Goal: Task Accomplishment & Management: Manage account settings

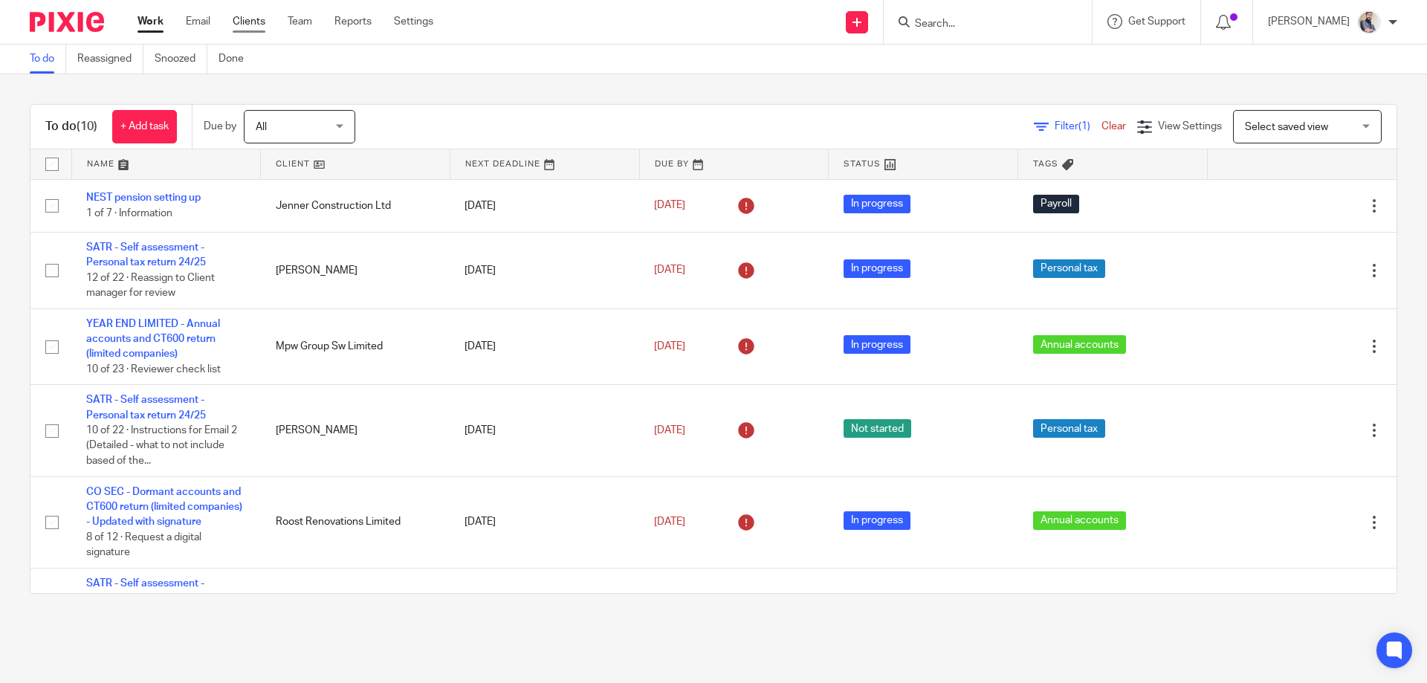
click at [262, 14] on link "Clients" at bounding box center [249, 21] width 33 height 15
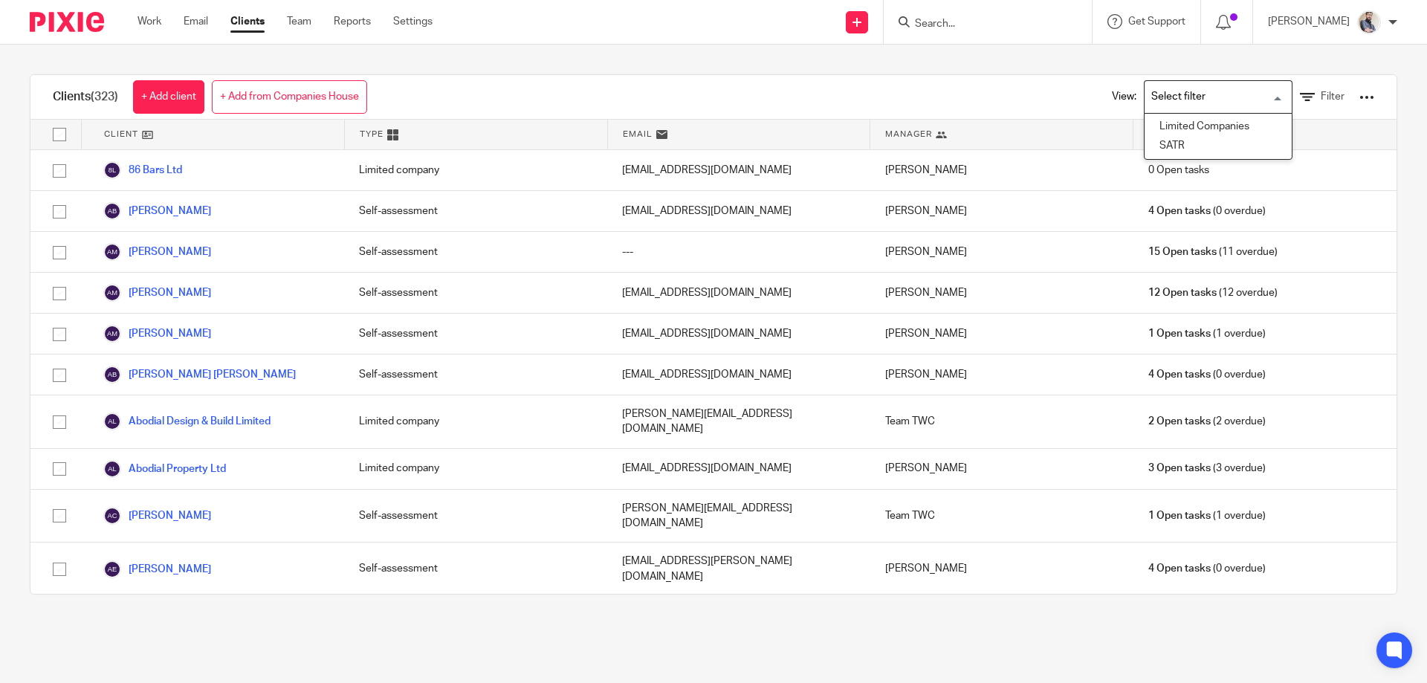
click at [1244, 97] on input "Search for option" at bounding box center [1215, 97] width 138 height 26
click at [1227, 113] on ul "Limited Companies SATR" at bounding box center [1218, 137] width 149 height 48
click at [1223, 131] on li "Limited Companies" at bounding box center [1218, 126] width 147 height 19
click at [1300, 92] on icon at bounding box center [1307, 97] width 15 height 15
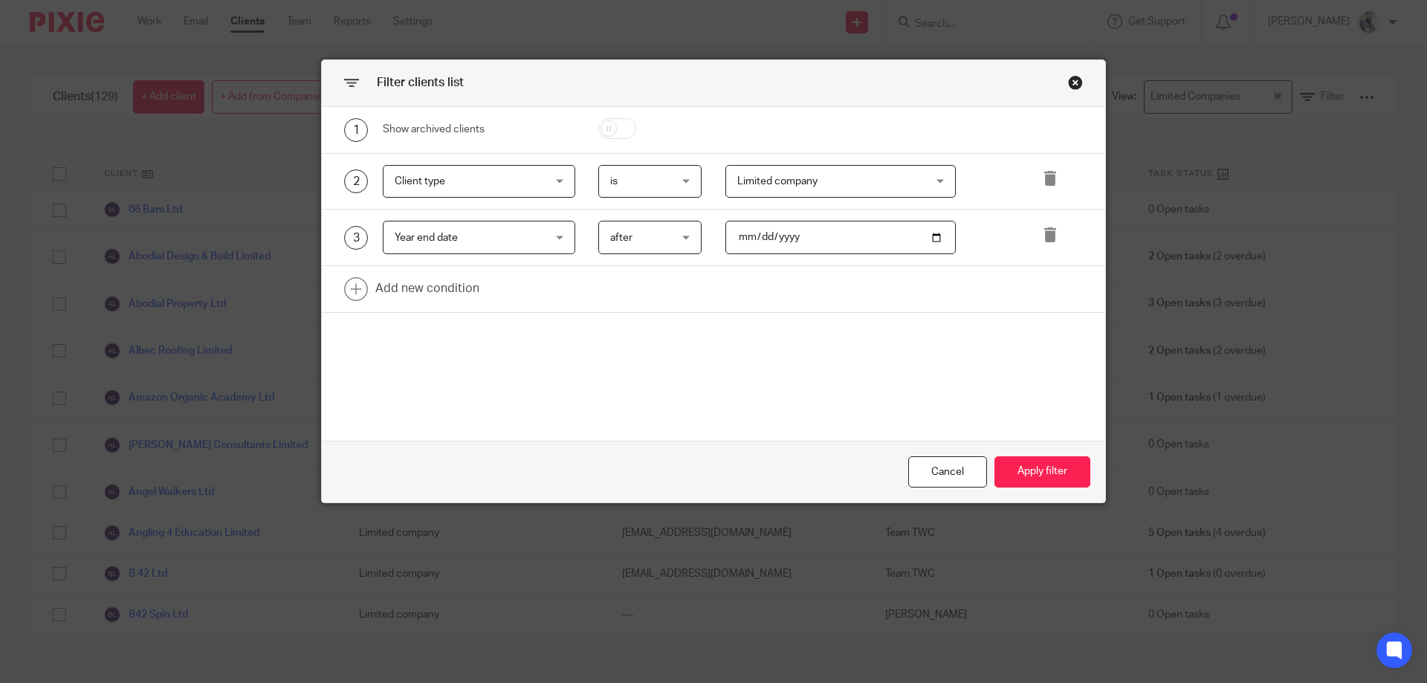
click at [631, 242] on span "after" at bounding box center [646, 237] width 73 height 31
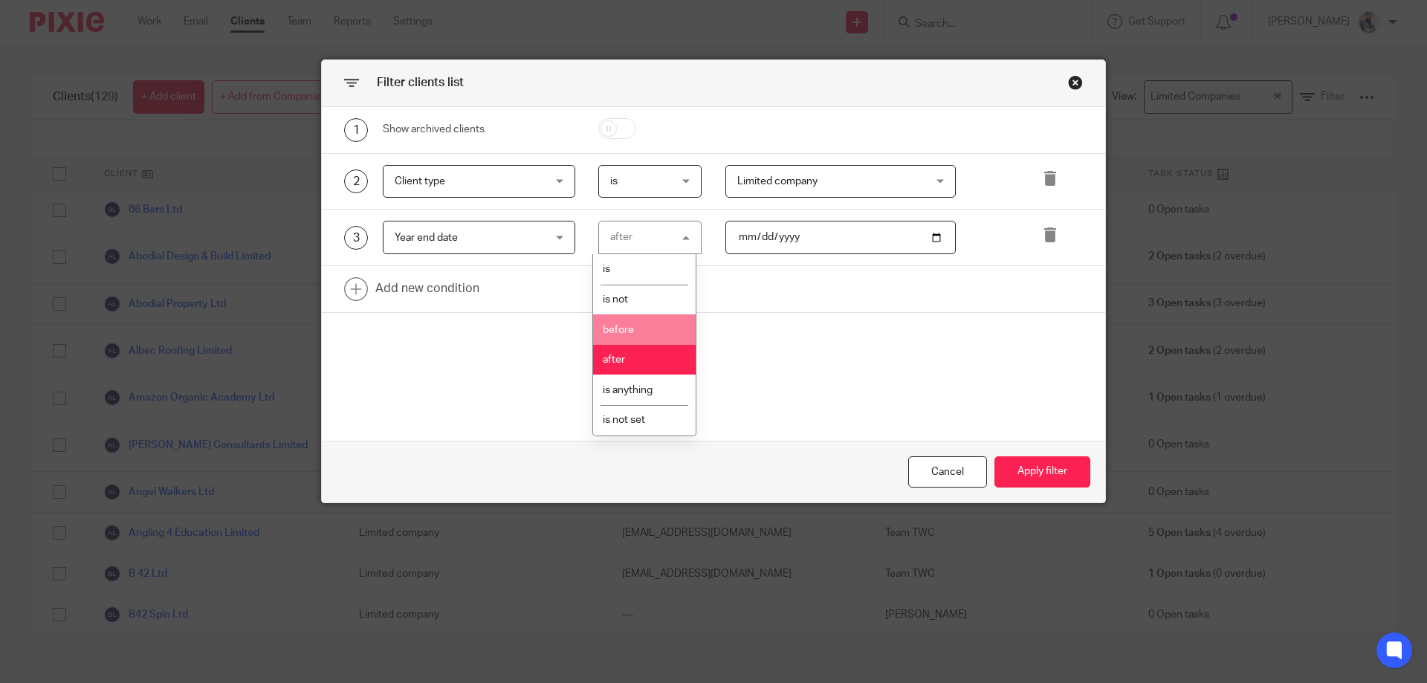
click at [645, 317] on li "before" at bounding box center [644, 329] width 103 height 30
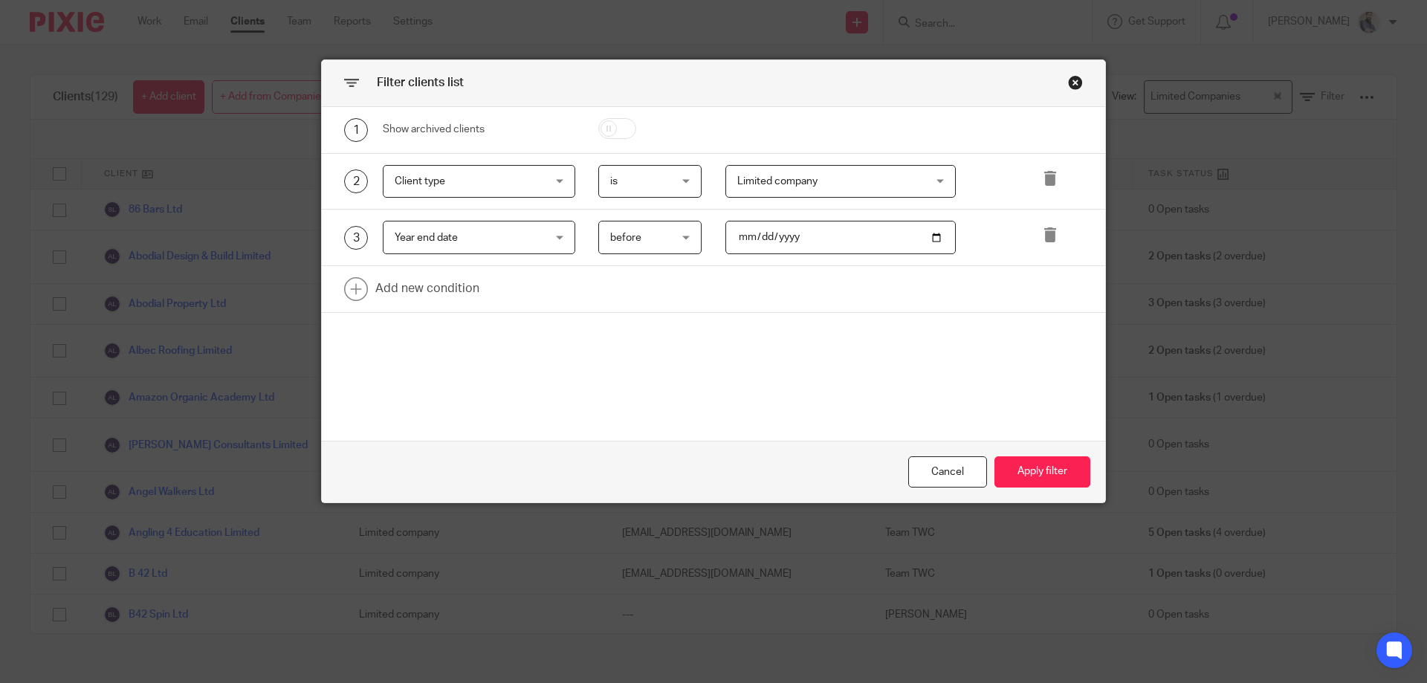
click at [734, 239] on input "2023-03-30" at bounding box center [841, 237] width 231 height 33
type input "2024-01-31"
type input "2024-11-30"
click at [411, 284] on link at bounding box center [714, 289] width 784 height 46
click at [627, 239] on span "before" at bounding box center [625, 238] width 31 height 10
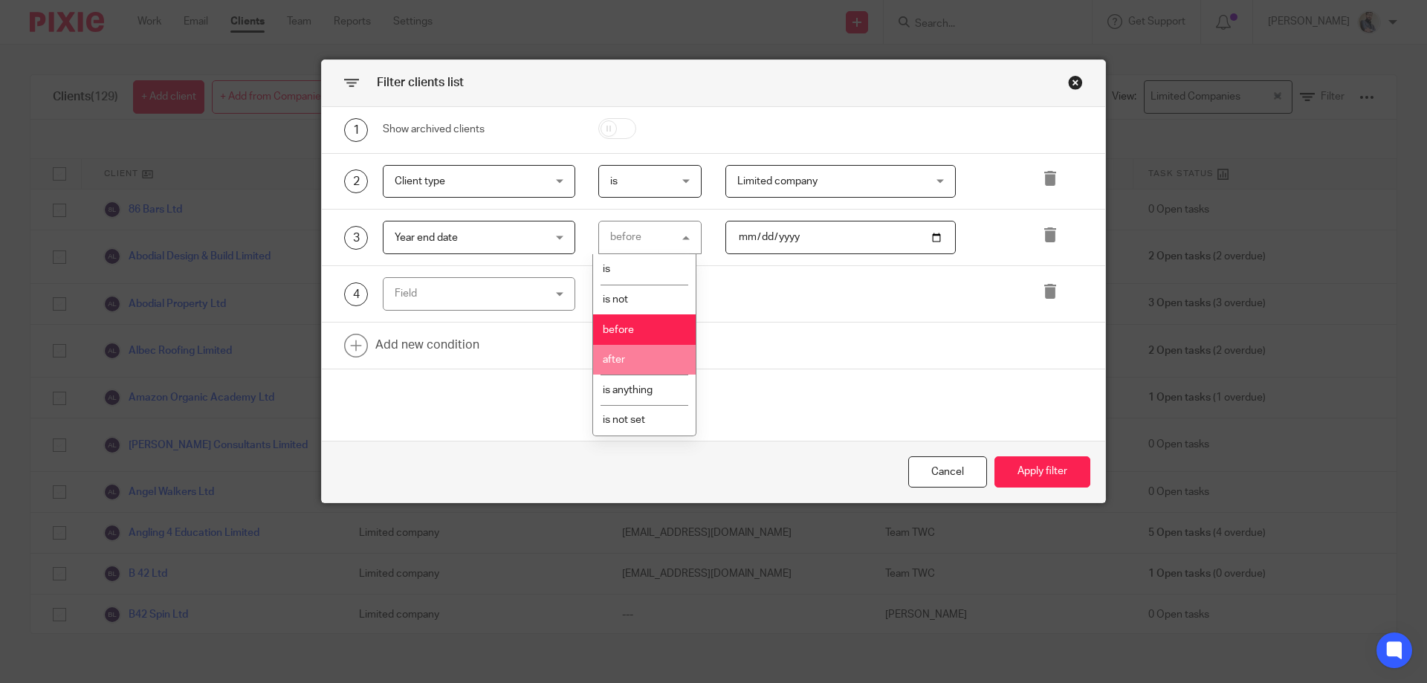
click at [624, 352] on li "after" at bounding box center [644, 360] width 103 height 30
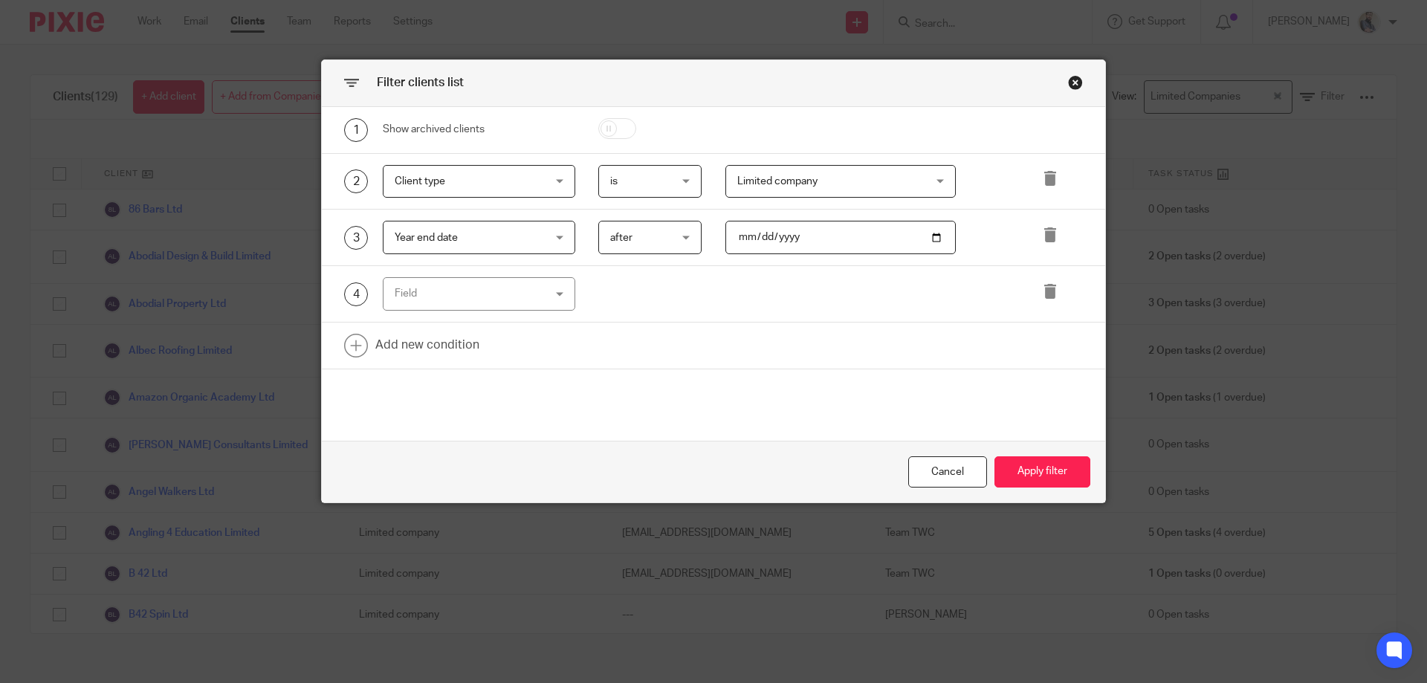
click at [427, 297] on div "Field" at bounding box center [466, 293] width 143 height 31
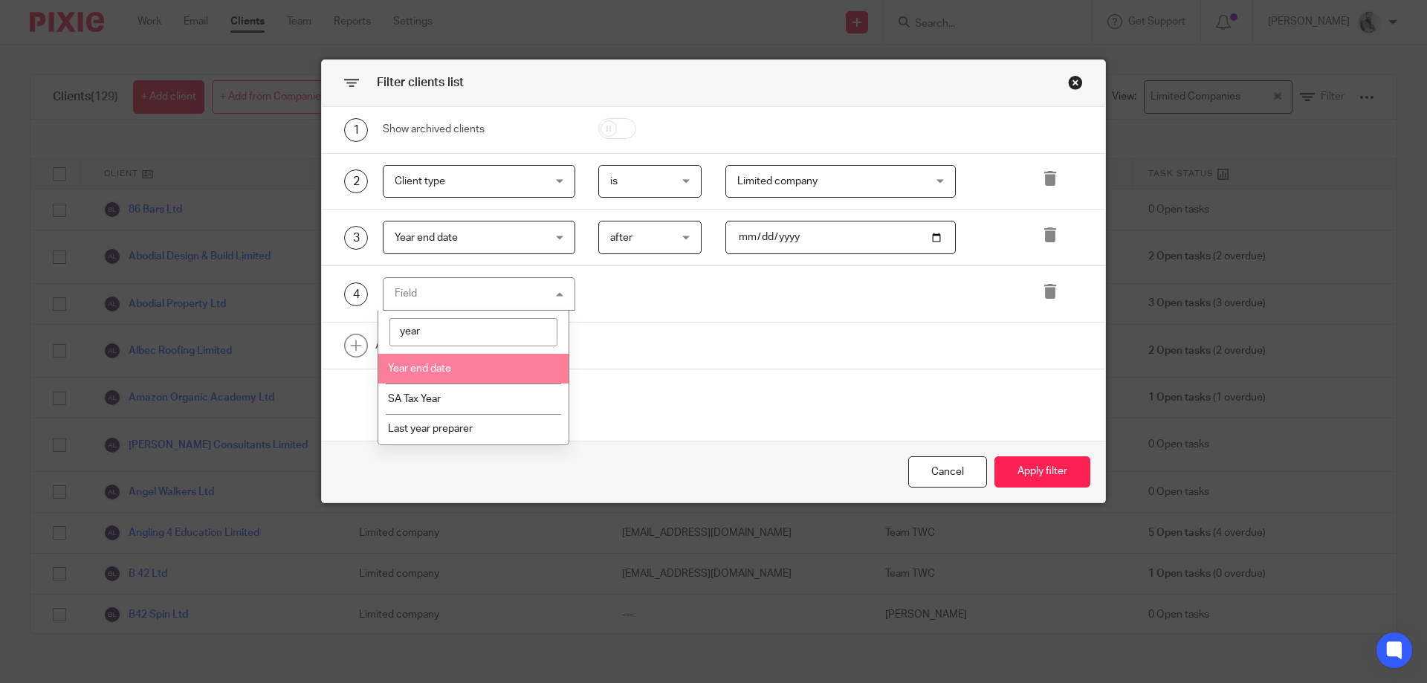
type input "year"
click at [430, 366] on span "Year end date" at bounding box center [419, 369] width 63 height 10
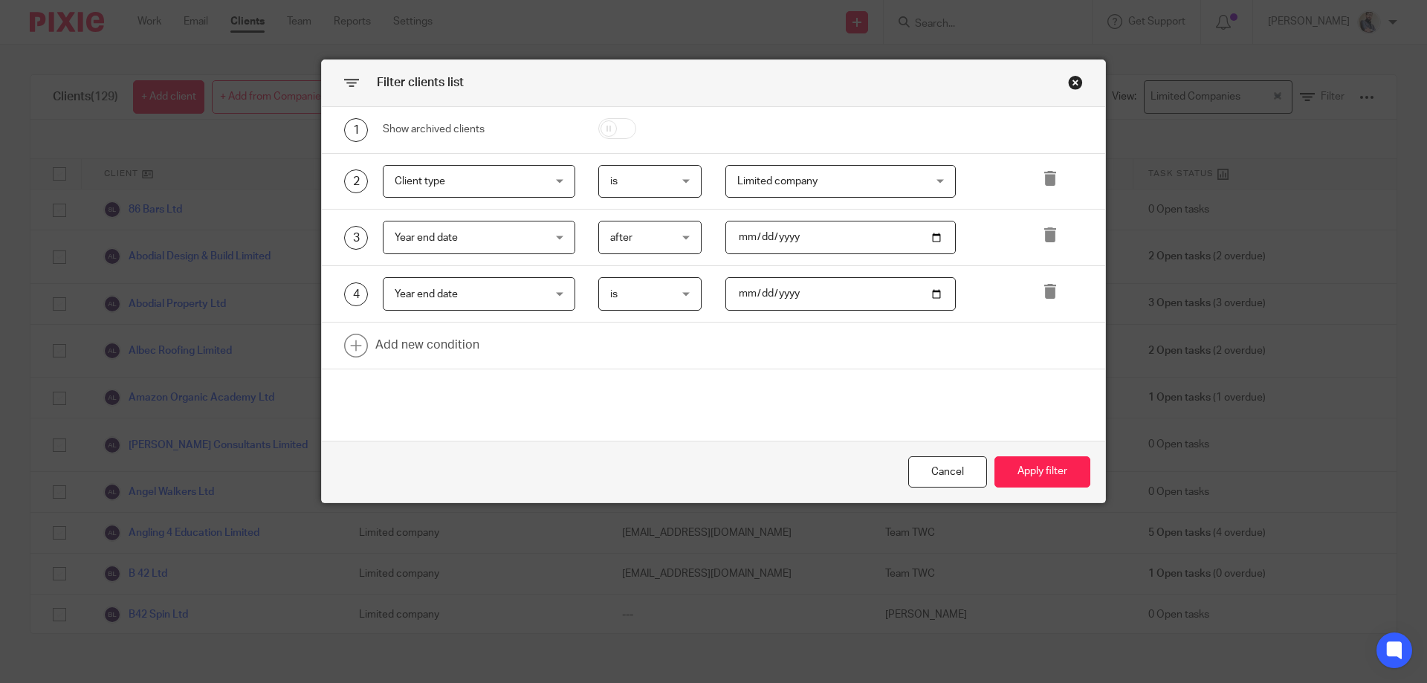
click at [647, 291] on span "is" at bounding box center [646, 293] width 73 height 31
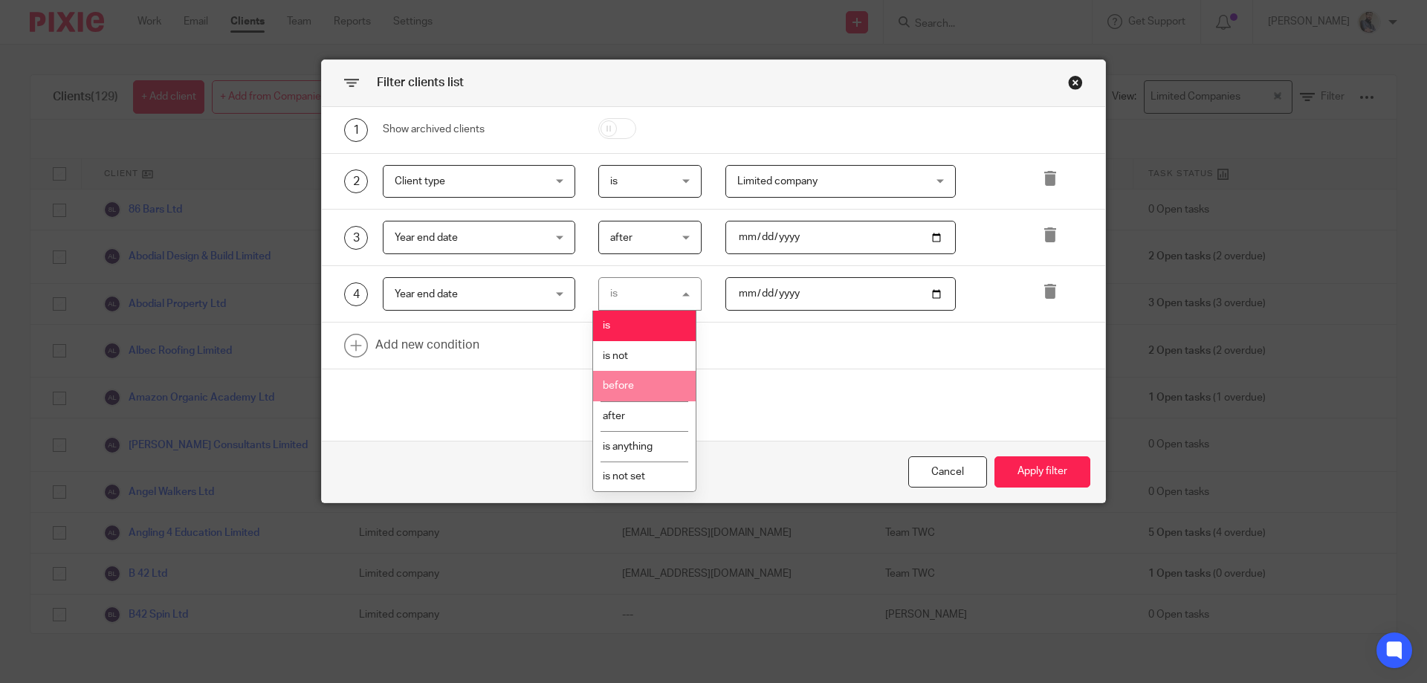
click at [635, 378] on li "before" at bounding box center [644, 386] width 103 height 30
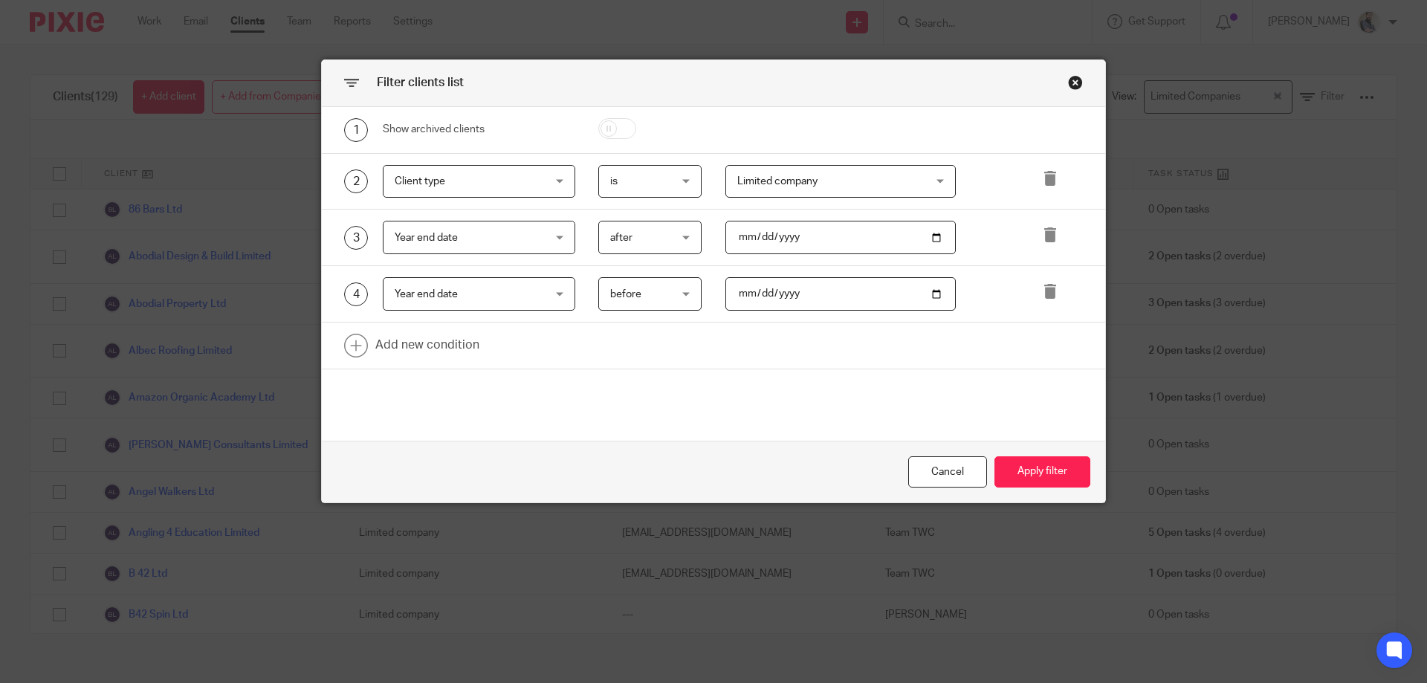
click at [748, 292] on input "date" at bounding box center [841, 293] width 231 height 33
type input "2025-03-01"
click at [818, 368] on link at bounding box center [714, 346] width 784 height 46
click at [1043, 476] on button "Apply filter" at bounding box center [1043, 472] width 96 height 32
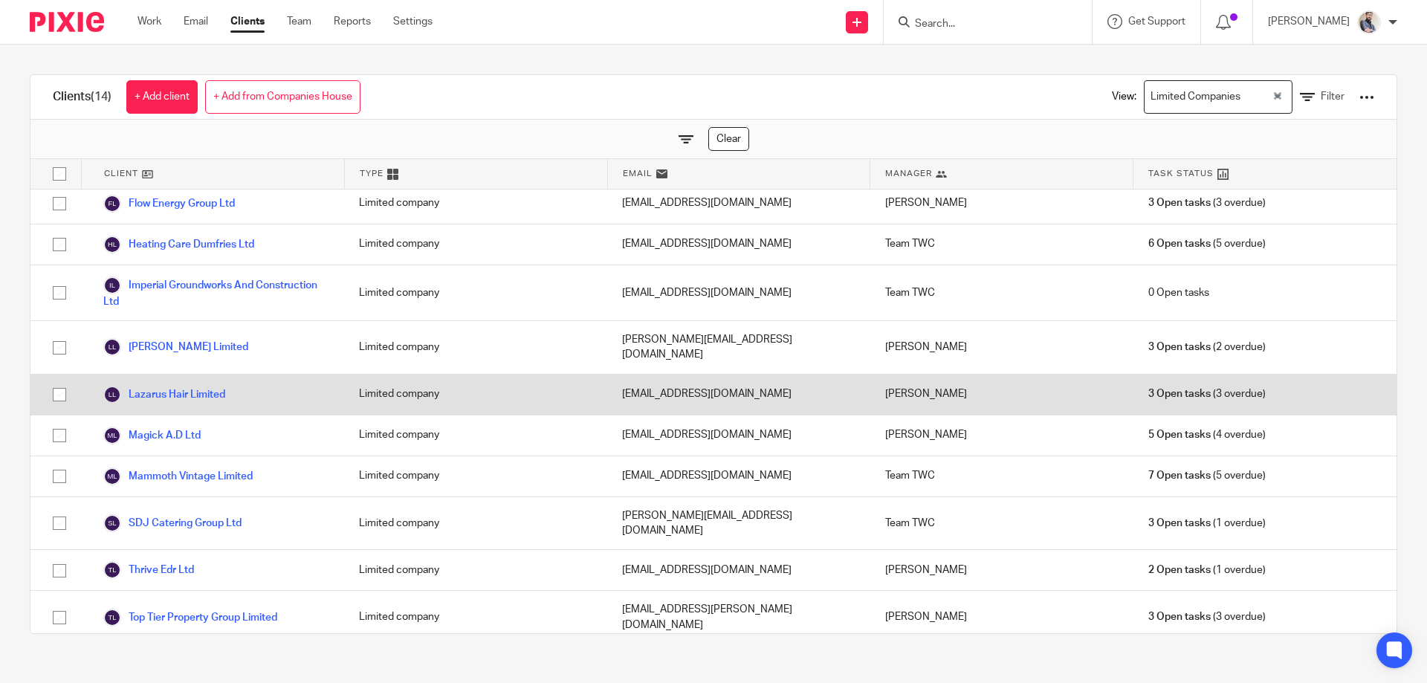
scroll to position [143, 0]
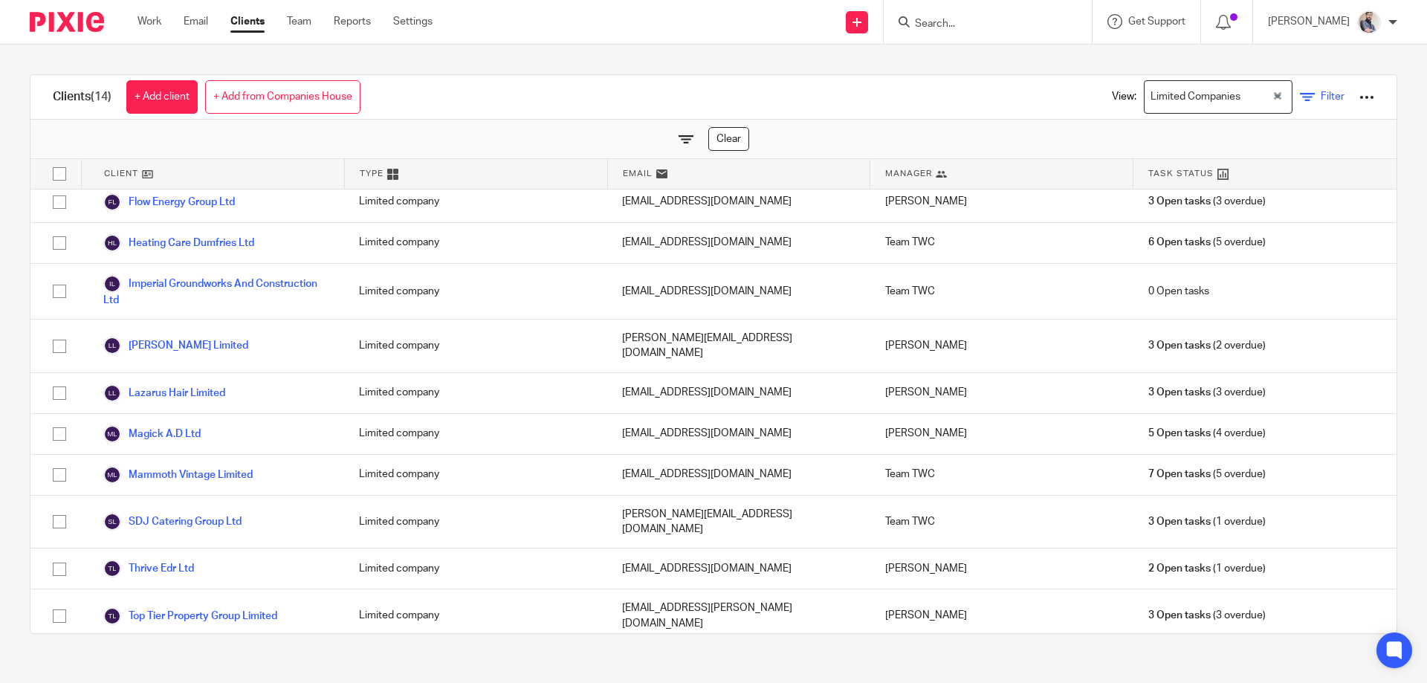
click at [1300, 100] on link "Filter" at bounding box center [1322, 97] width 45 height 16
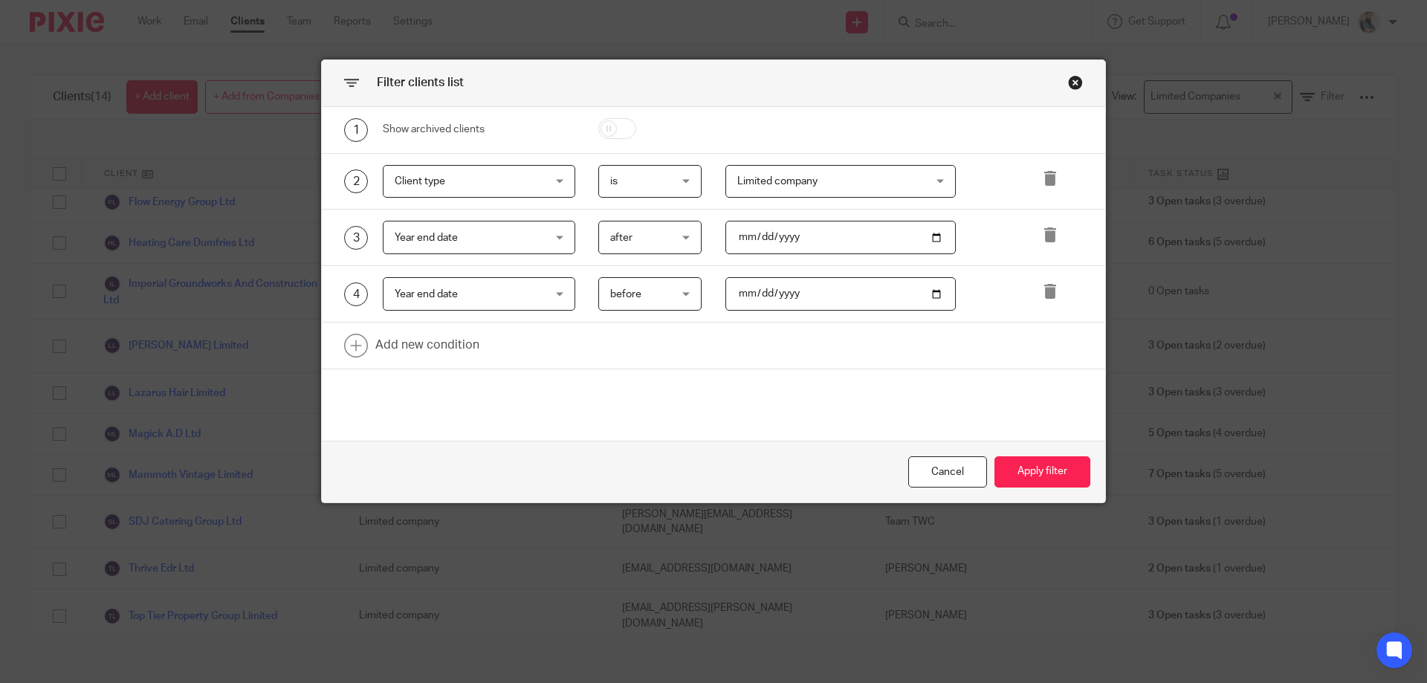
click at [737, 238] on input "2024-11-30" at bounding box center [841, 237] width 231 height 33
type input "2024-11-01"
type input "20252-03-01"
type input "2025-03-01"
click at [732, 291] on input "2025-03-01" at bounding box center [841, 293] width 231 height 33
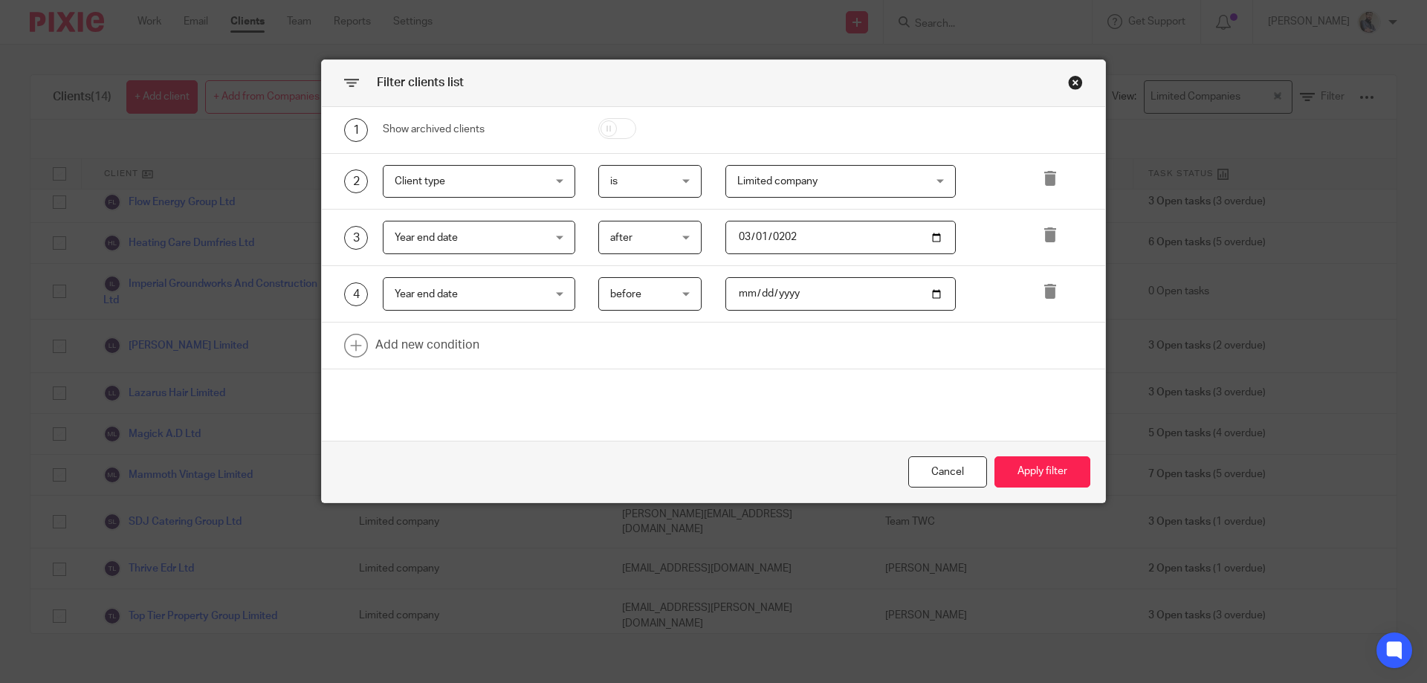
type input "2025-04-01"
click at [1057, 476] on button "Apply filter" at bounding box center [1043, 472] width 96 height 32
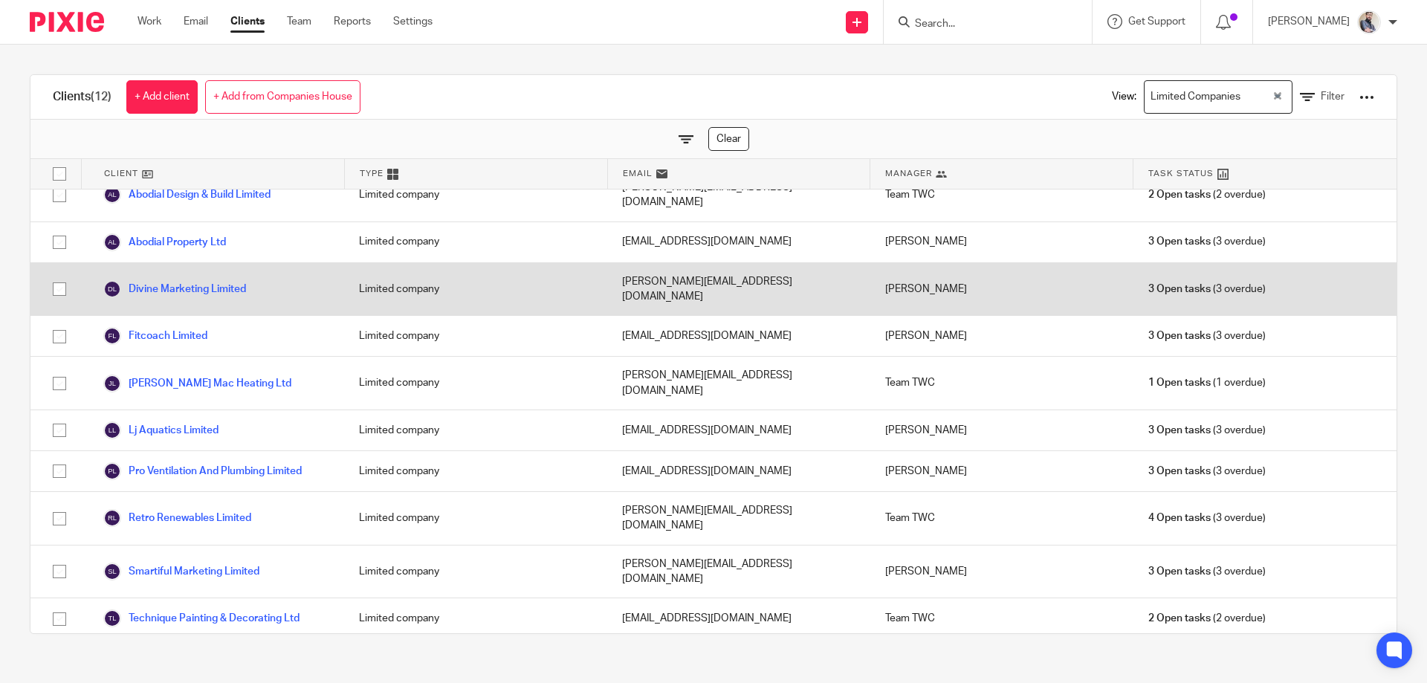
scroll to position [0, 0]
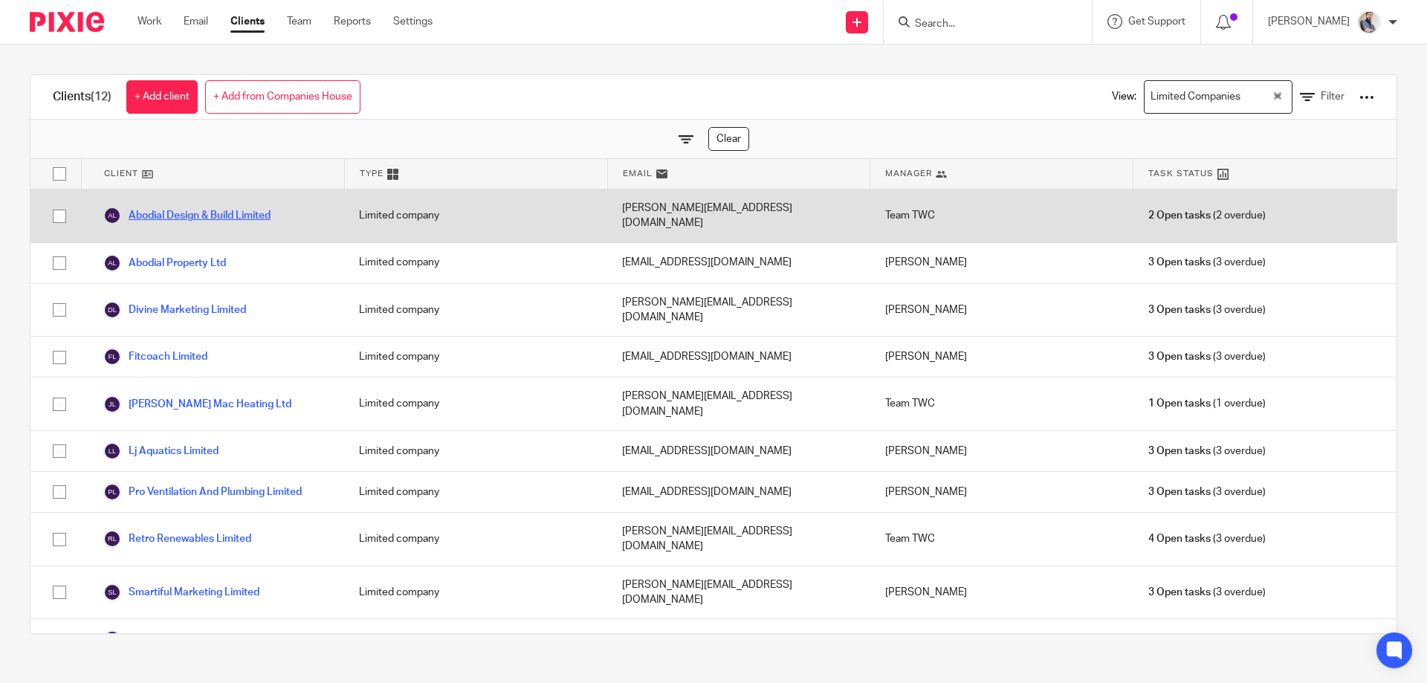
click at [168, 207] on link "Abodial Design & Build Limited" at bounding box center [186, 216] width 167 height 18
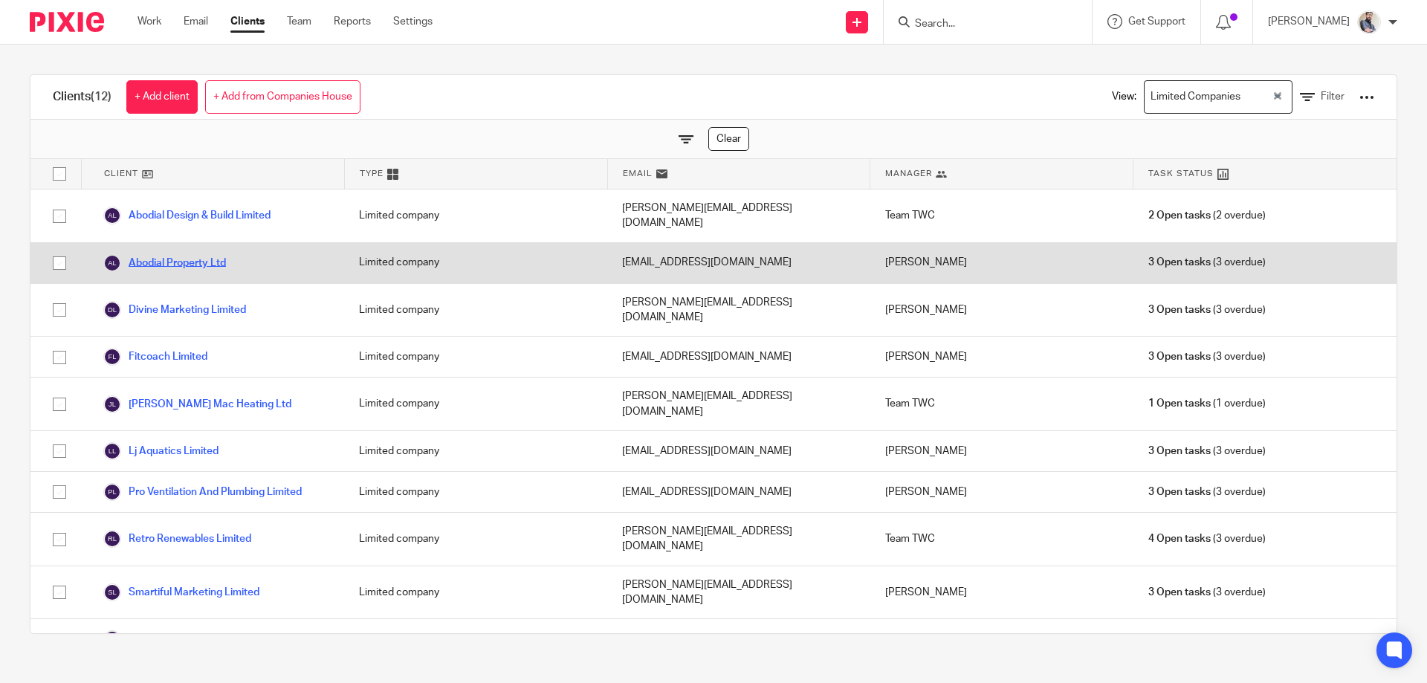
click at [209, 254] on link "Abodial Property Ltd" at bounding box center [164, 263] width 123 height 18
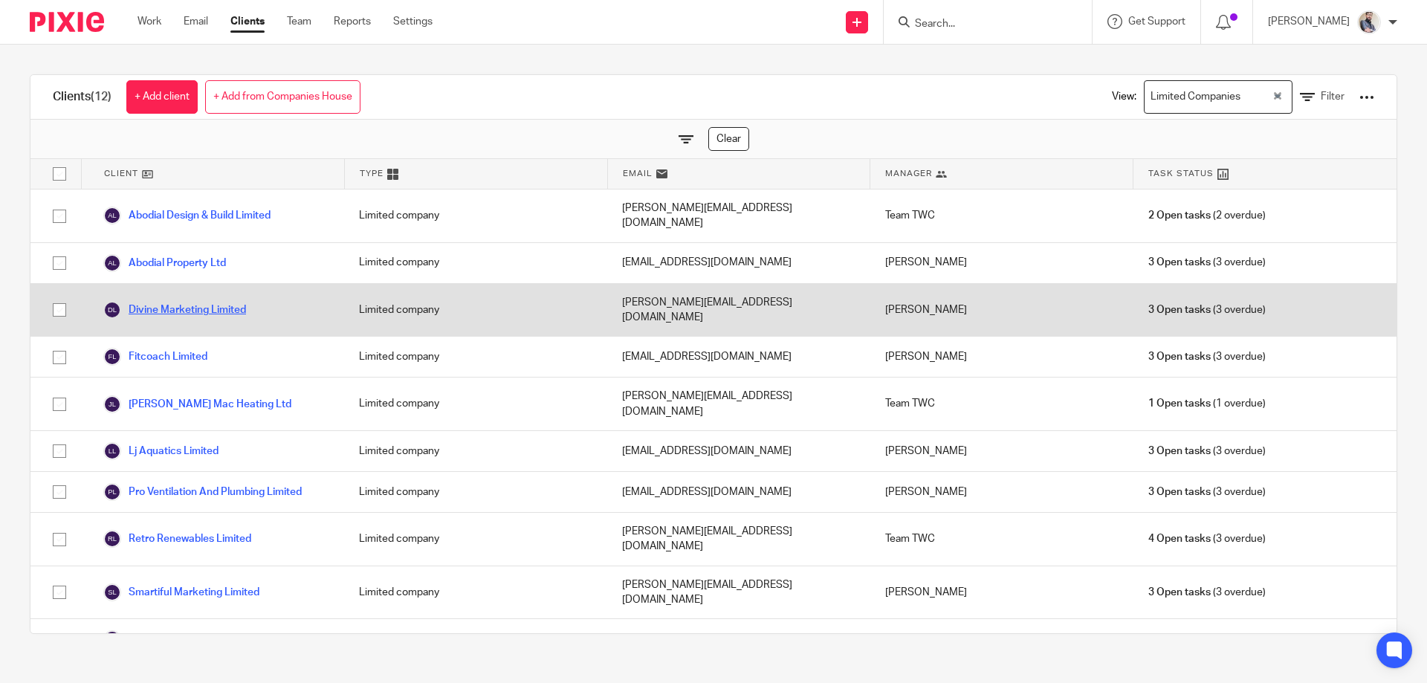
click at [204, 301] on link "Divine Marketing Limited" at bounding box center [174, 310] width 143 height 18
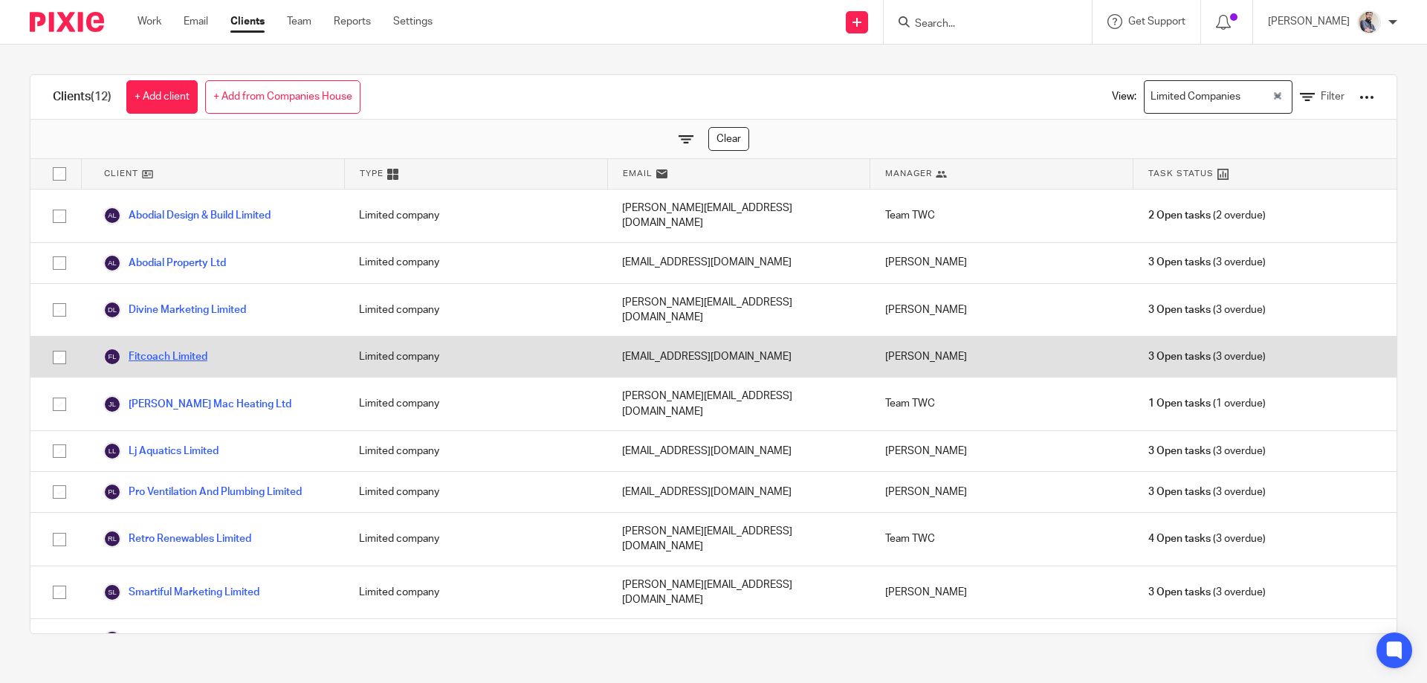
click at [167, 348] on link "Fitcoach Limited" at bounding box center [155, 357] width 104 height 18
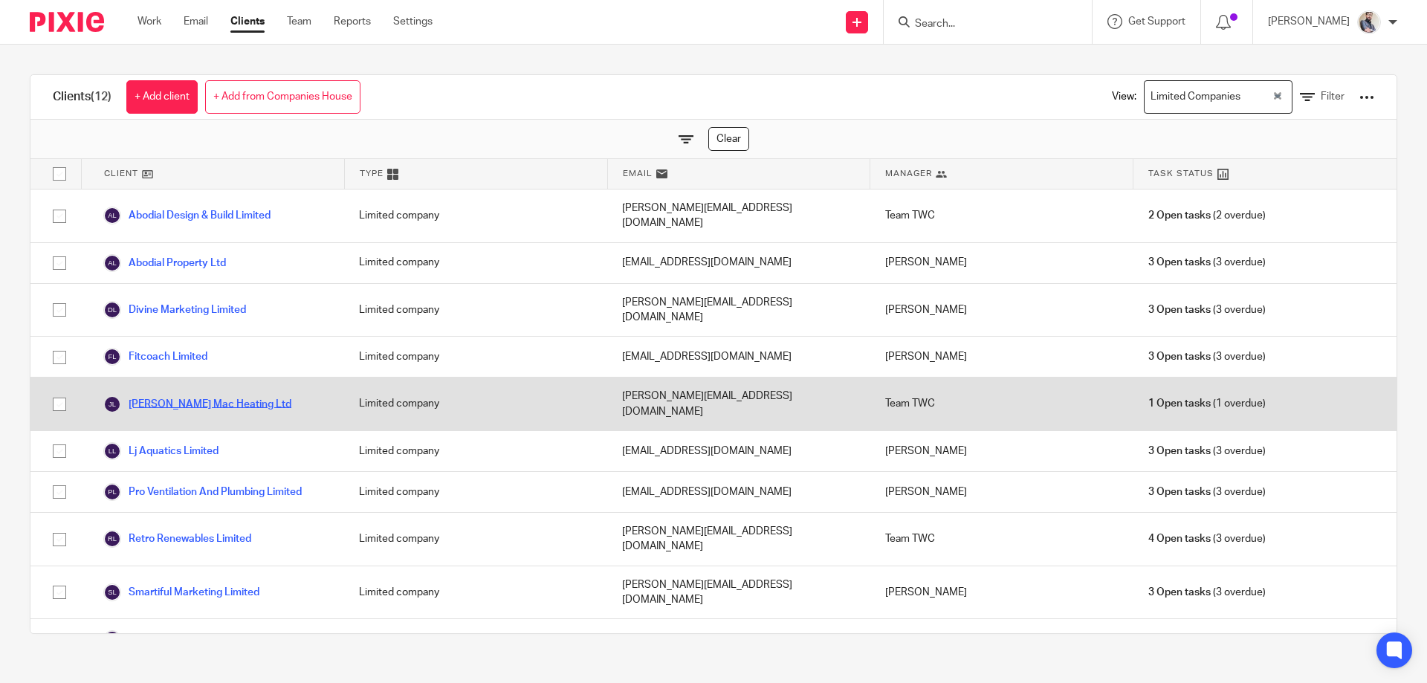
click at [164, 395] on link "John Mac Heating Ltd" at bounding box center [197, 404] width 188 height 18
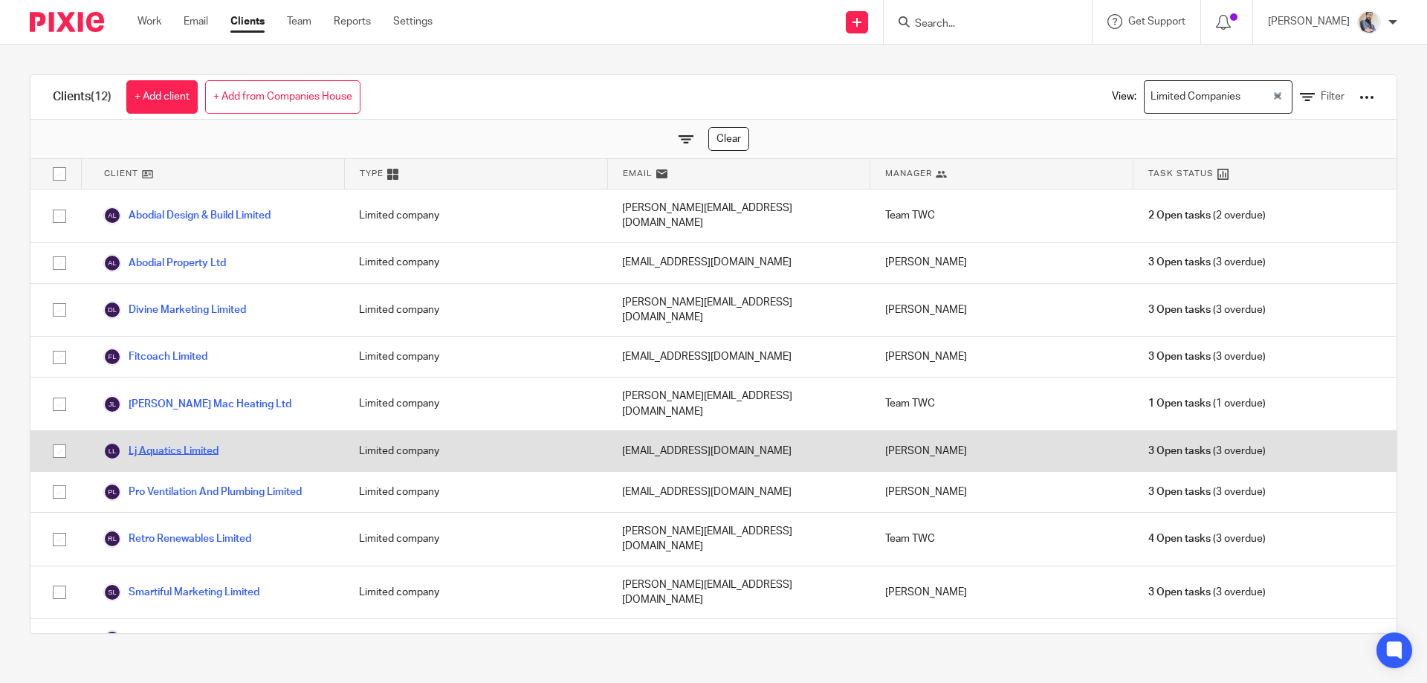
click at [164, 442] on link "Lj Aquatics Limited" at bounding box center [160, 451] width 115 height 18
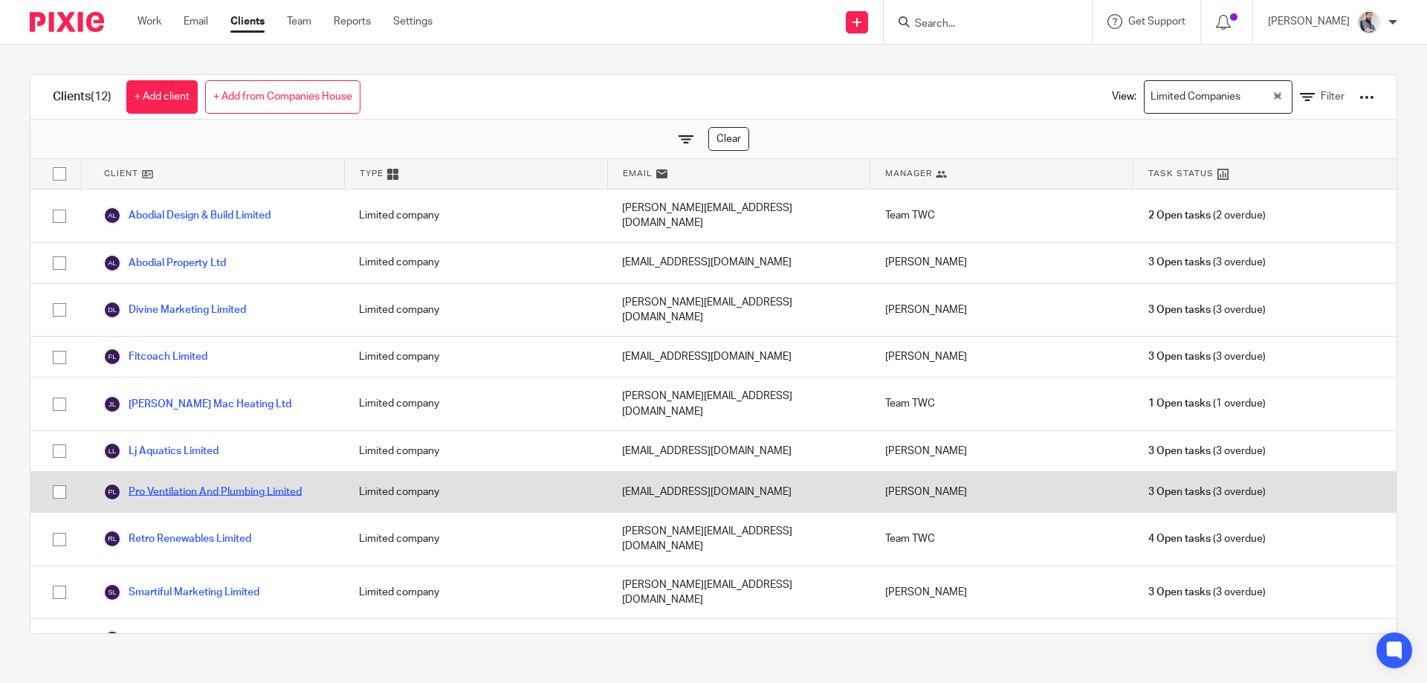
click at [191, 483] on link "Pro Ventilation And Plumbing Limited" at bounding box center [202, 492] width 198 height 18
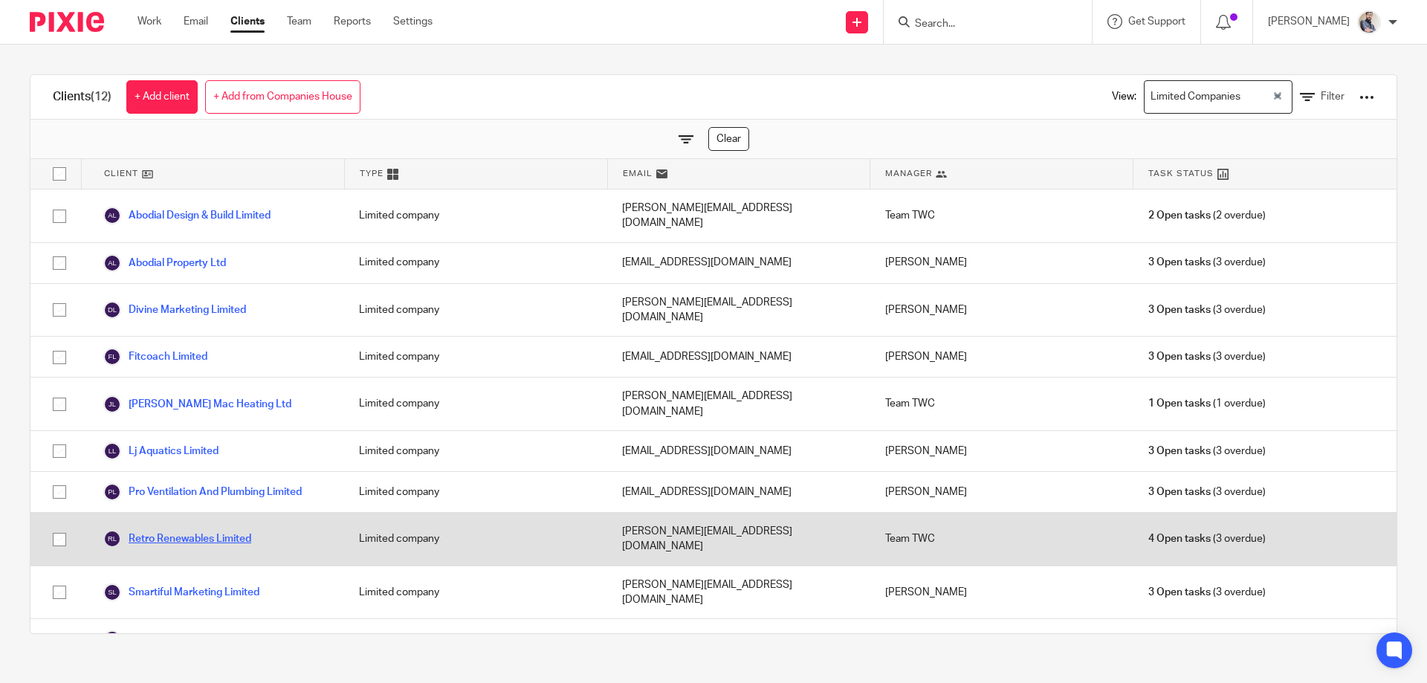
click at [198, 530] on link "Retro Renewables Limited" at bounding box center [177, 539] width 148 height 18
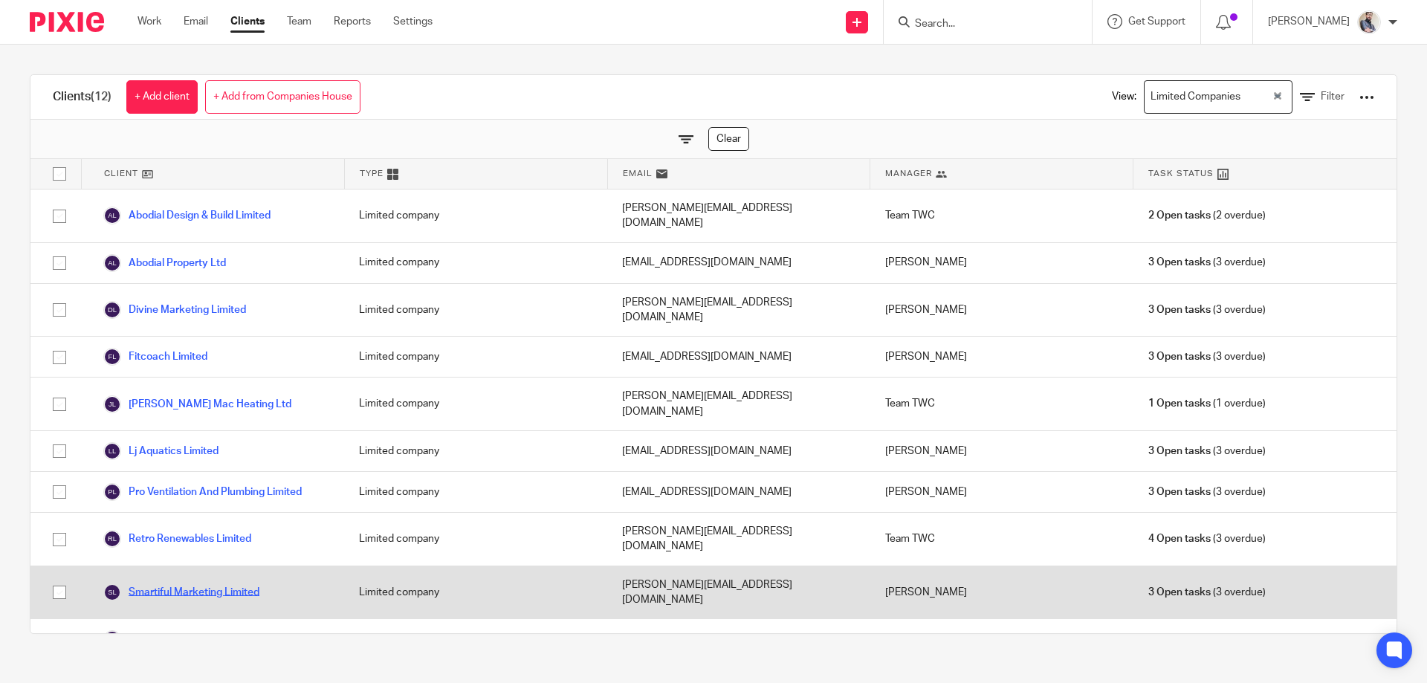
click at [198, 584] on link "Smartiful Marketing Limited" at bounding box center [181, 593] width 156 height 18
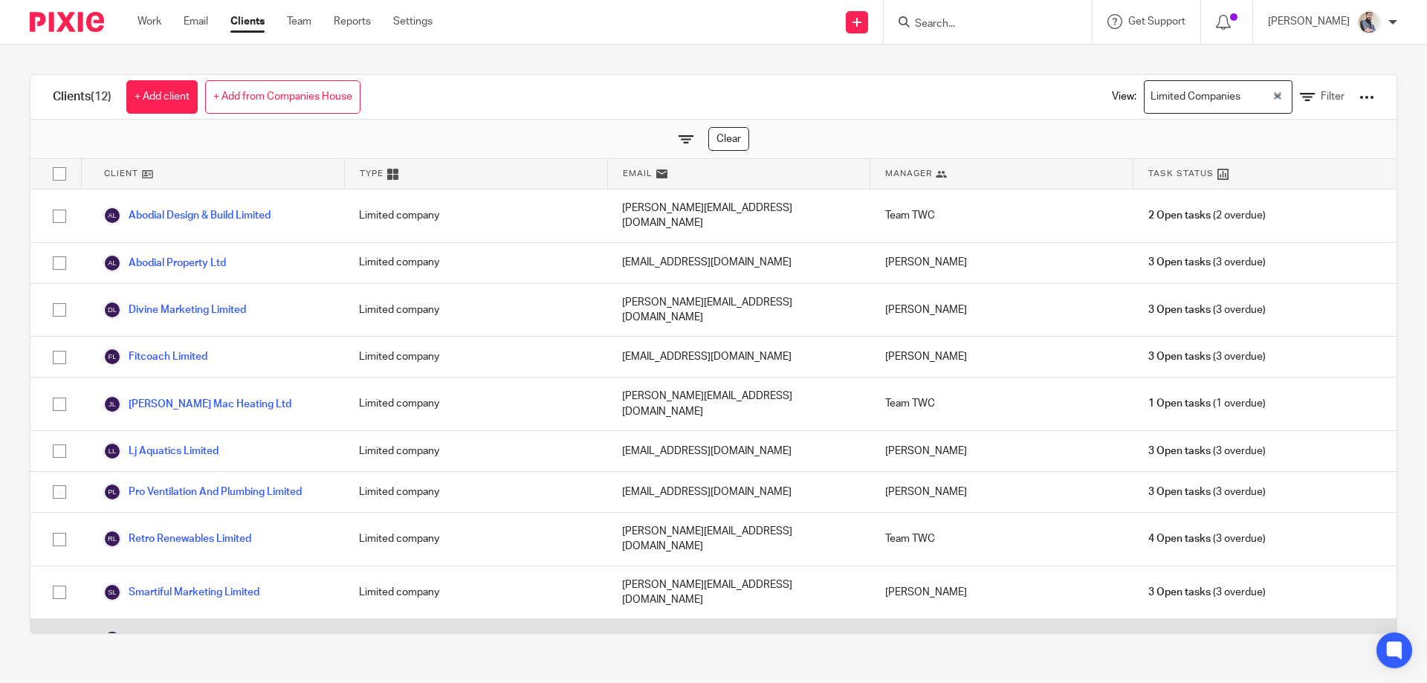
click at [198, 630] on link "Technique Painting & Decorating Ltd" at bounding box center [201, 639] width 196 height 18
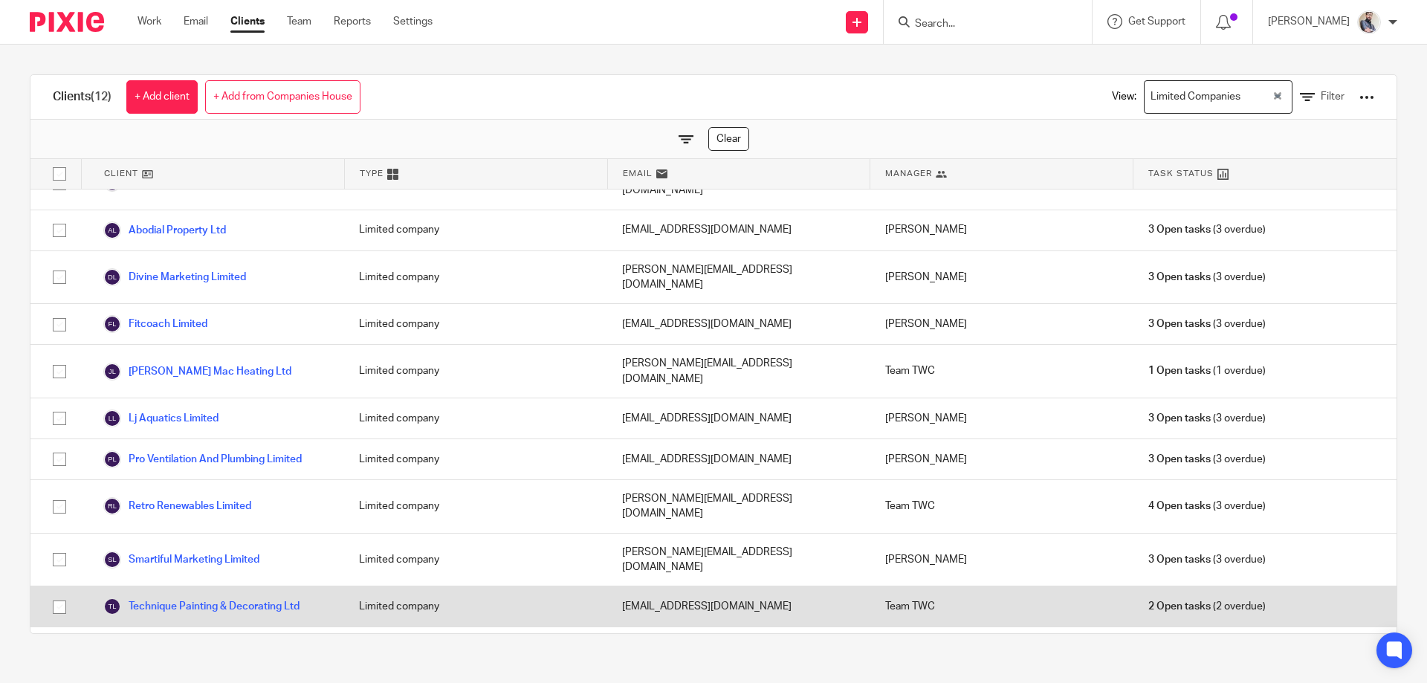
scroll to position [46, 0]
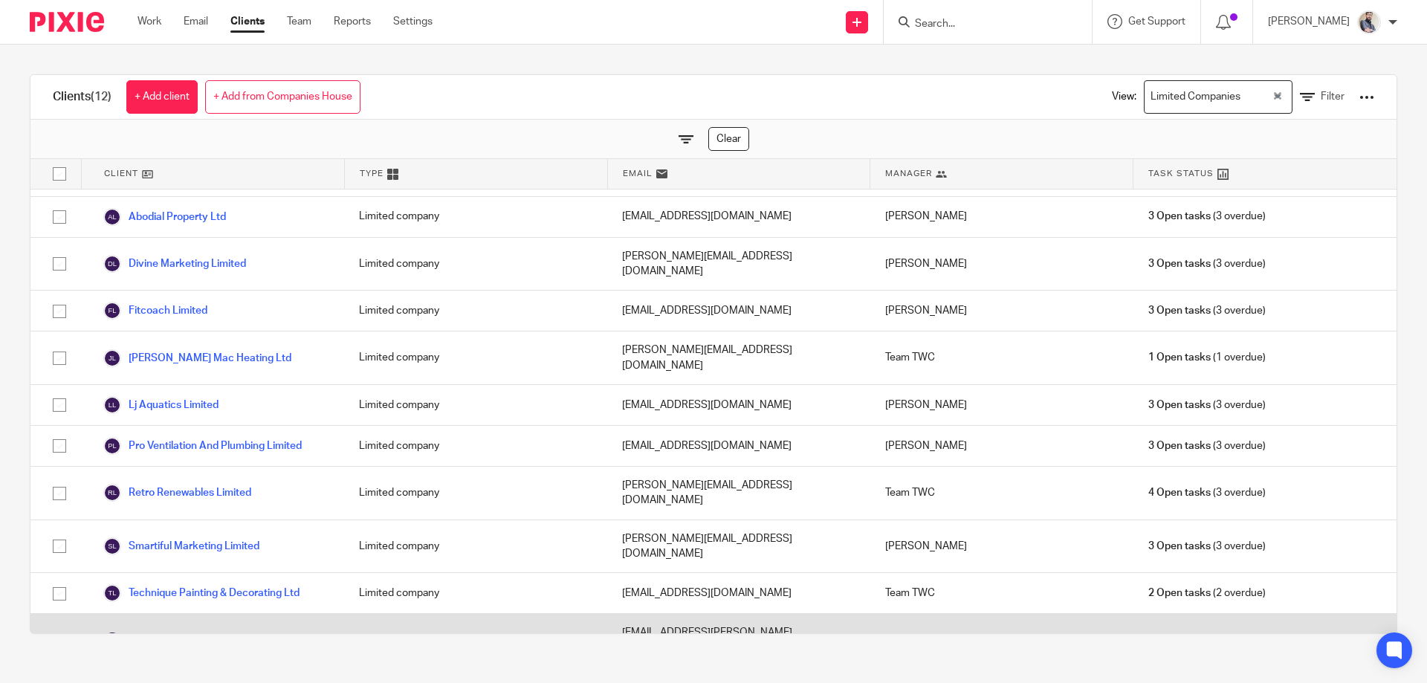
click at [207, 631] on link "Top Tier Plumbing And Heating Ltd" at bounding box center [196, 640] width 187 height 18
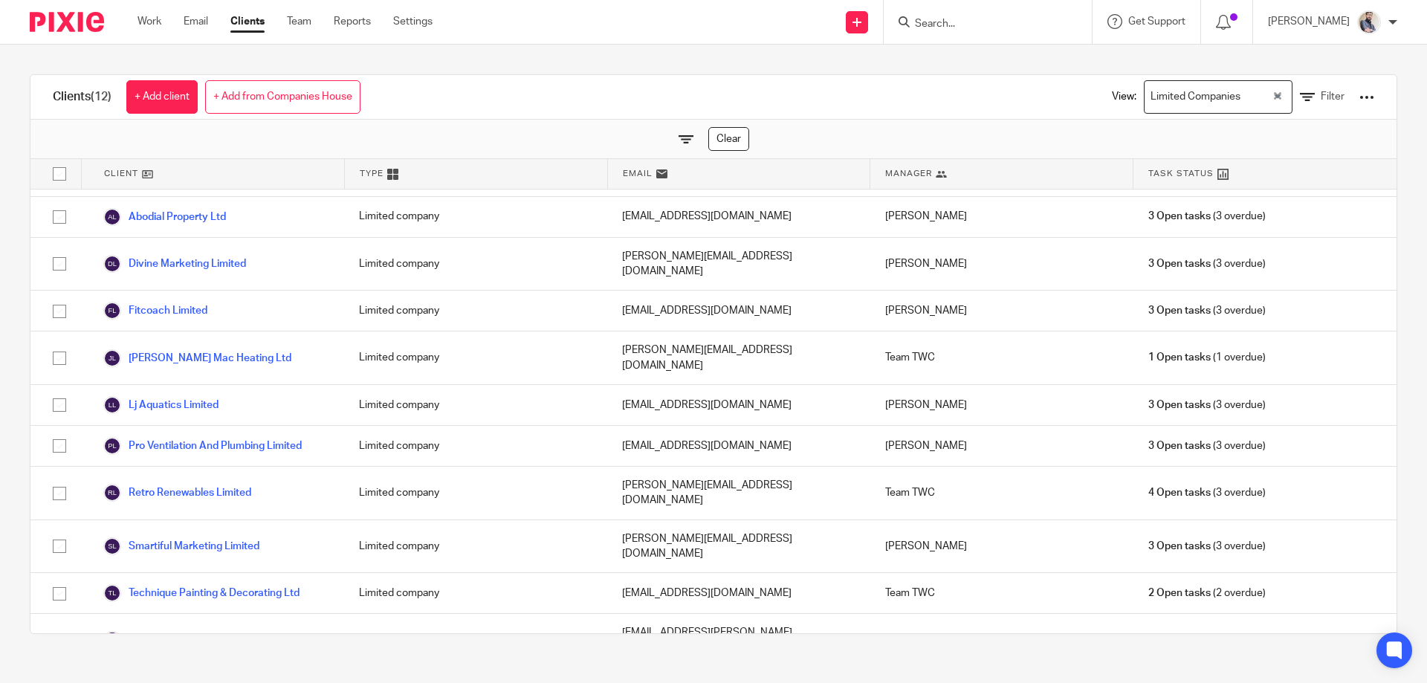
click at [193, 679] on link "Two Mabels Limited" at bounding box center [161, 688] width 117 height 18
click at [1300, 103] on link "Filter" at bounding box center [1322, 97] width 45 height 16
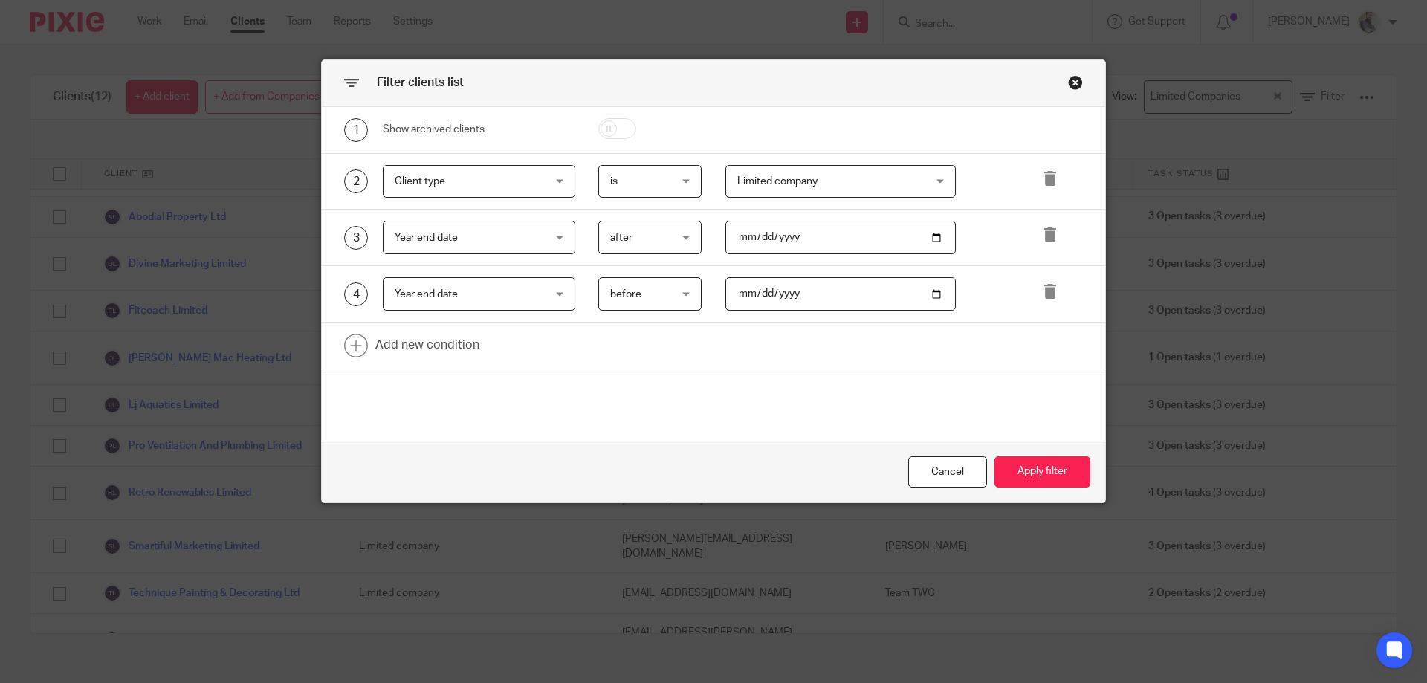
click at [759, 240] on input "2025-03-01" at bounding box center [841, 237] width 231 height 33
type input "2025-04-01"
click at [756, 297] on input "2025-04-01" at bounding box center [841, 293] width 231 height 33
type input "2025-05-01"
click at [1033, 476] on button "Apply filter" at bounding box center [1043, 472] width 96 height 32
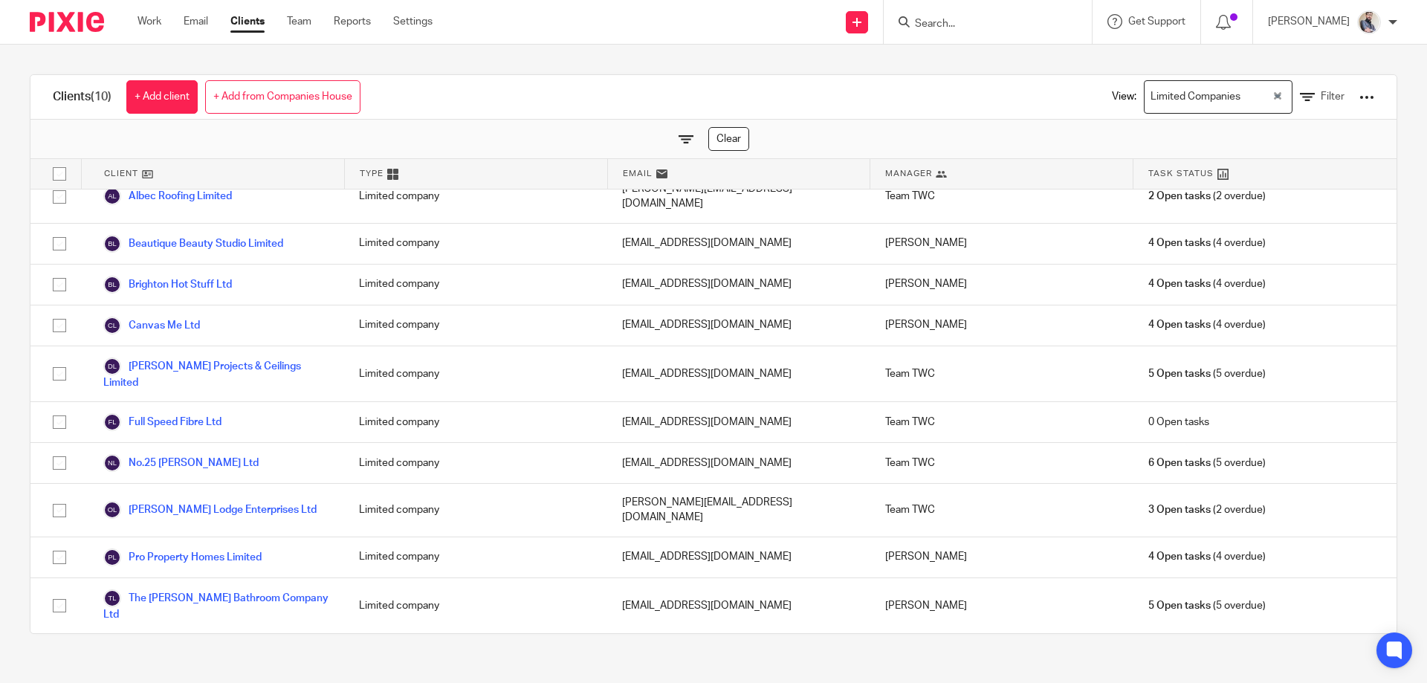
scroll to position [0, 0]
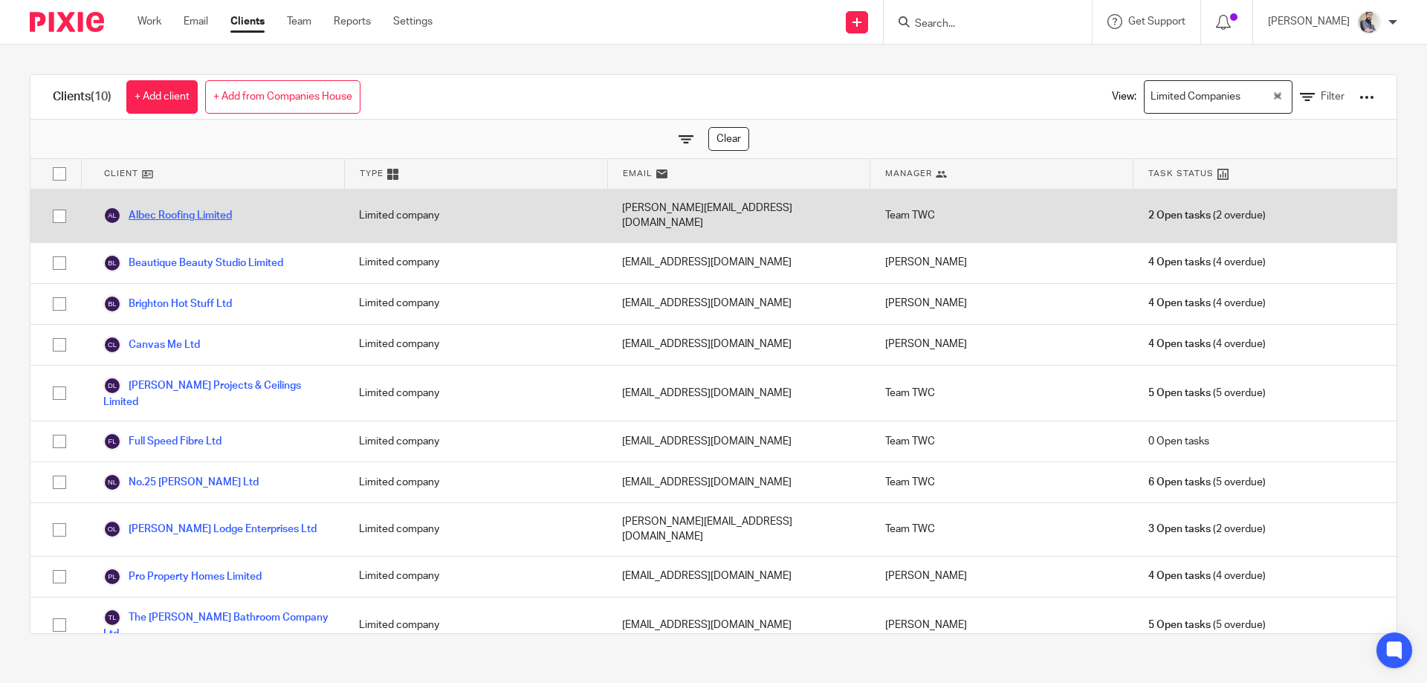
click at [165, 217] on link "Albec Roofing Limited" at bounding box center [167, 216] width 129 height 18
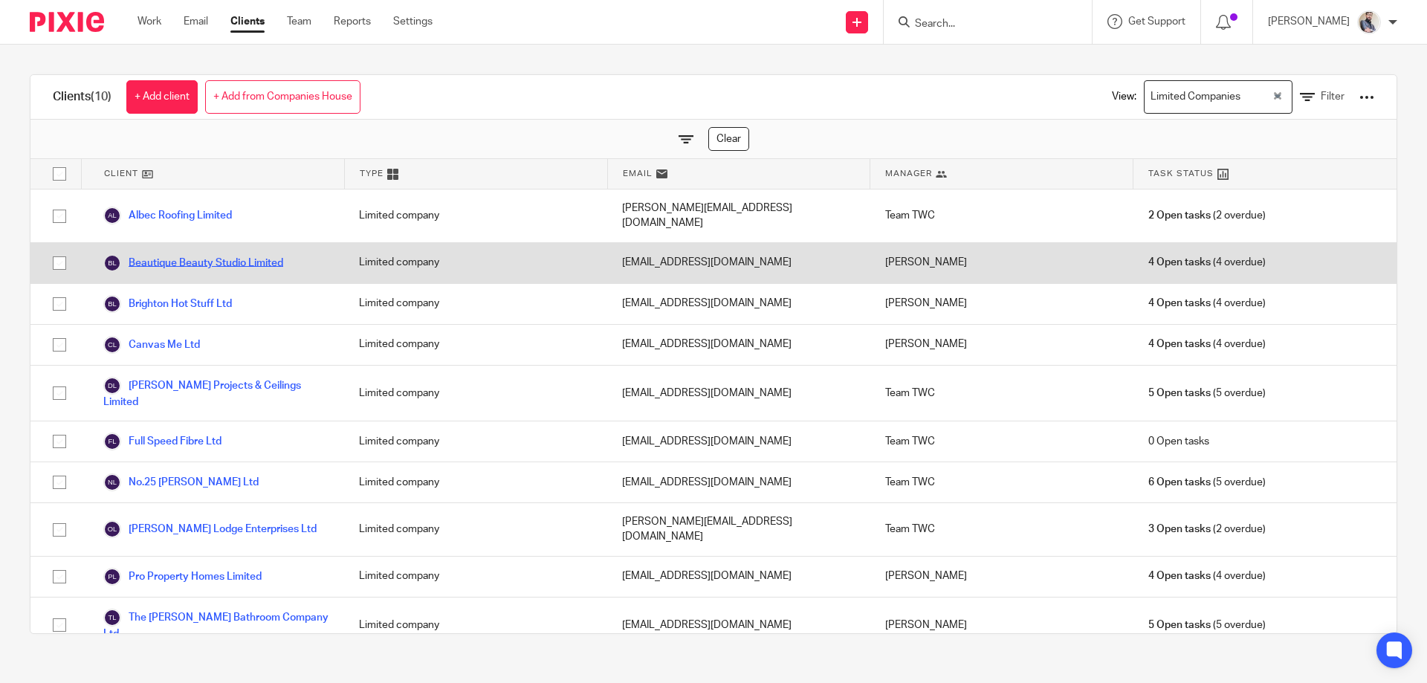
click at [176, 254] on link "Beautique Beauty Studio Limited" at bounding box center [193, 263] width 180 height 18
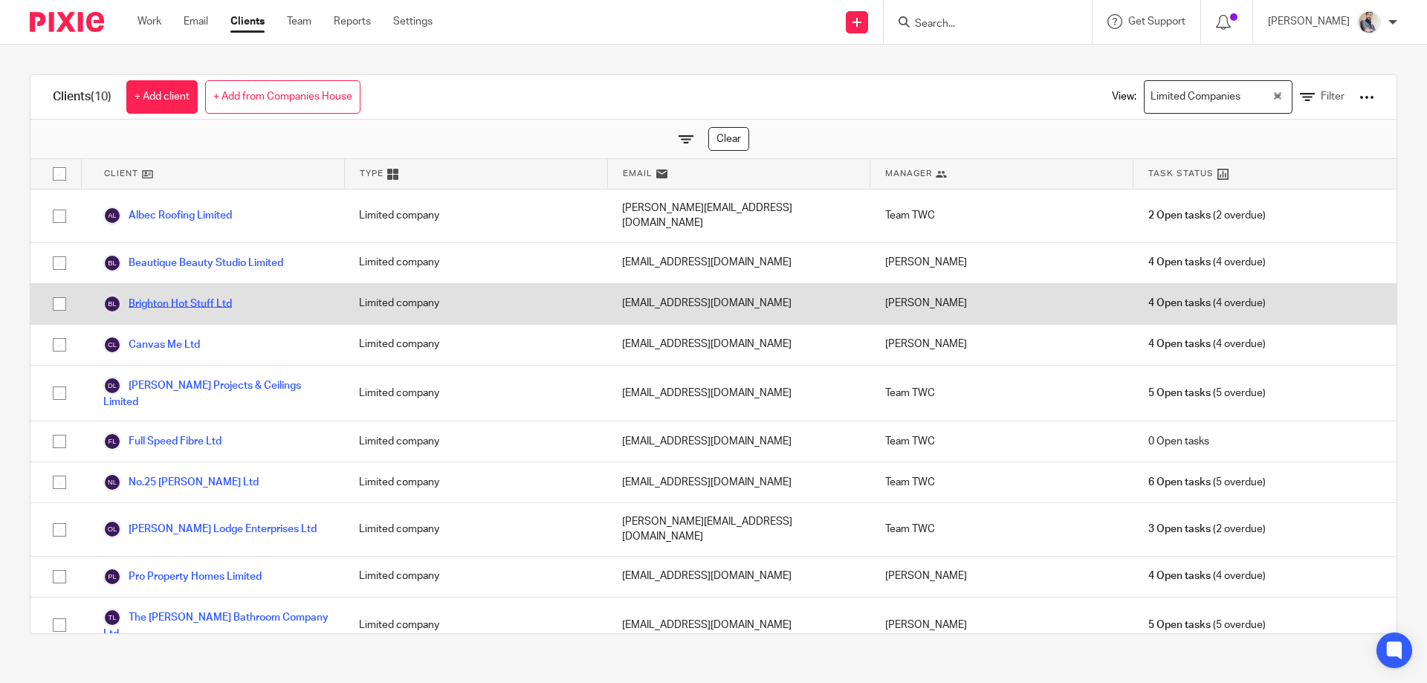
click at [184, 295] on link "Brighton Hot Stuff Ltd" at bounding box center [167, 304] width 129 height 18
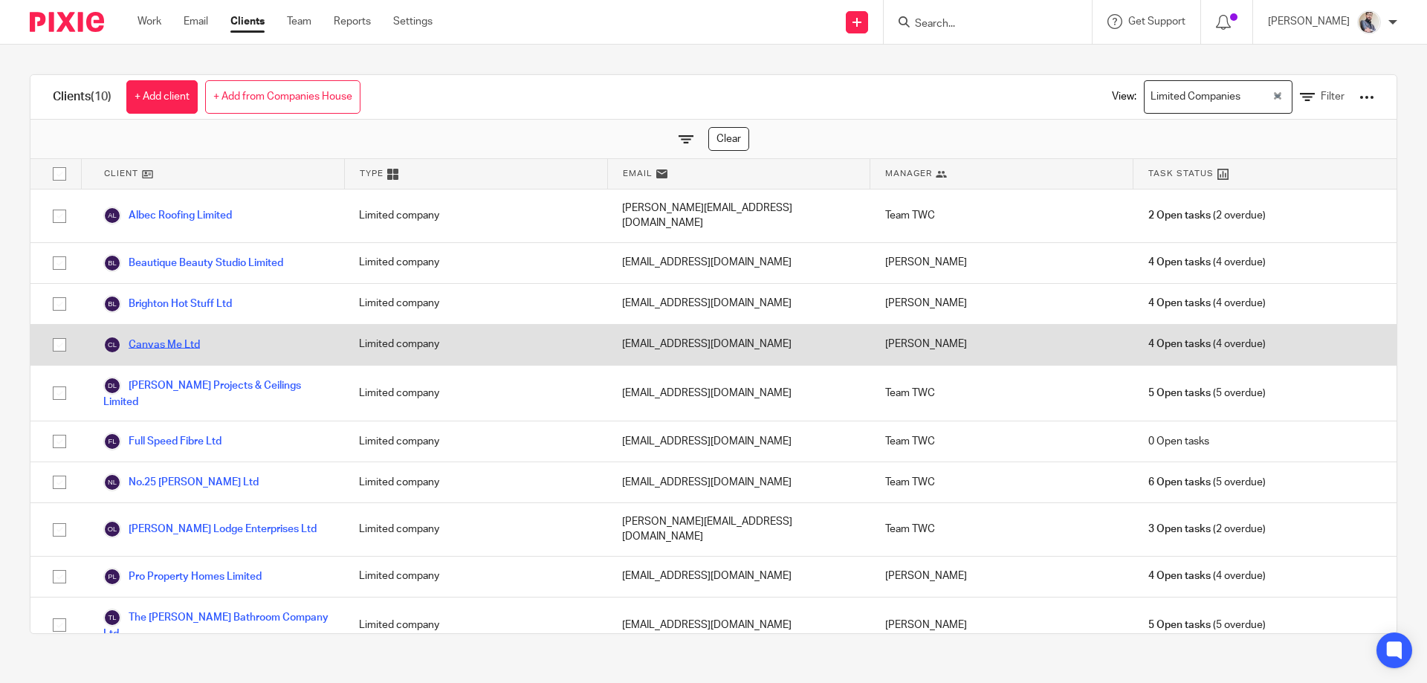
click at [180, 336] on link "Canvas Me Ltd" at bounding box center [151, 345] width 97 height 18
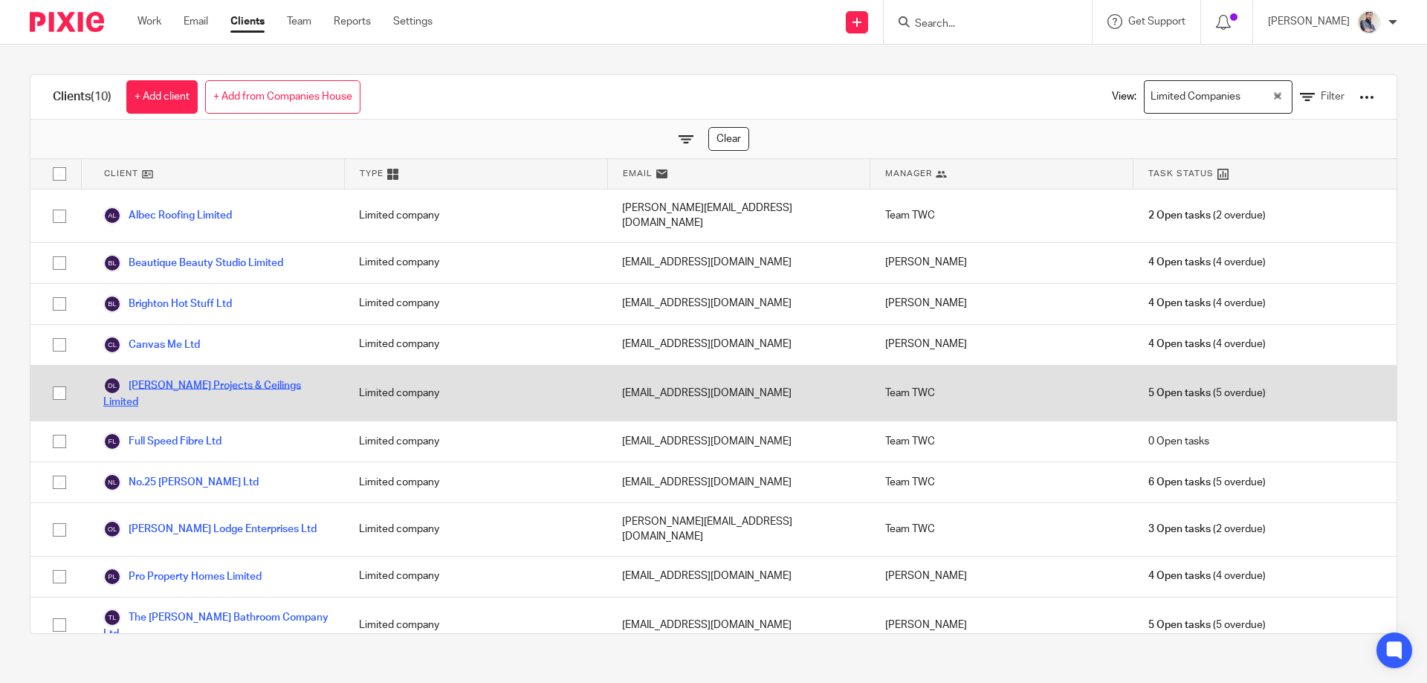
click at [193, 377] on link "Devine Projects & Ceilings Limited" at bounding box center [216, 393] width 226 height 33
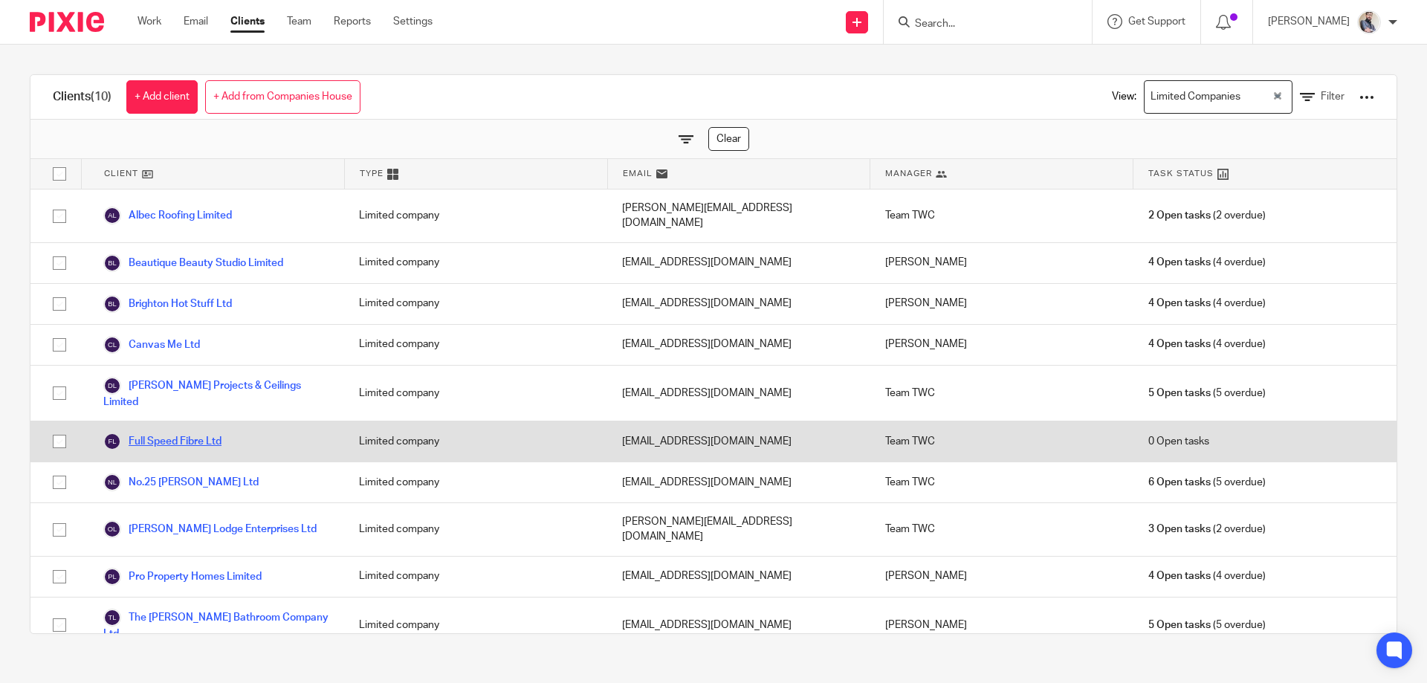
click at [201, 433] on link "Full Speed Fibre Ltd" at bounding box center [162, 442] width 118 height 18
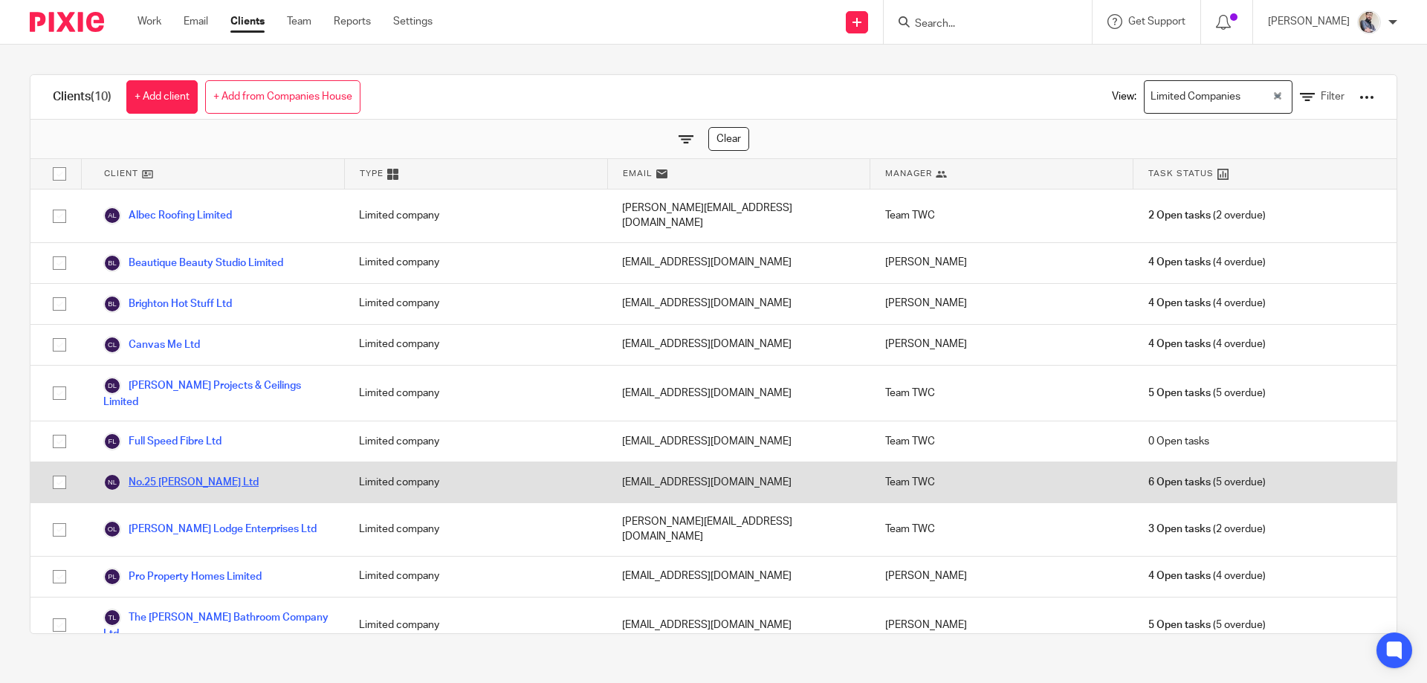
click at [171, 474] on link "No.25 Benson Ltd" at bounding box center [180, 483] width 155 height 18
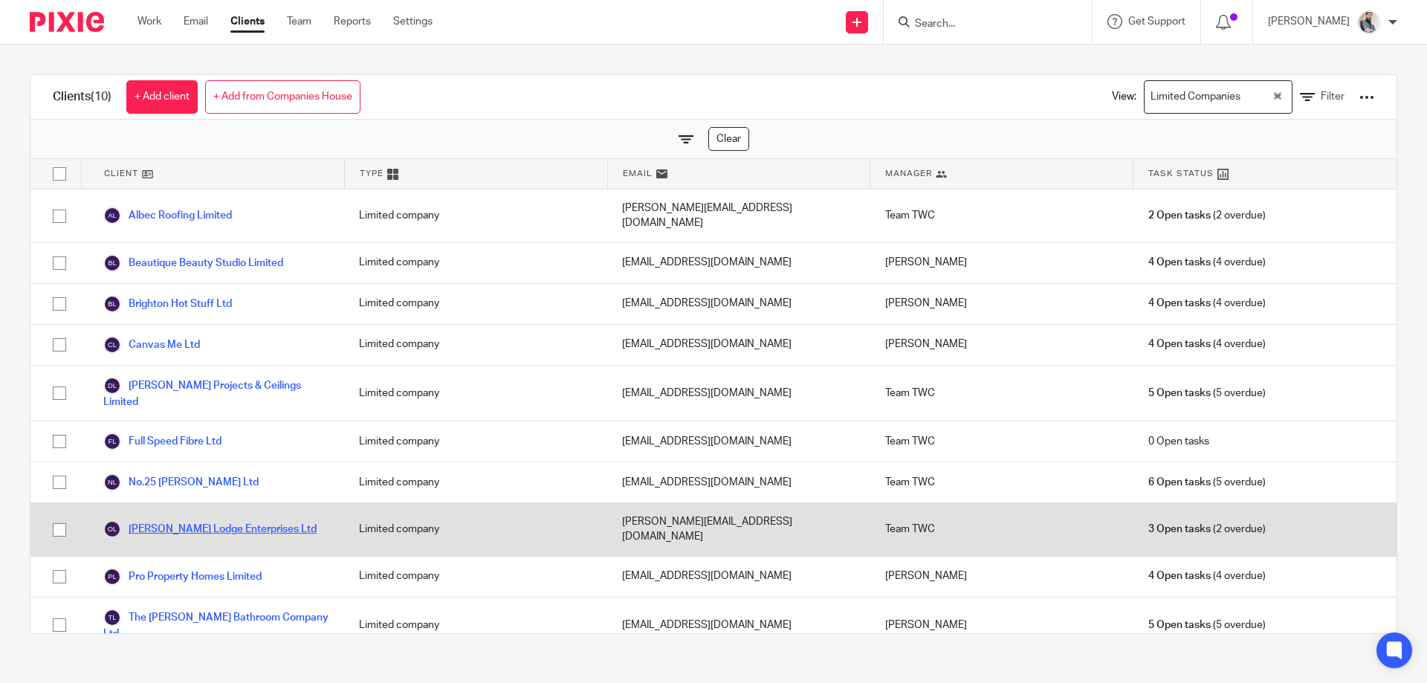
click at [185, 520] on link "Osborne Lodge Enterprises Ltd" at bounding box center [209, 529] width 213 height 18
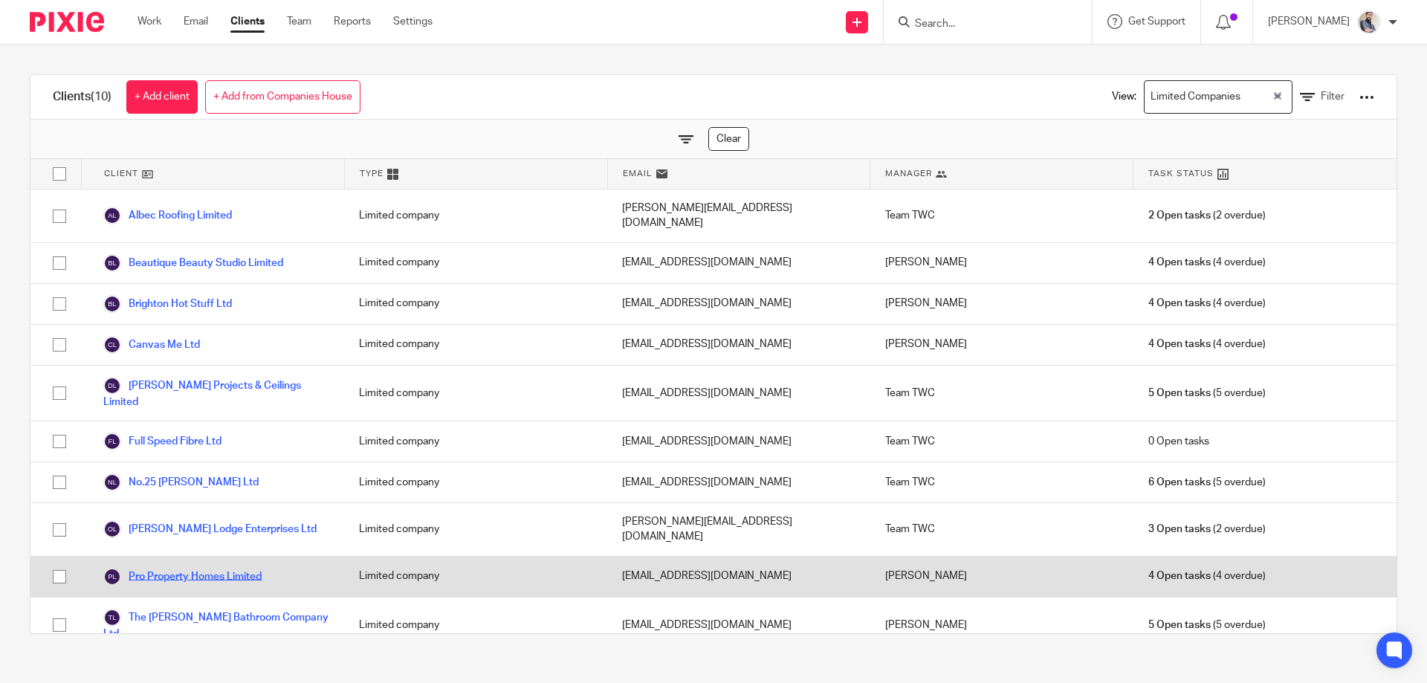
click at [188, 568] on link "Pro Property Homes Limited" at bounding box center [182, 577] width 158 height 18
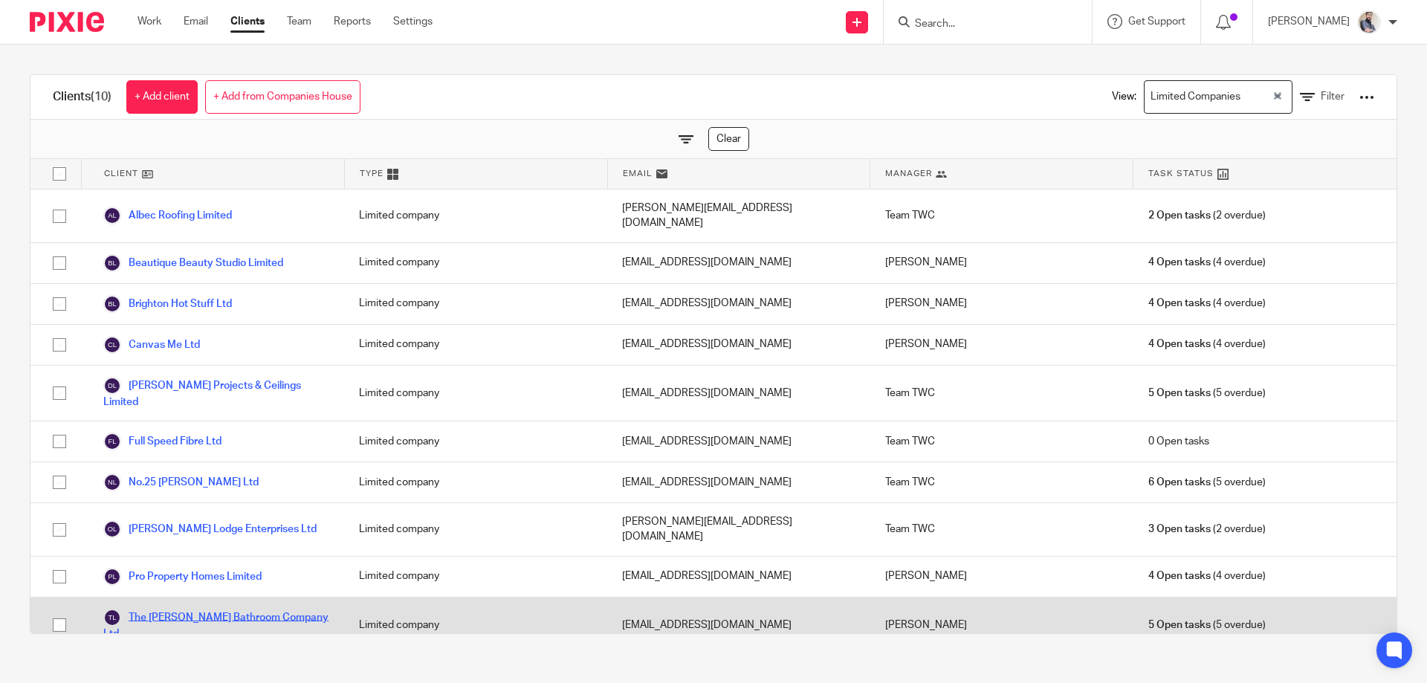
click at [188, 609] on link "The Hoehle Bathroom Company Ltd" at bounding box center [216, 625] width 226 height 33
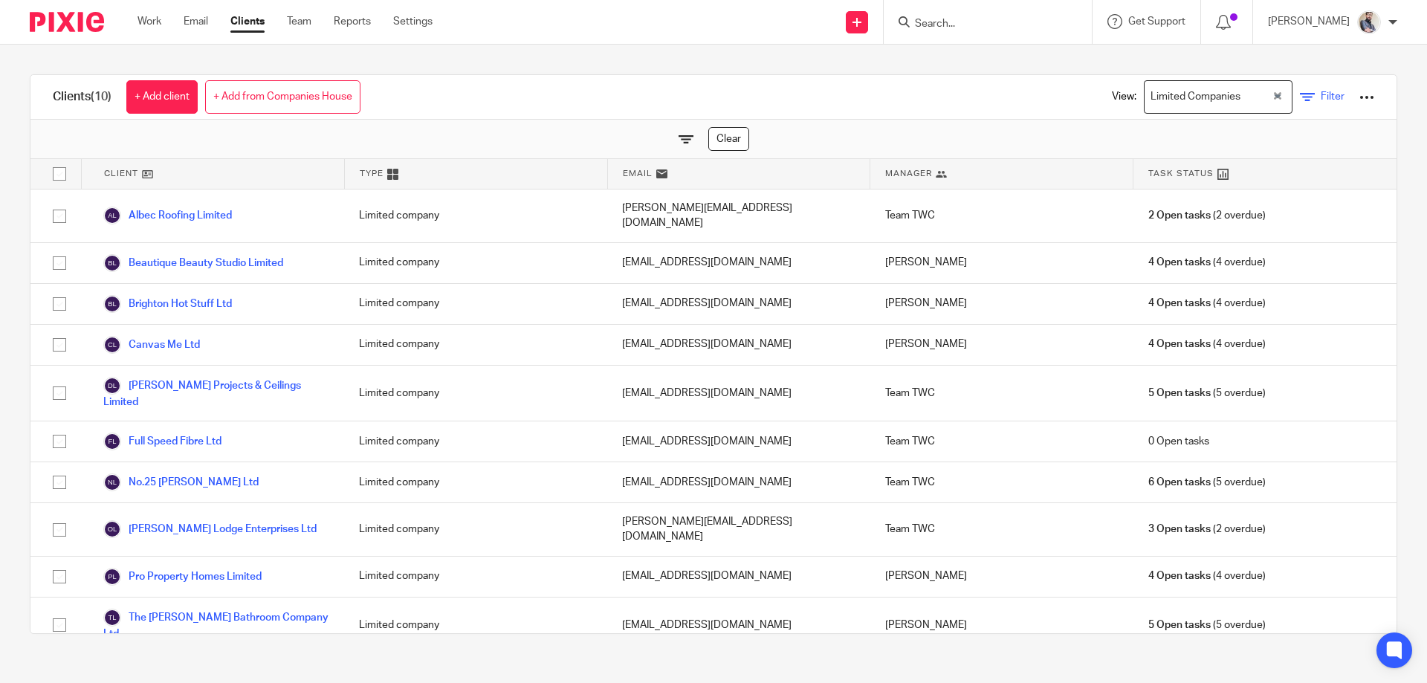
click at [1321, 98] on span "Filter" at bounding box center [1333, 96] width 24 height 10
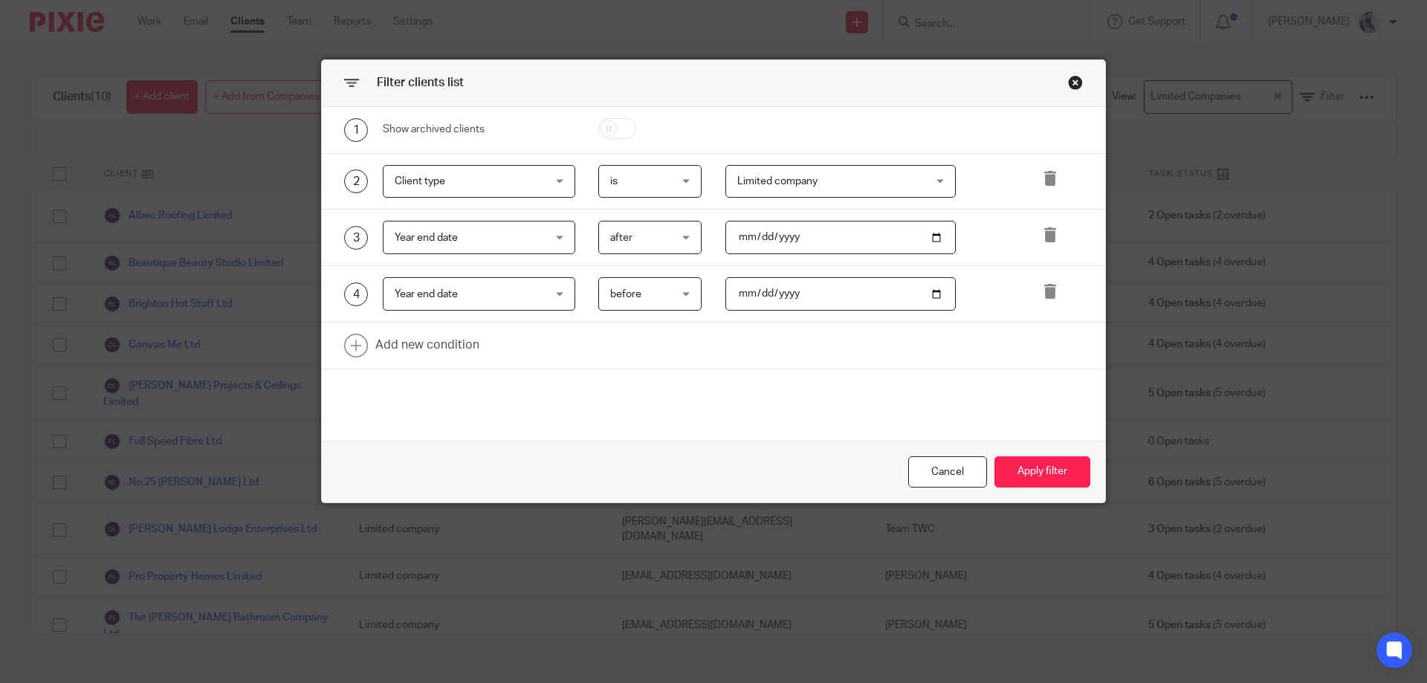
click at [752, 236] on input "2025-04-01" at bounding box center [841, 237] width 231 height 33
type input "2025-05-01"
click at [757, 300] on input "2025-05-01" at bounding box center [841, 293] width 231 height 33
click at [755, 294] on input "2025-05-01" at bounding box center [841, 293] width 231 height 33
type input "2025-06-01"
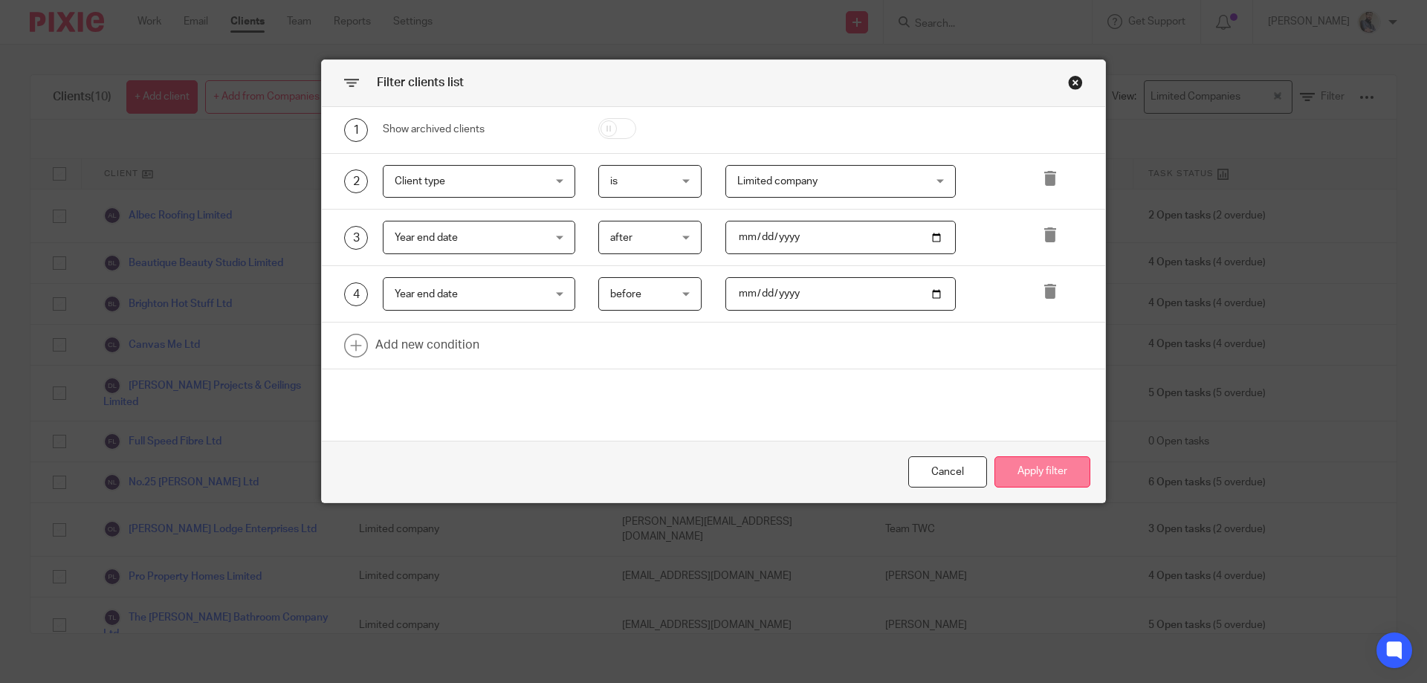
click at [1032, 472] on button "Apply filter" at bounding box center [1043, 472] width 96 height 32
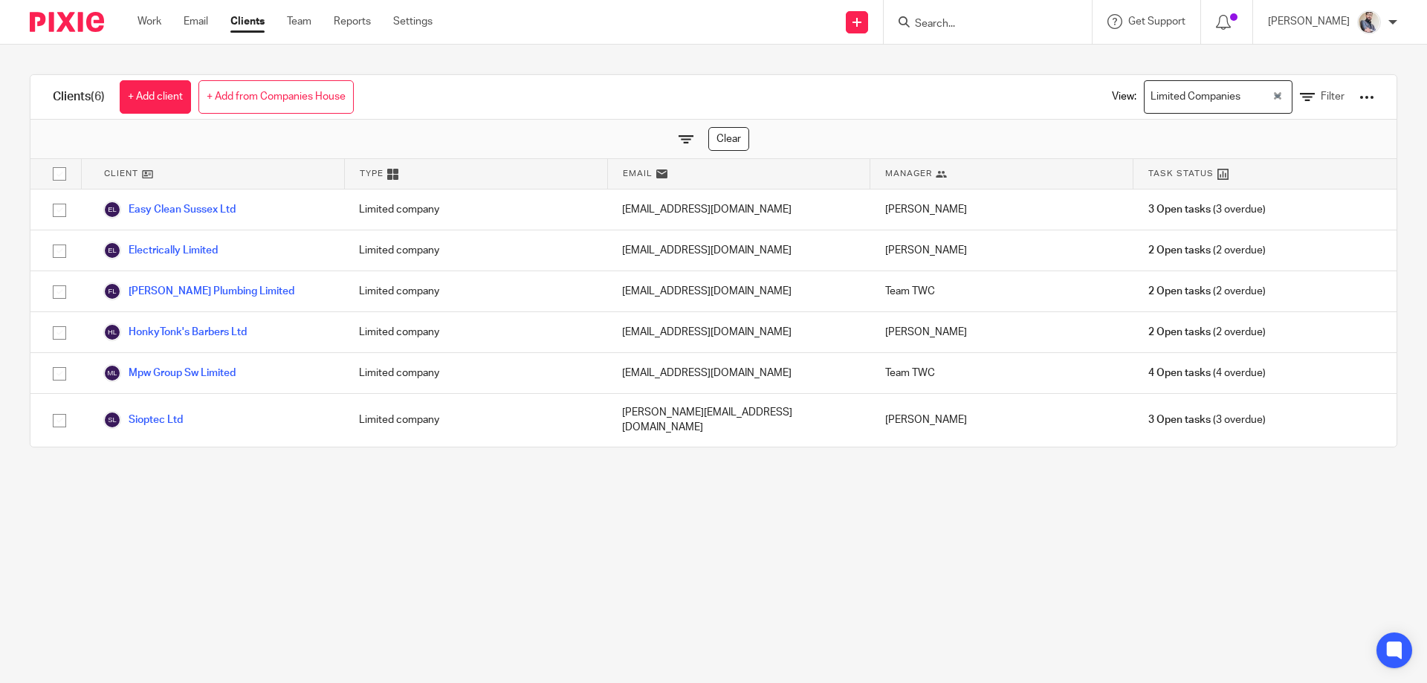
click at [1010, 34] on div at bounding box center [988, 22] width 208 height 44
click at [998, 26] on input "Search" at bounding box center [981, 24] width 134 height 13
type input "bloss"
click at [1088, 561] on main "Clients (6) + Add client + Add from Companies House View: Limited Companies Loa…" at bounding box center [713, 341] width 1427 height 683
click at [1321, 94] on span "Filter" at bounding box center [1333, 96] width 24 height 10
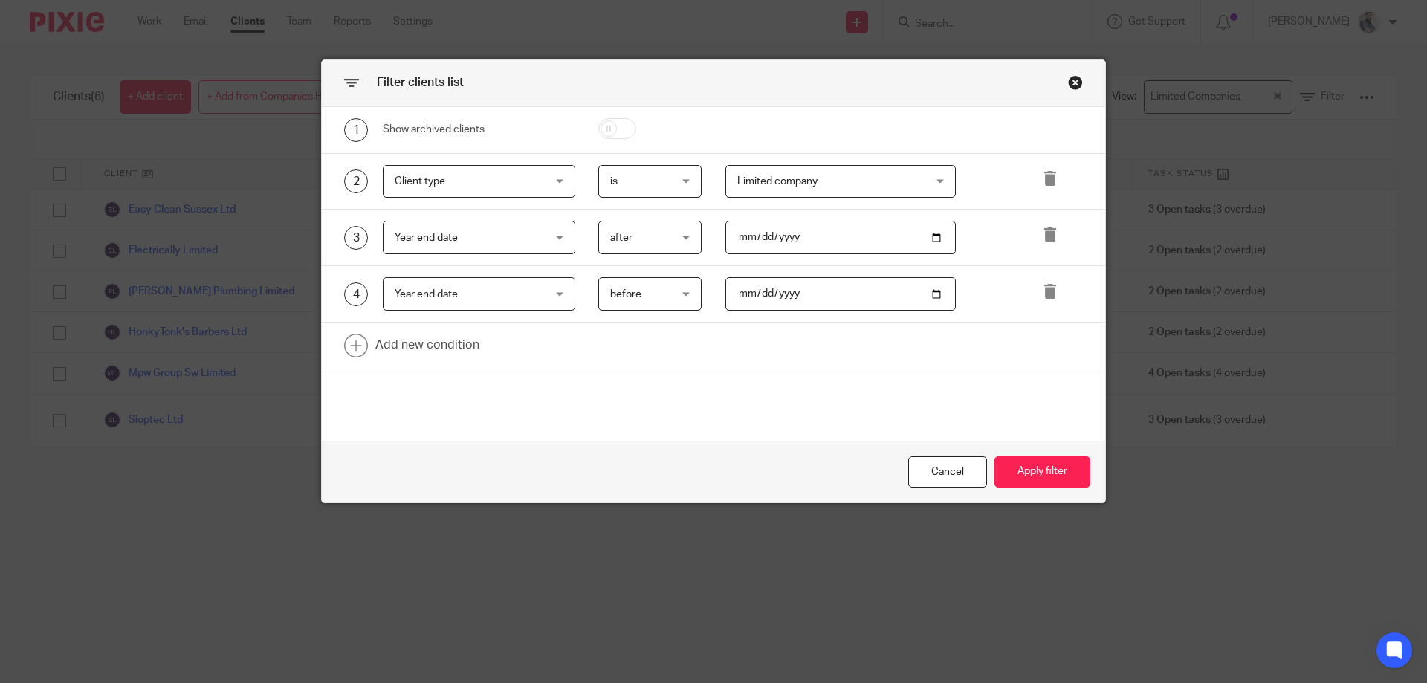
click at [613, 128] on input "checkbox" at bounding box center [617, 128] width 38 height 21
checkbox input "true"
click at [1014, 472] on button "Apply filter" at bounding box center [1043, 472] width 96 height 32
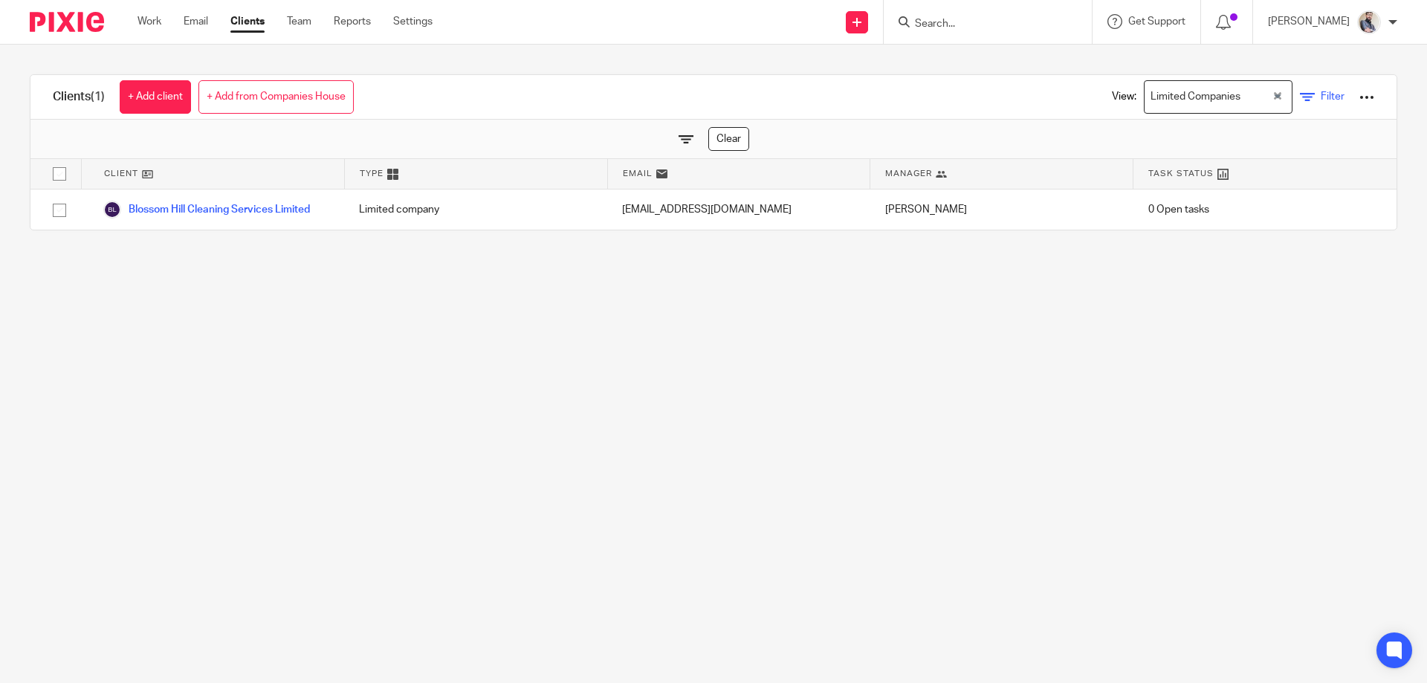
click at [1300, 97] on link "Filter" at bounding box center [1322, 97] width 45 height 16
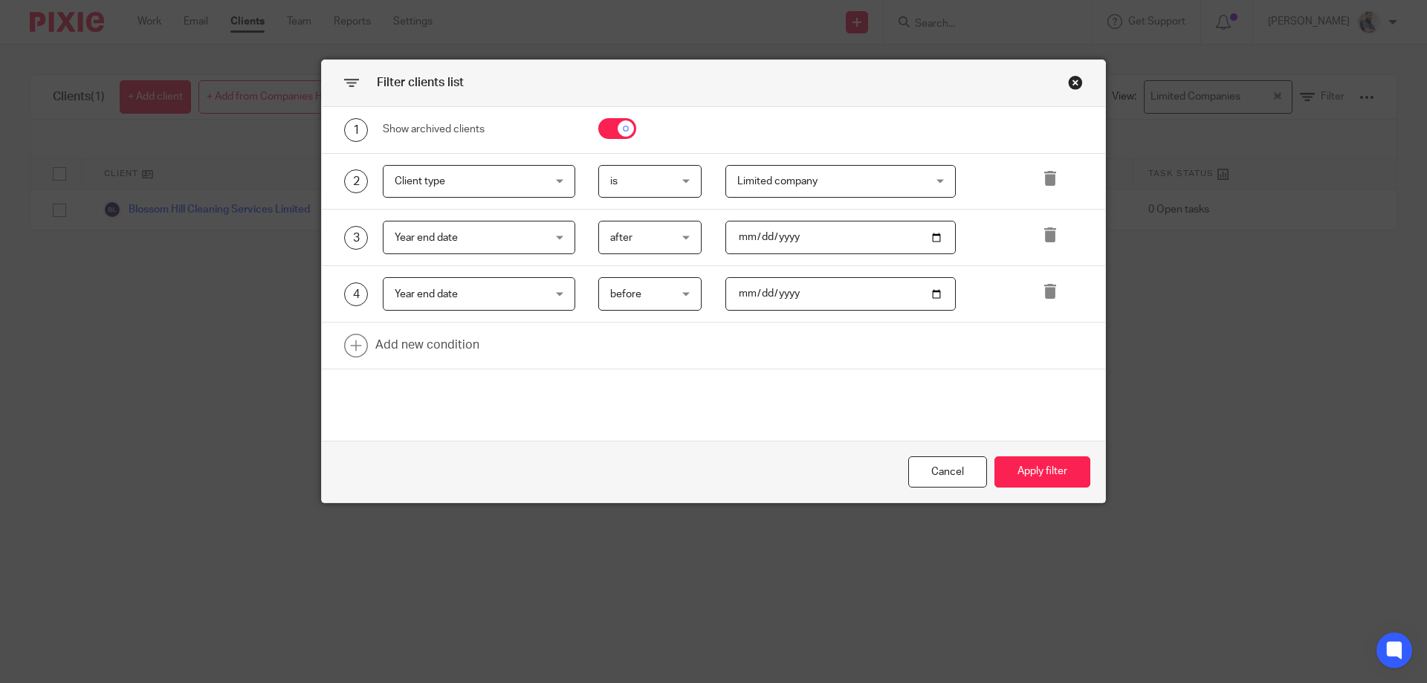
click at [606, 131] on input "checkbox" at bounding box center [617, 128] width 38 height 21
checkbox input "false"
click at [1021, 470] on button "Apply filter" at bounding box center [1043, 472] width 96 height 32
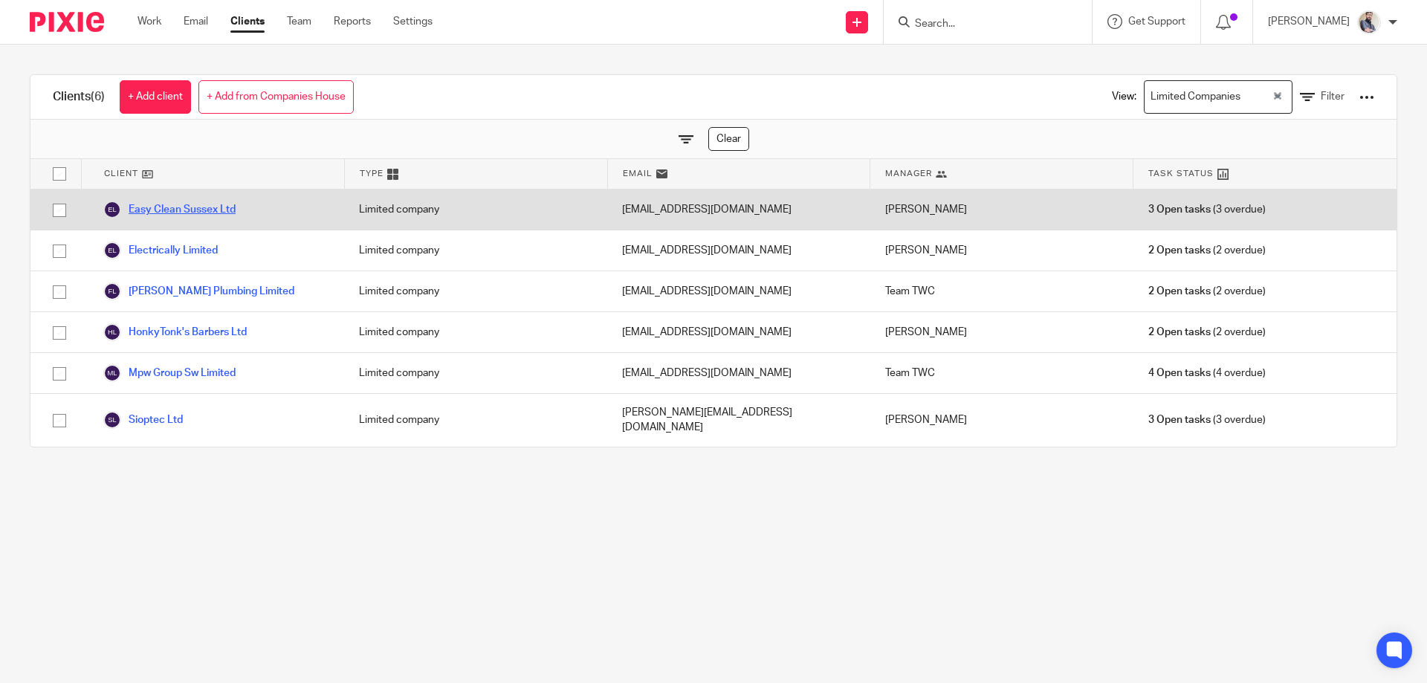
click at [206, 212] on link "Easy Clean Sussex Ltd" at bounding box center [169, 210] width 132 height 18
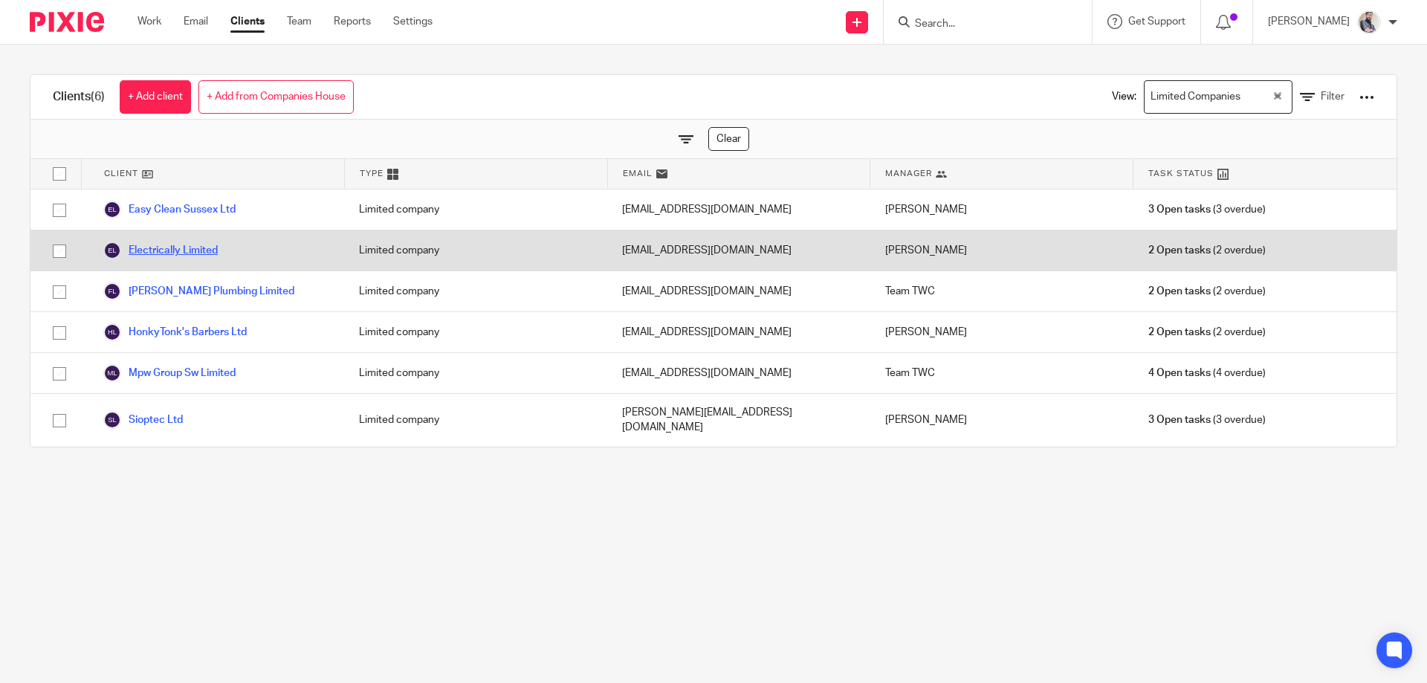
click at [186, 251] on link "Electrically Limited" at bounding box center [160, 251] width 114 height 18
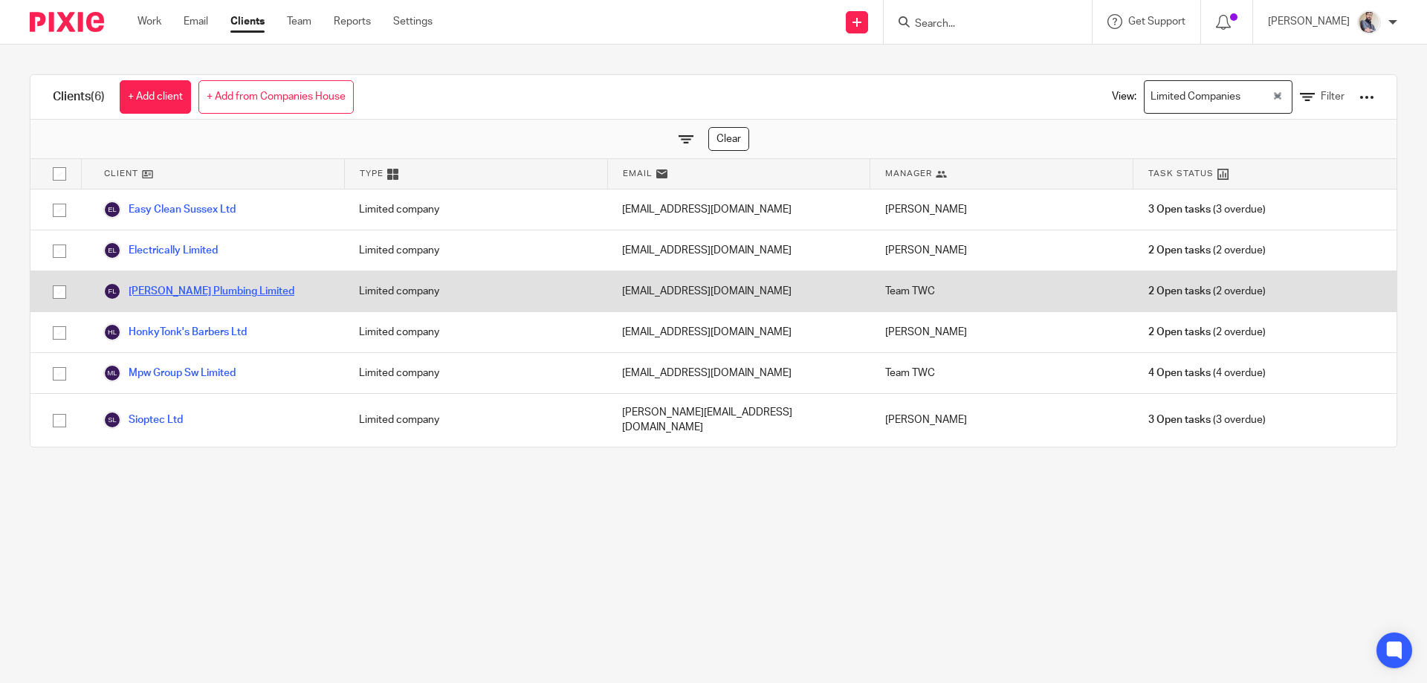
click at [189, 289] on link "Frank Finn Plumbing Limited" at bounding box center [198, 291] width 191 height 18
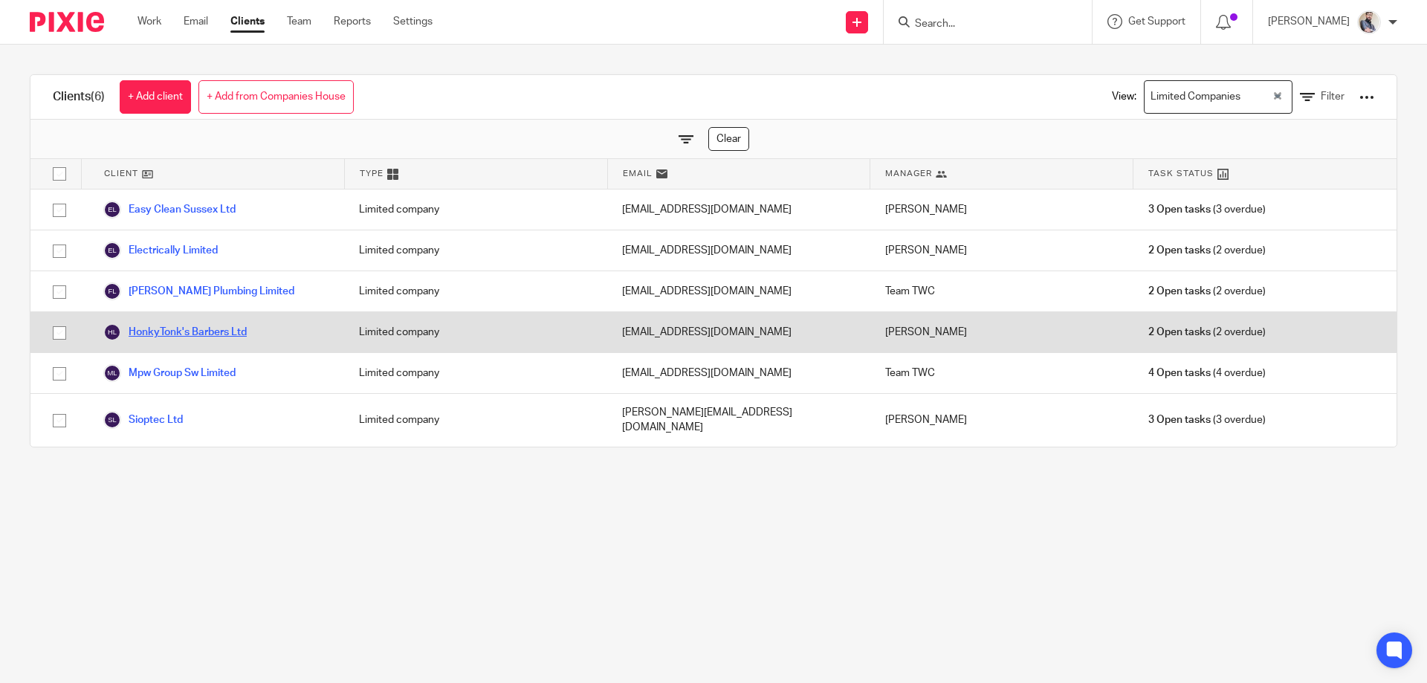
click at [189, 327] on link "HonkyTonk's Barbers Ltd" at bounding box center [174, 332] width 143 height 18
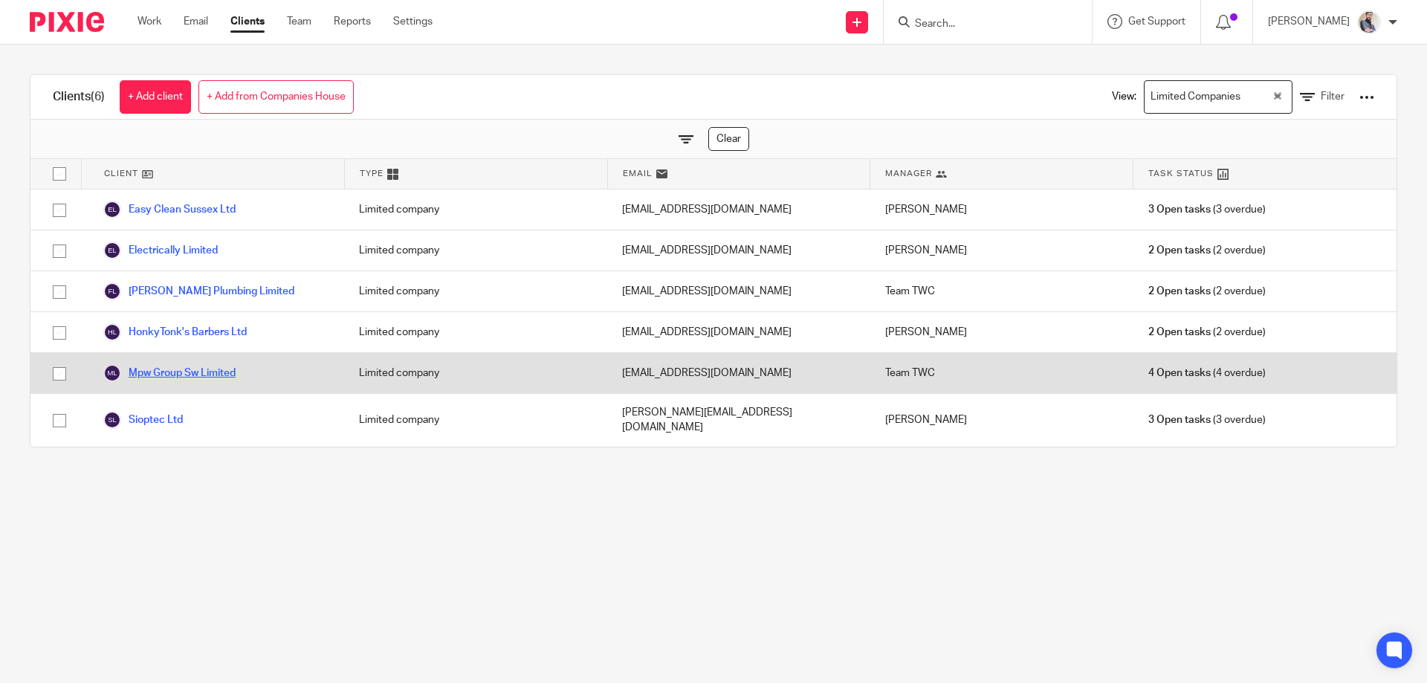
click at [189, 372] on link "Mpw Group Sw Limited" at bounding box center [169, 373] width 132 height 18
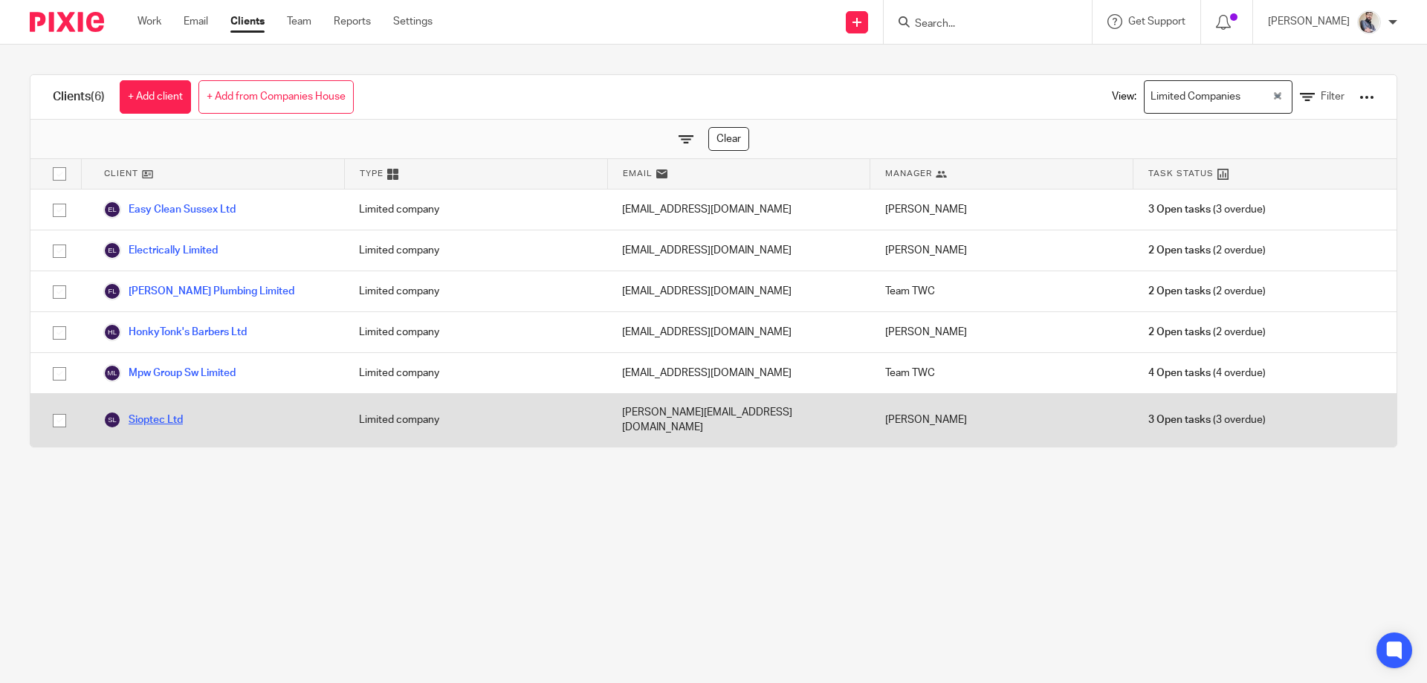
click at [173, 413] on link "Sioptec Ltd" at bounding box center [143, 420] width 80 height 18
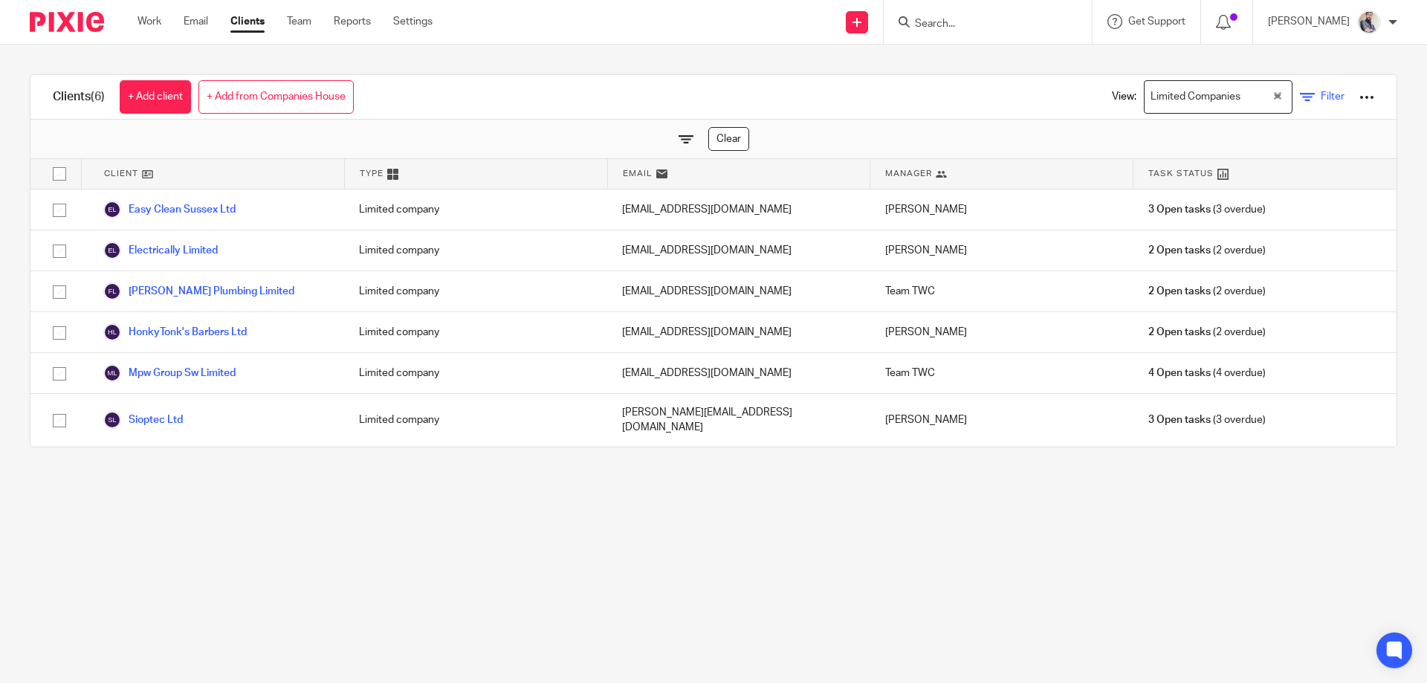
click at [1300, 94] on icon at bounding box center [1307, 97] width 15 height 15
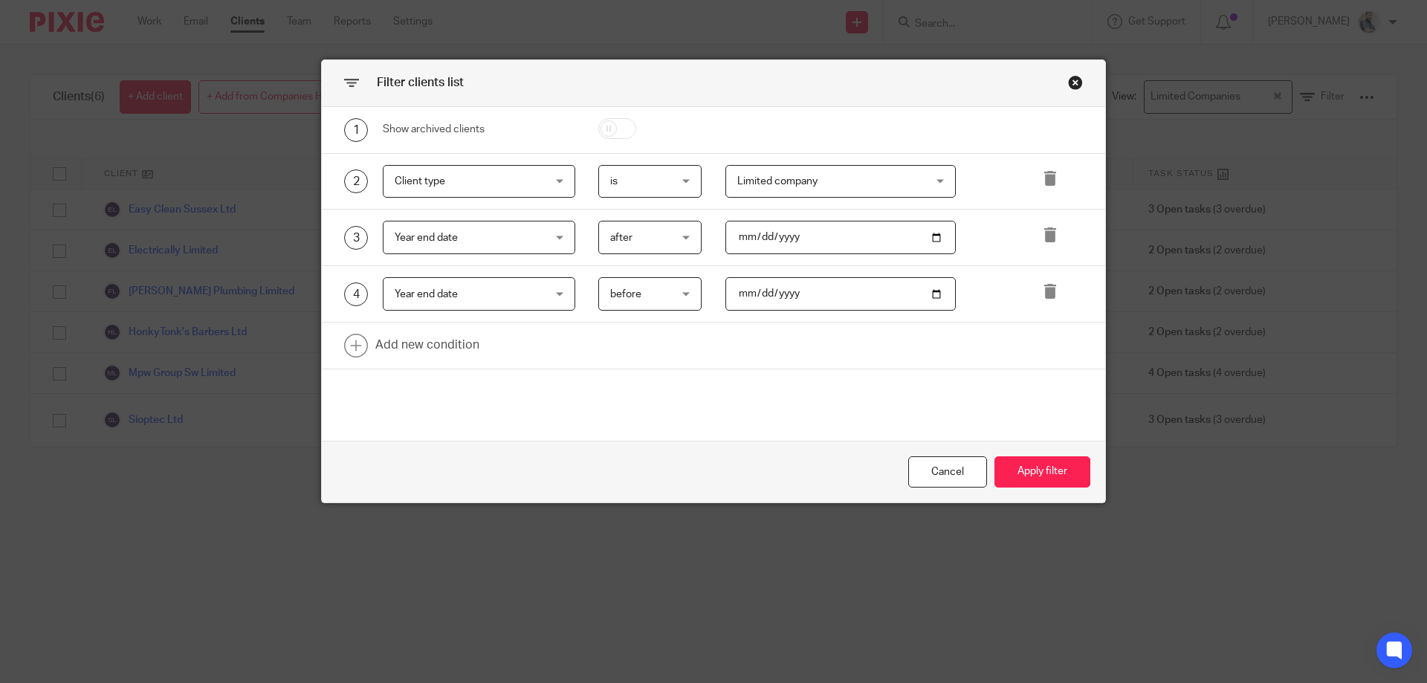
click at [758, 242] on input "2025-05-01" at bounding box center [841, 237] width 231 height 33
type input "2025-06-01"
click at [759, 300] on input "2025-06-01" at bounding box center [841, 293] width 231 height 33
type input "2025-07-01"
click at [1065, 471] on button "Apply filter" at bounding box center [1043, 472] width 96 height 32
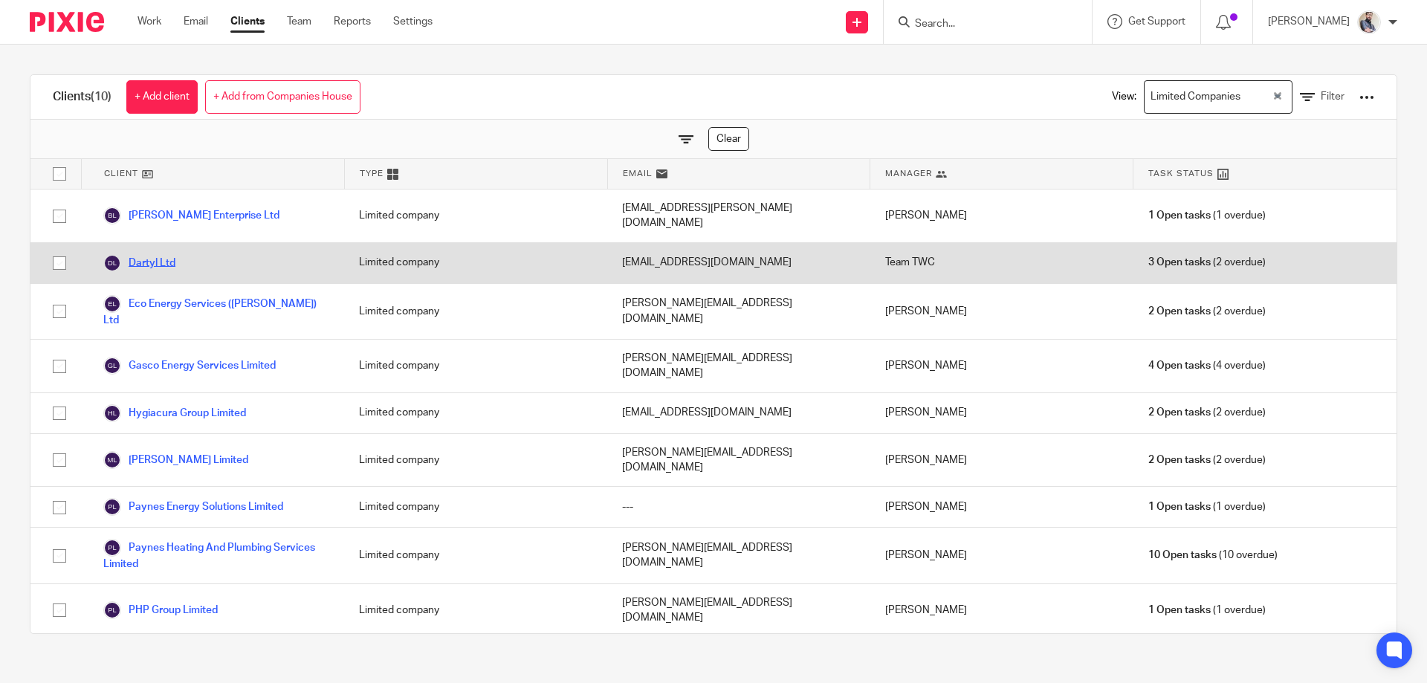
click at [154, 254] on link "Dartyl Ltd" at bounding box center [139, 263] width 72 height 18
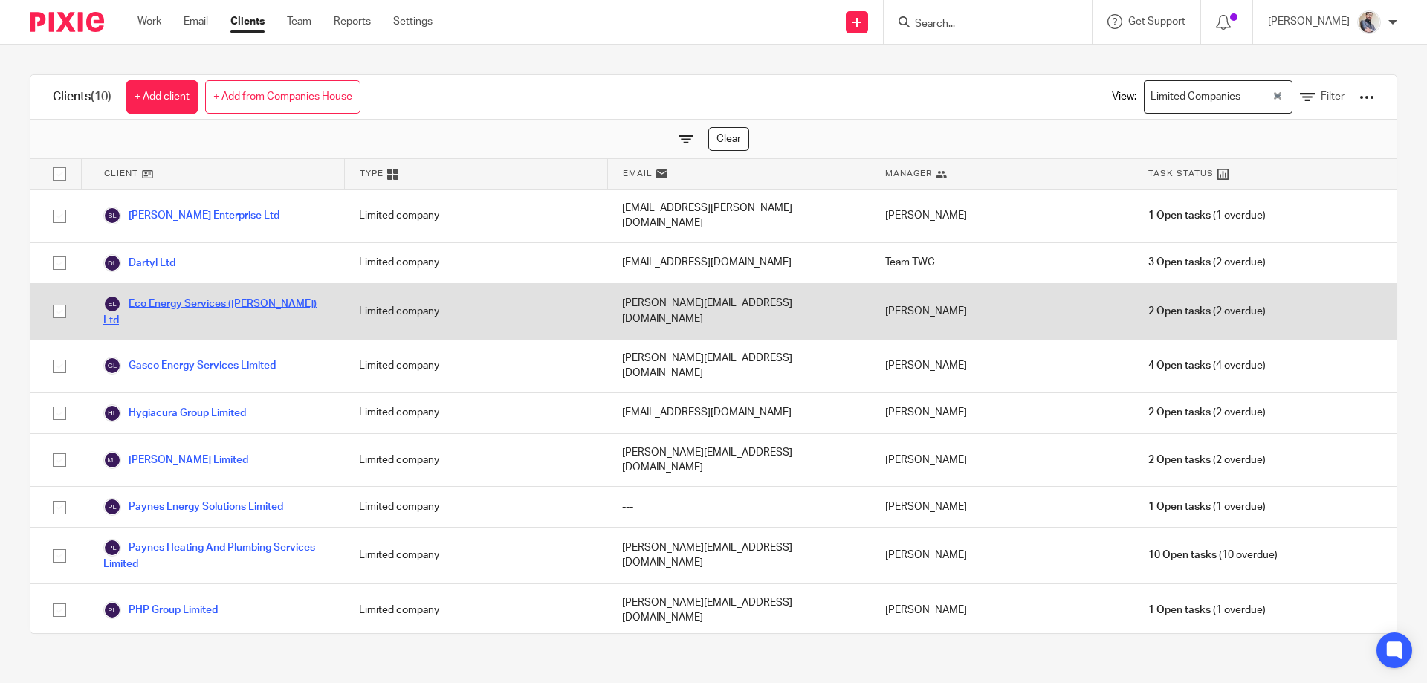
click at [204, 295] on link "Eco Energy Services (Scot) Ltd" at bounding box center [216, 311] width 226 height 33
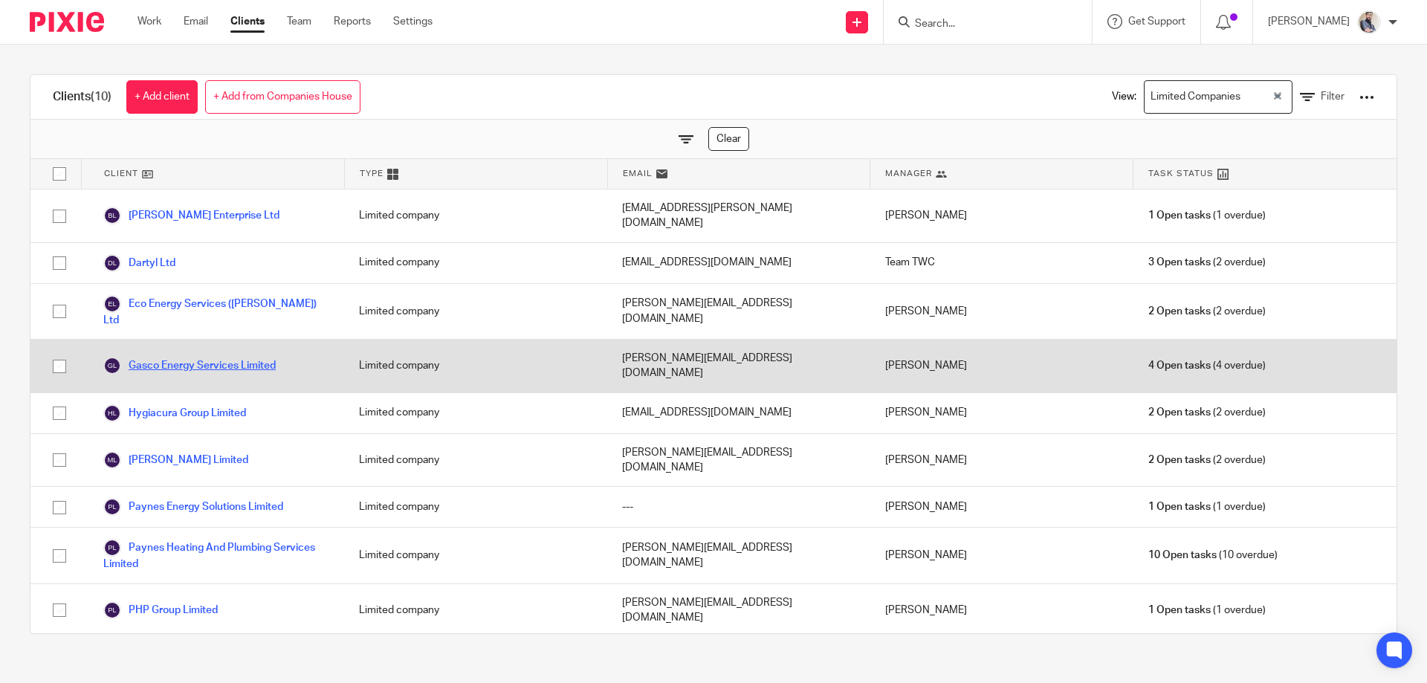
click at [200, 357] on link "Gasco Energy Services Limited" at bounding box center [189, 366] width 172 height 18
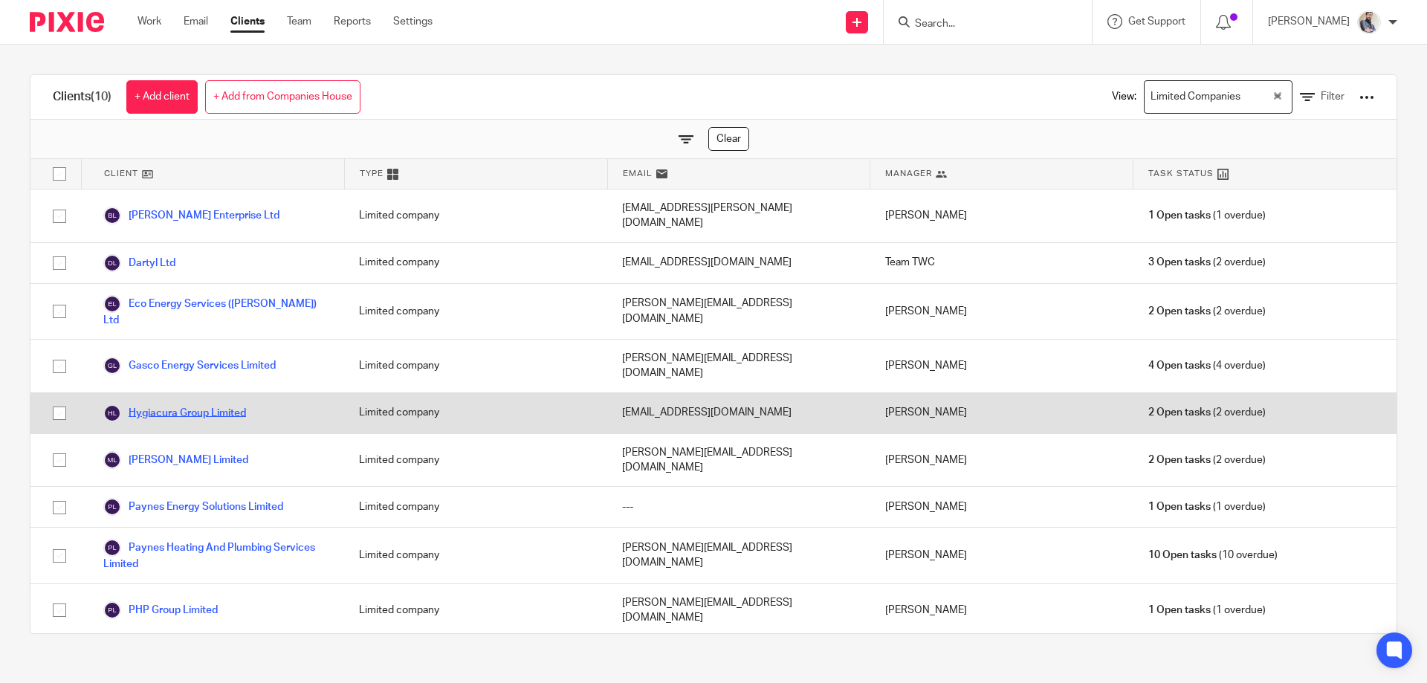
click at [192, 404] on link "Hygiacura Group Limited" at bounding box center [174, 413] width 143 height 18
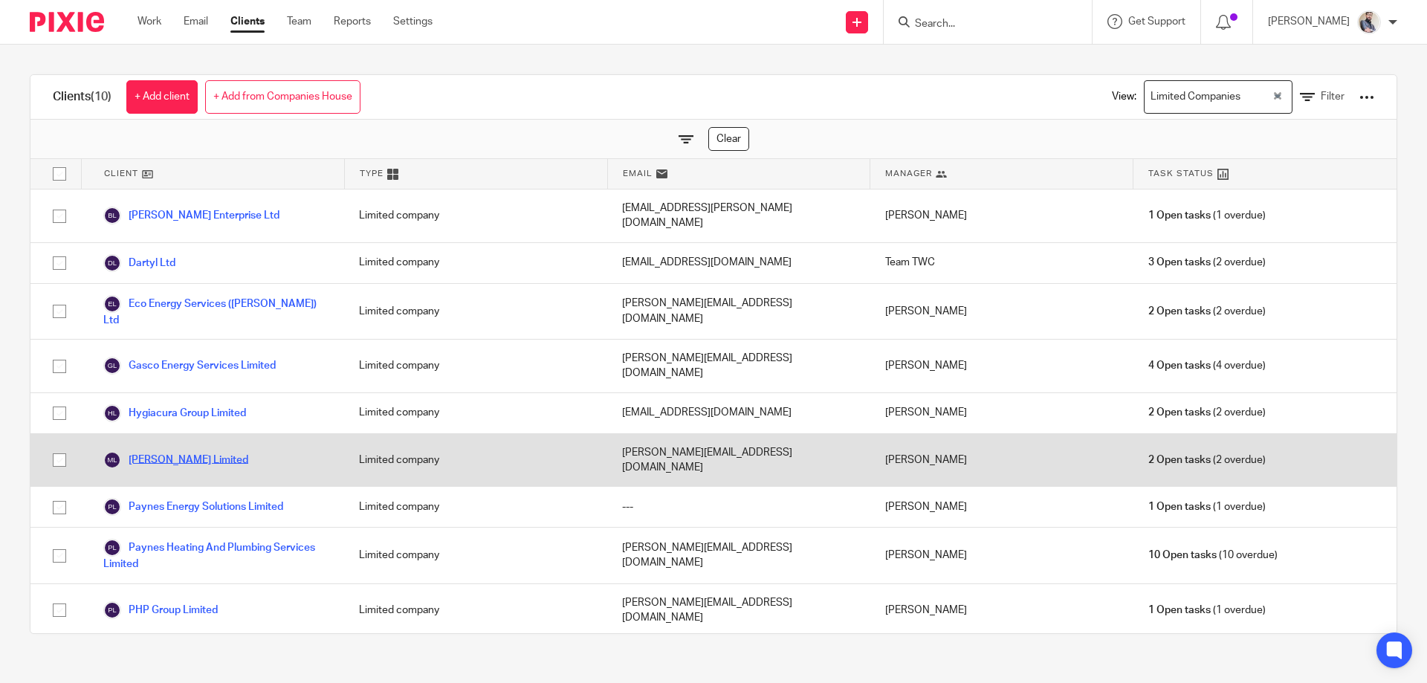
click at [194, 451] on link "Moira Lane Limited" at bounding box center [175, 460] width 145 height 18
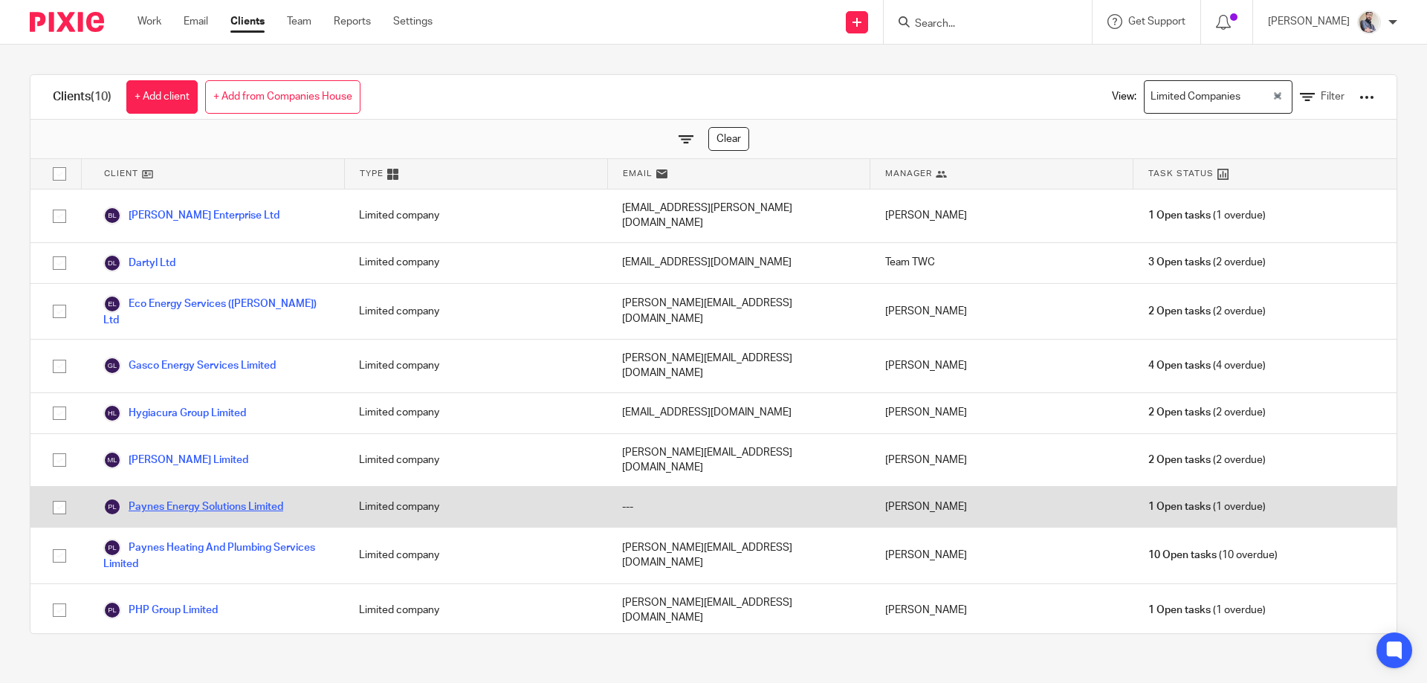
click at [194, 498] on link "Paynes Energy Solutions Limited" at bounding box center [193, 507] width 180 height 18
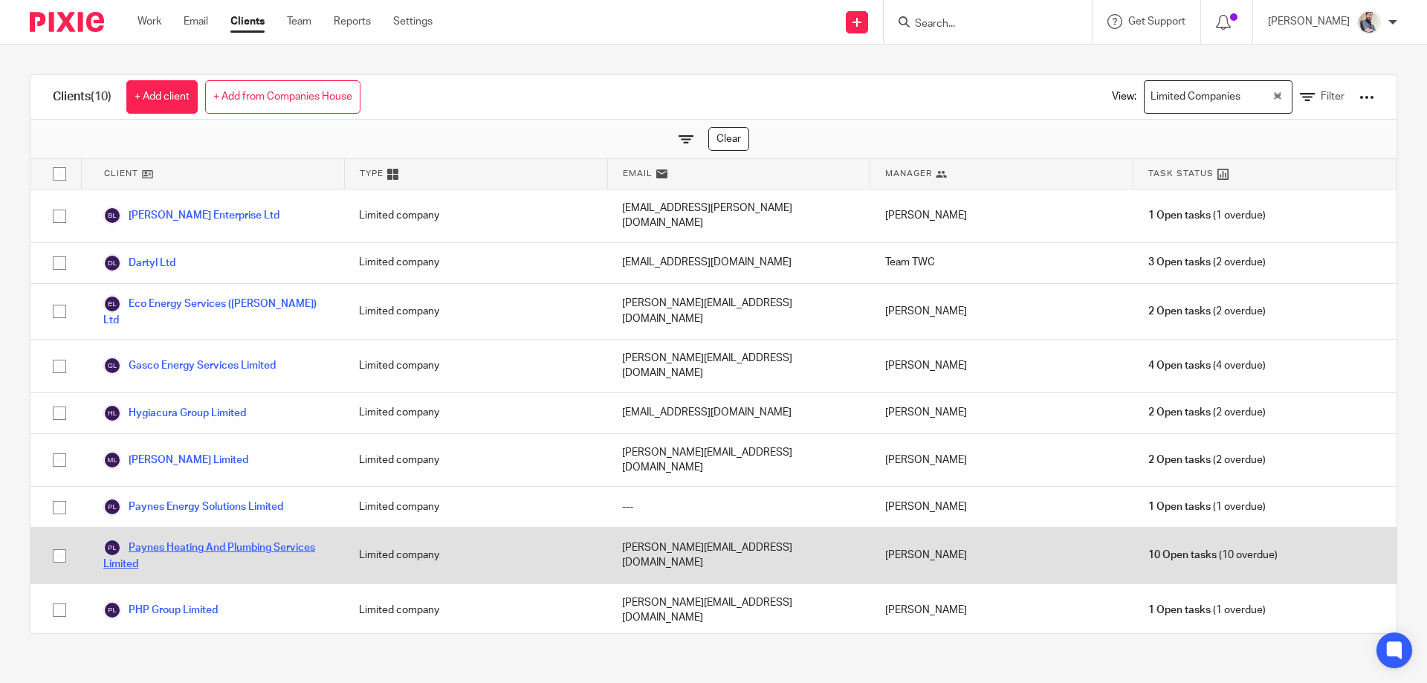
click at [191, 539] on link "Paynes Heating And Plumbing Services Limited" at bounding box center [216, 555] width 226 height 33
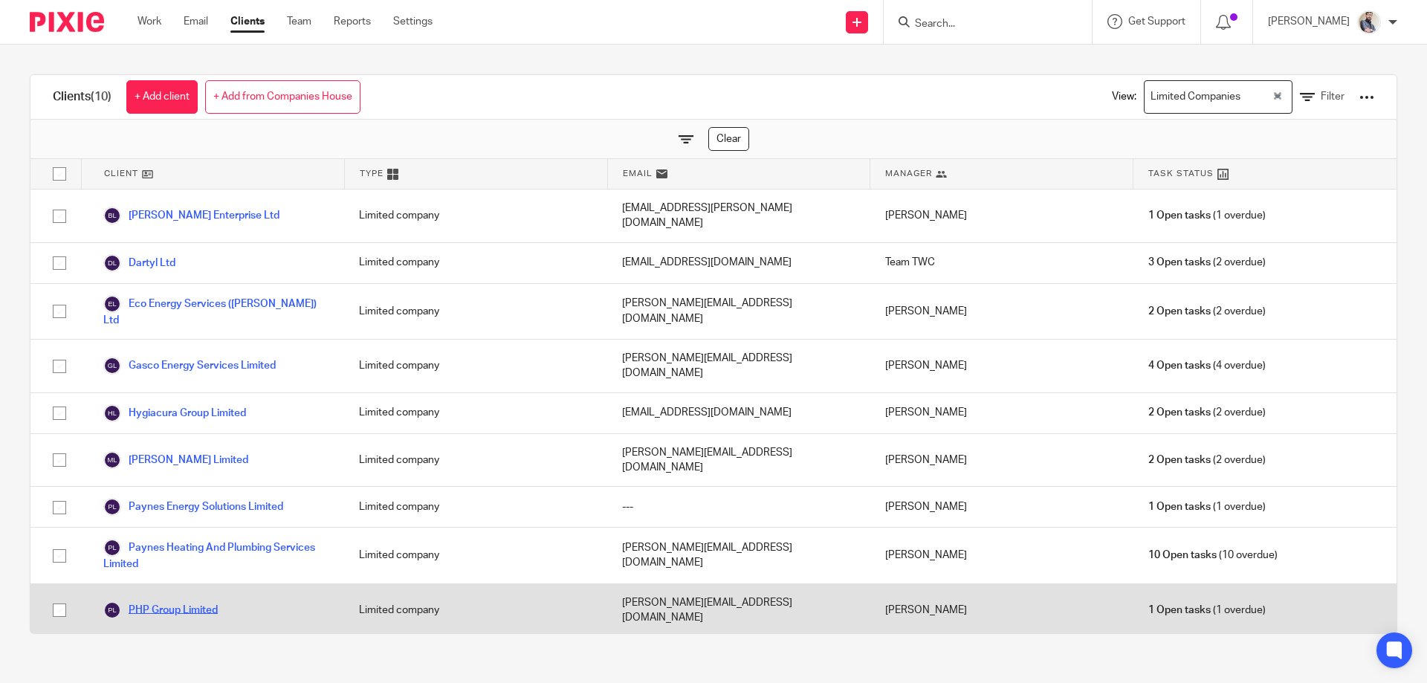
click at [193, 601] on link "PHP Group Limited" at bounding box center [160, 610] width 114 height 18
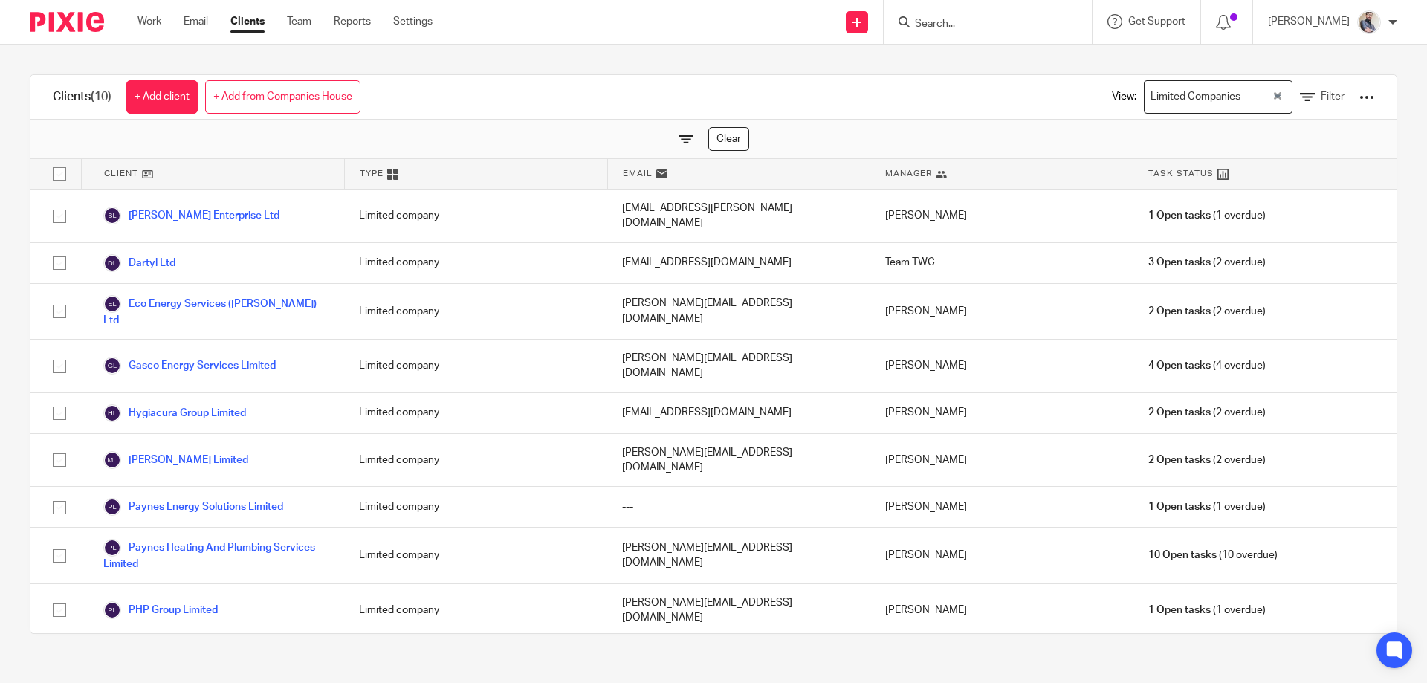
click at [198, 648] on link "Technique Property Ltd" at bounding box center [170, 657] width 135 height 18
click at [1300, 97] on icon at bounding box center [1307, 97] width 15 height 15
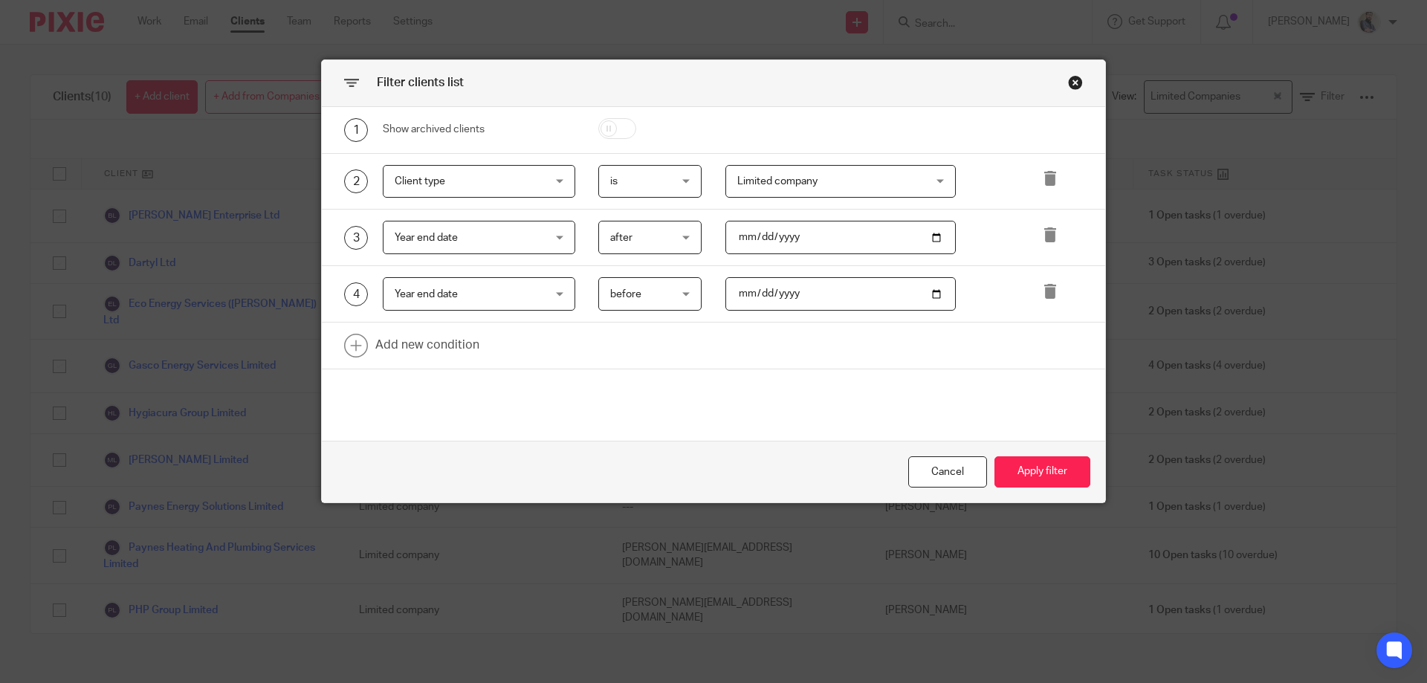
click at [755, 236] on input "2025-06-01" at bounding box center [841, 237] width 231 height 33
type input "2025-07-01"
click at [751, 293] on input "2025-07-01" at bounding box center [841, 293] width 231 height 33
type input "2025-08-01"
click at [1054, 477] on button "Apply filter" at bounding box center [1043, 472] width 96 height 32
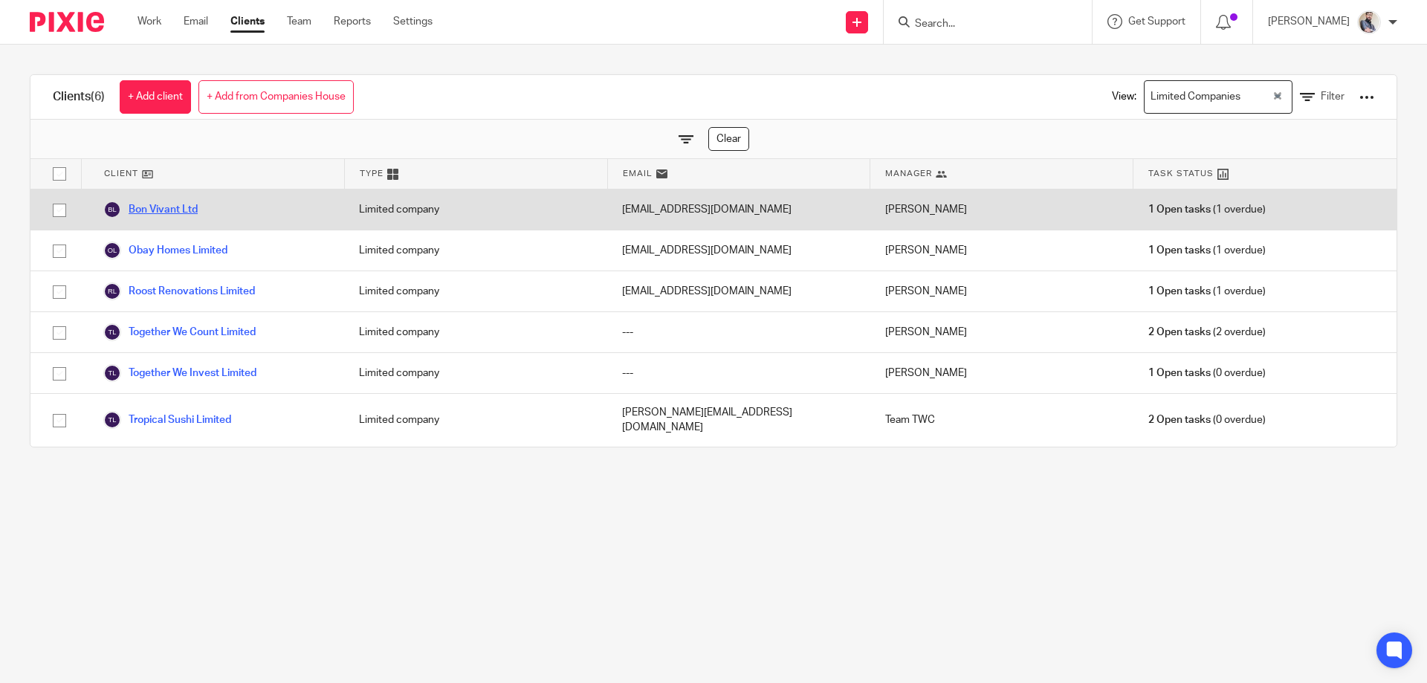
click at [158, 212] on link "Bon Vivant Ltd" at bounding box center [150, 210] width 94 height 18
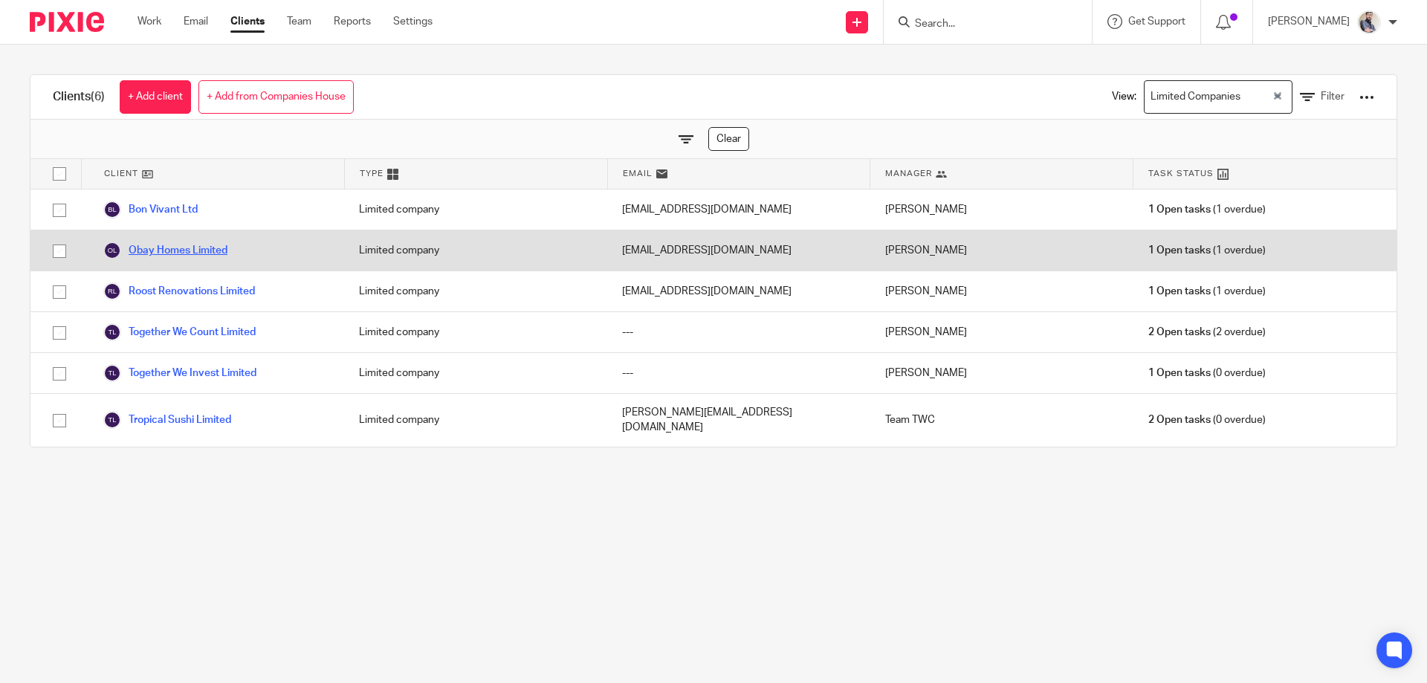
click at [158, 248] on link "Obay Homes Limited" at bounding box center [165, 251] width 124 height 18
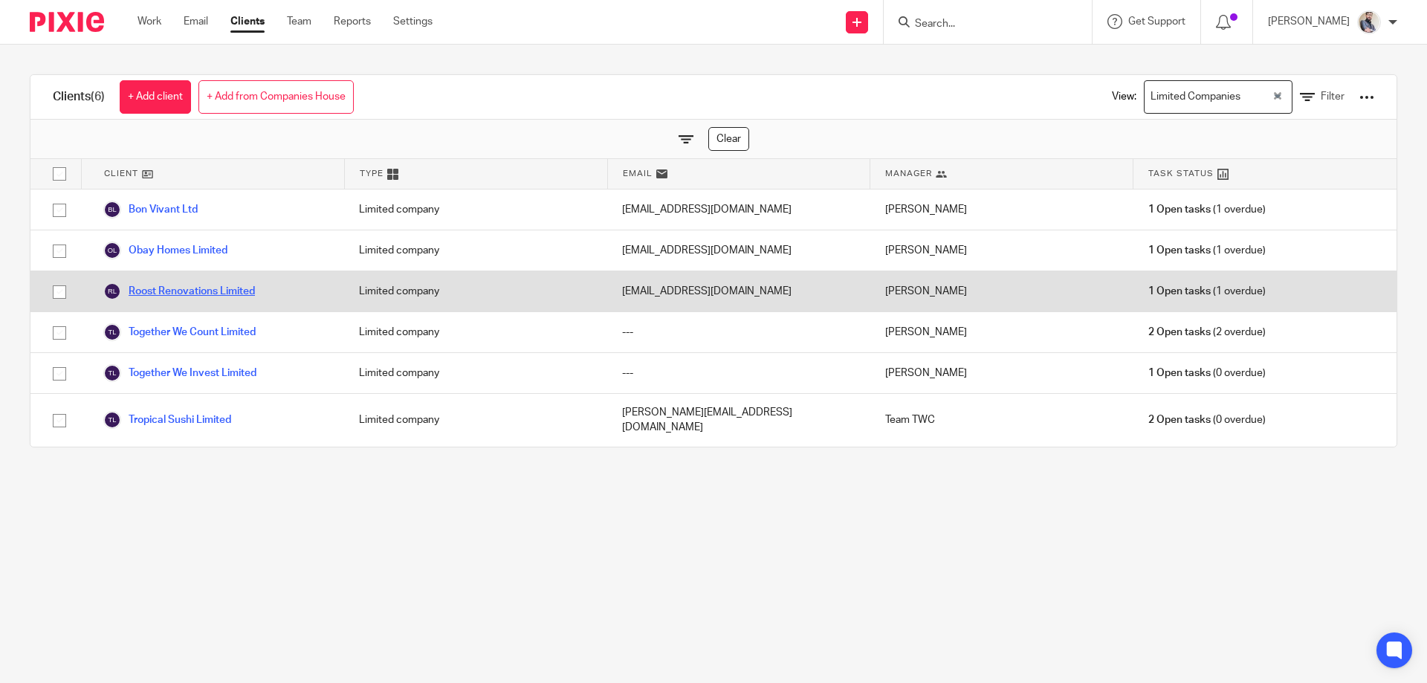
click at [158, 289] on link "Roost Renovations Limited" at bounding box center [179, 291] width 152 height 18
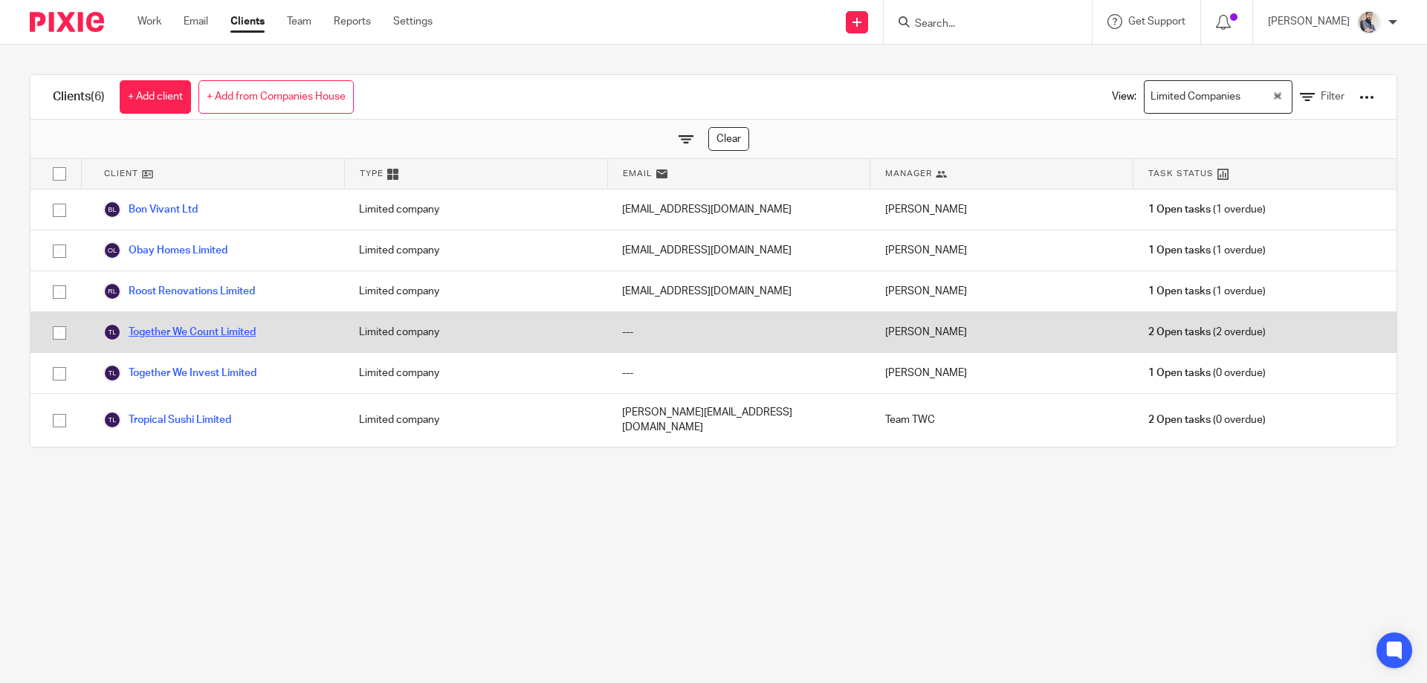
click at [158, 333] on link "Together We Count Limited" at bounding box center [179, 332] width 152 height 18
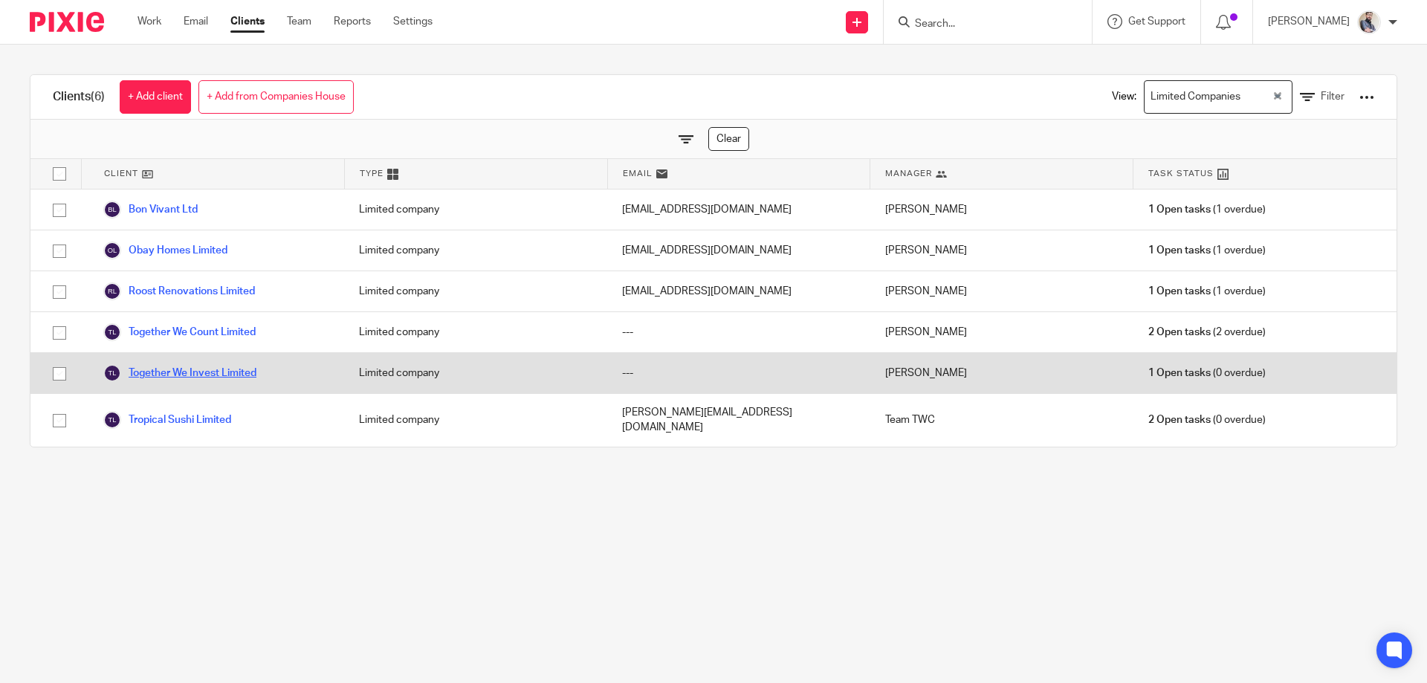
click at [167, 368] on link "Together We Invest Limited" at bounding box center [179, 373] width 153 height 18
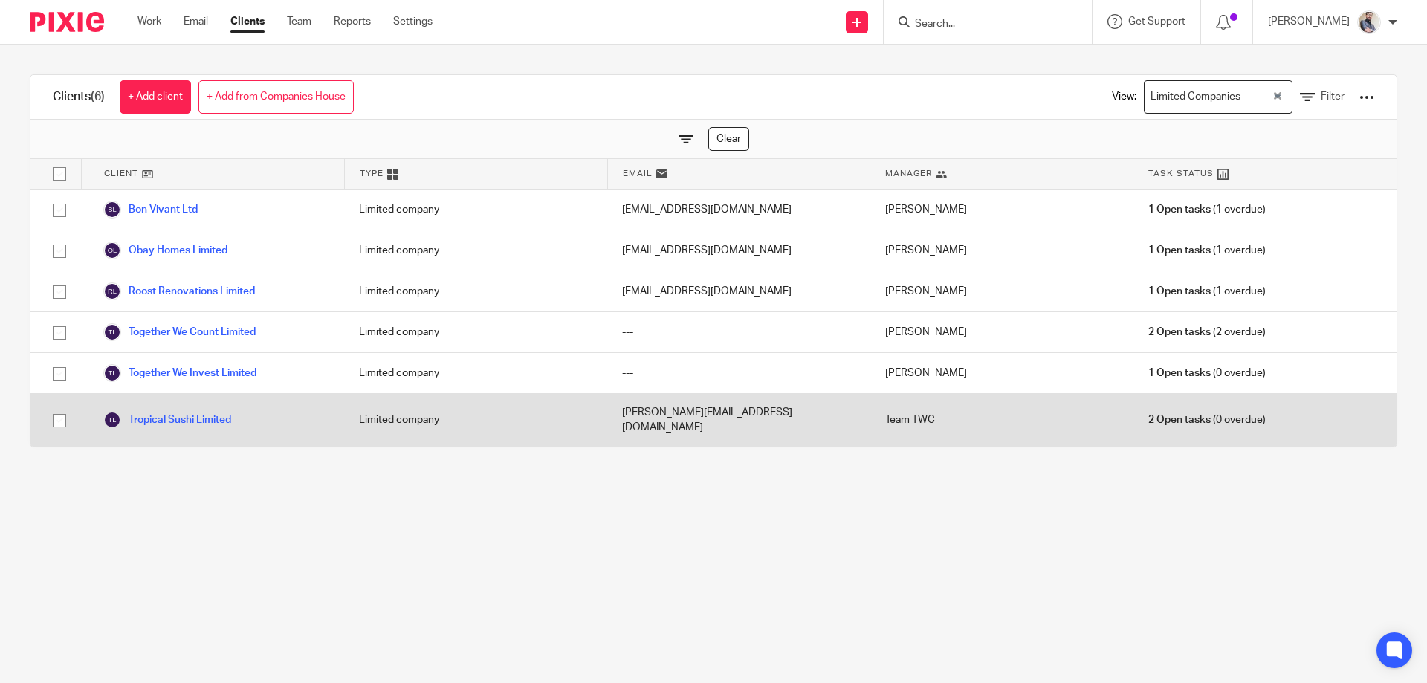
click at [166, 411] on link "Tropical Sushi Limited" at bounding box center [167, 420] width 128 height 18
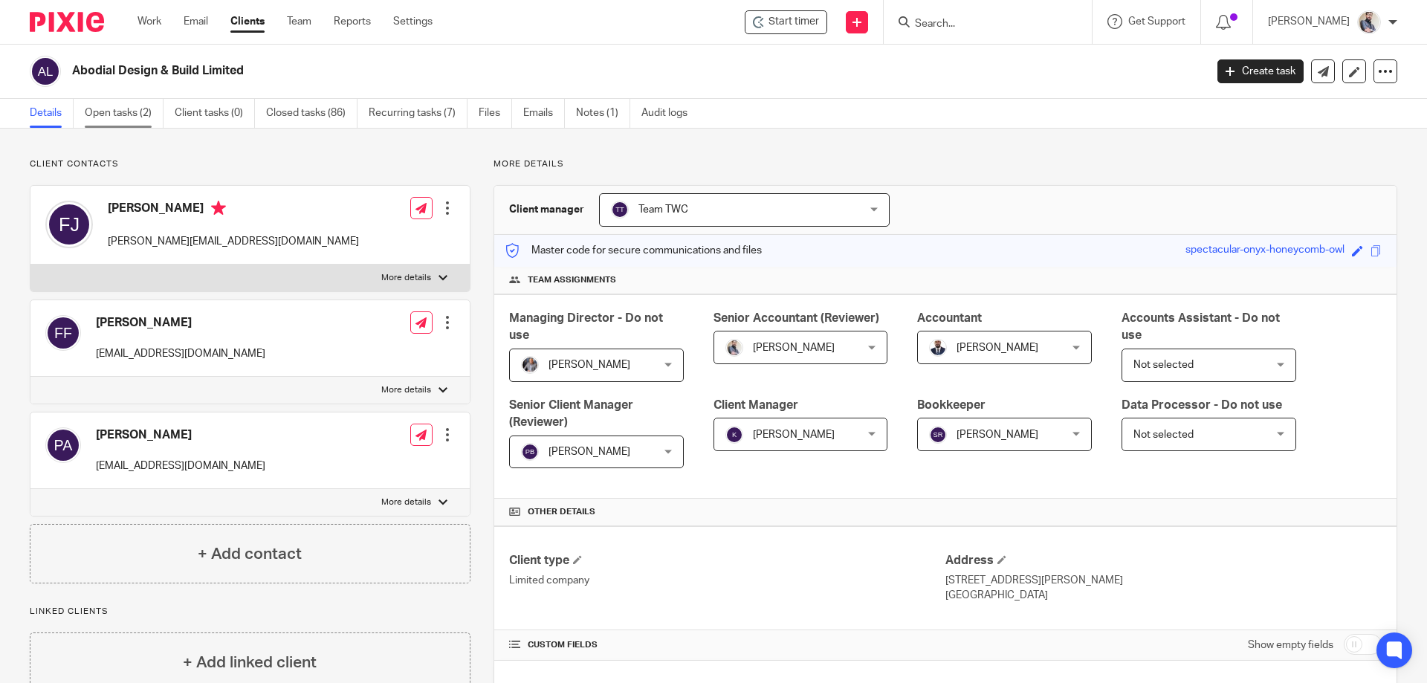
click at [131, 116] on link "Open tasks (2)" at bounding box center [124, 113] width 79 height 29
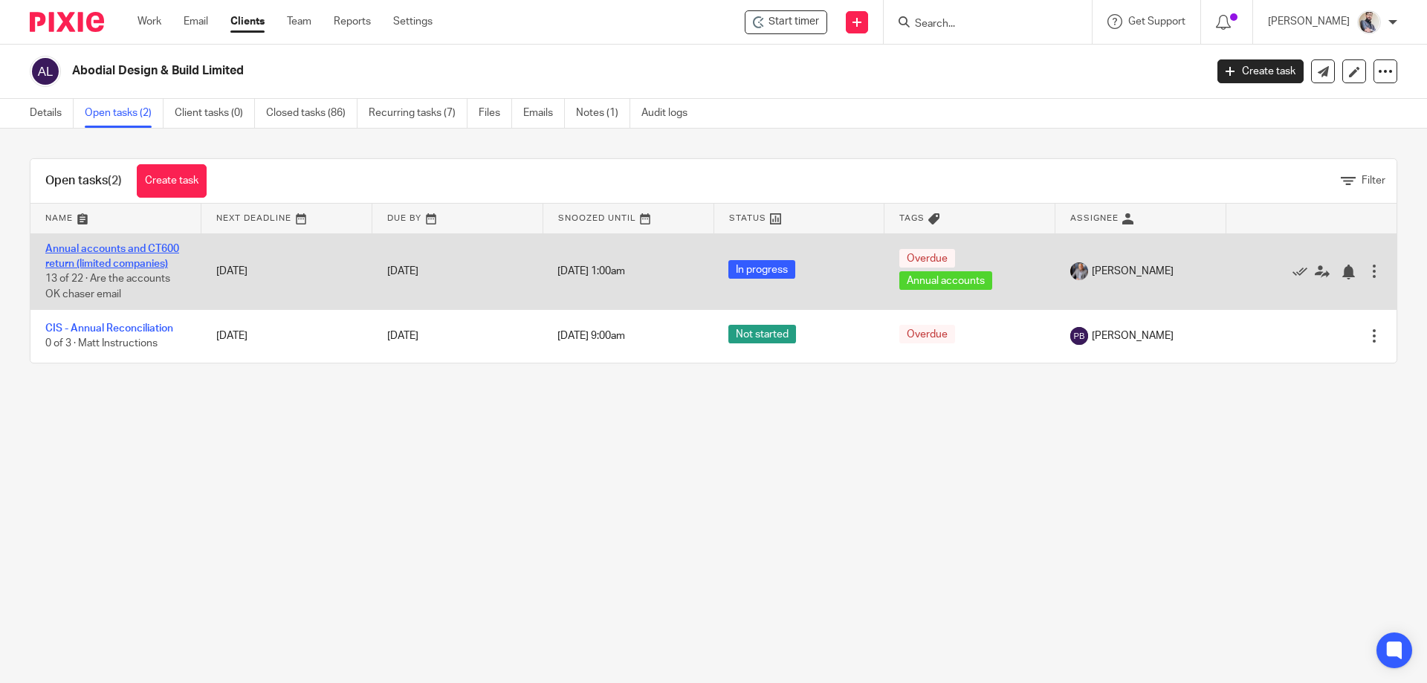
click at [145, 259] on link "Annual accounts and CT600 return (limited companies)" at bounding box center [112, 256] width 134 height 25
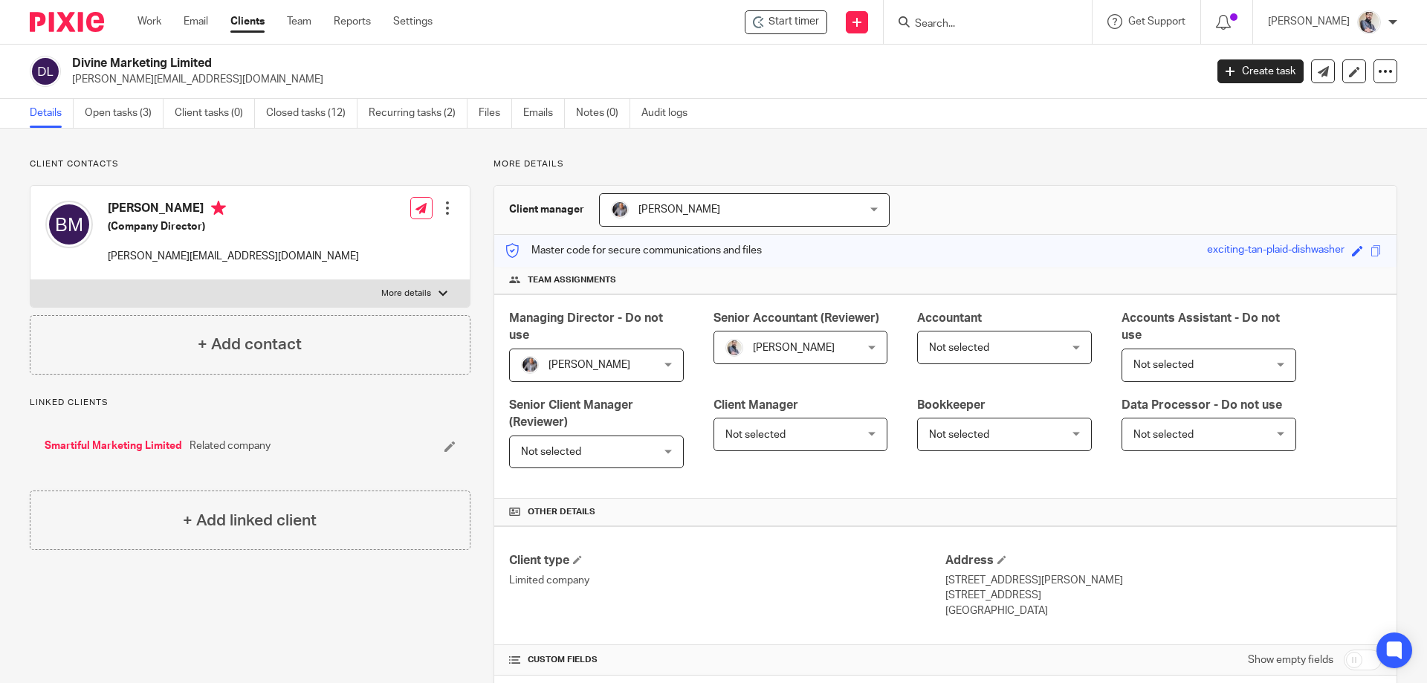
click at [138, 115] on link "Open tasks (3)" at bounding box center [124, 113] width 79 height 29
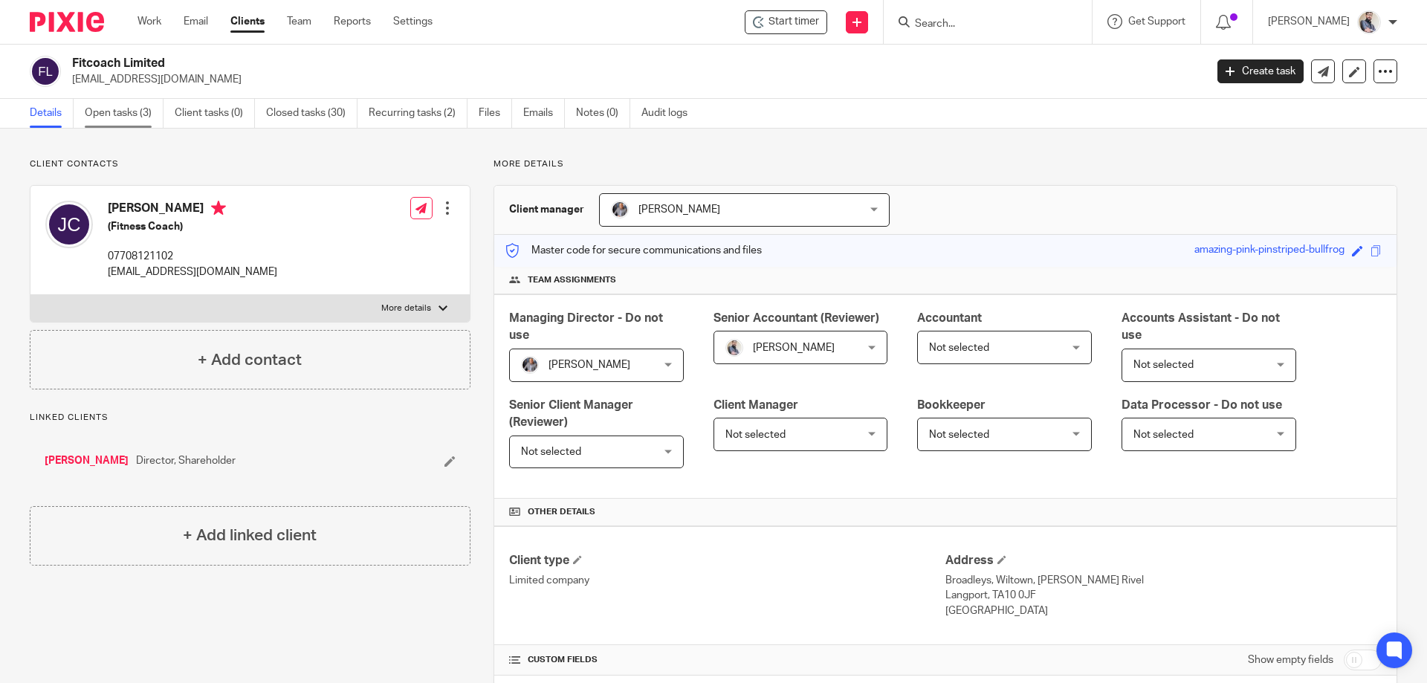
click at [102, 107] on link "Open tasks (3)" at bounding box center [124, 113] width 79 height 29
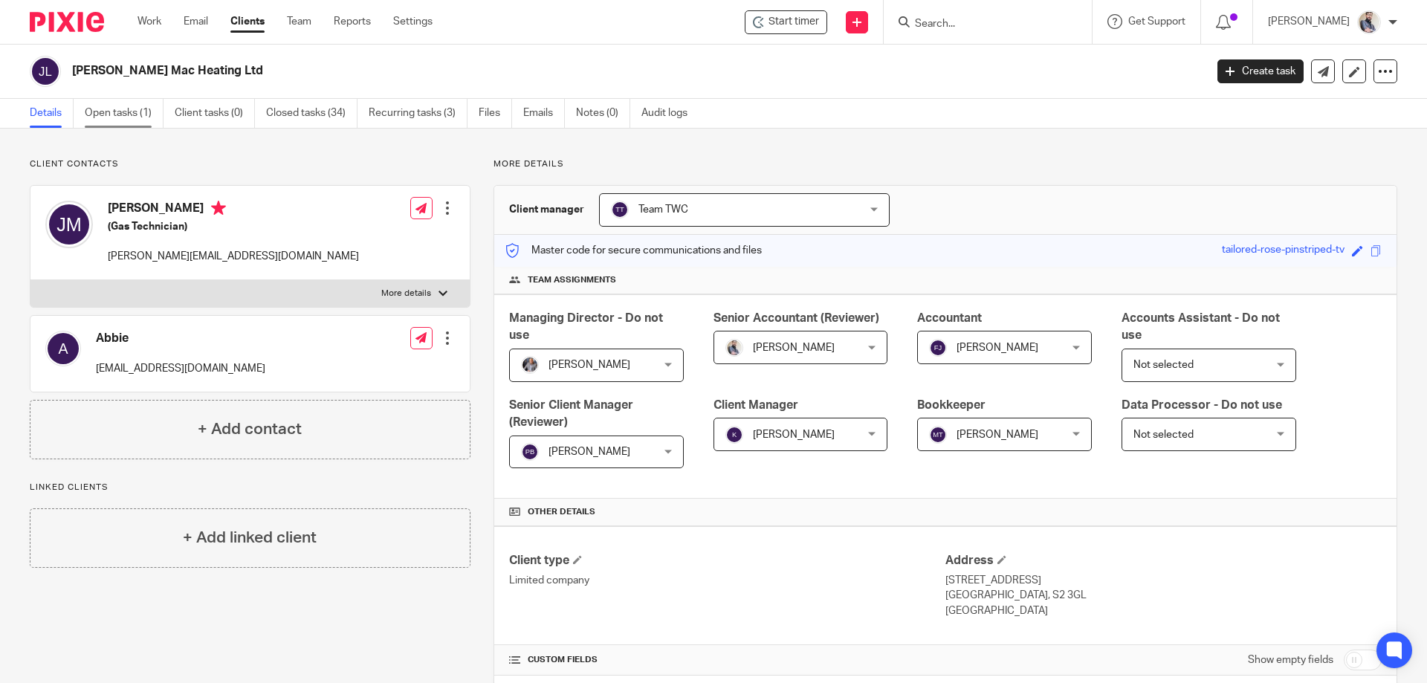
click at [126, 105] on link "Open tasks (1)" at bounding box center [124, 113] width 79 height 29
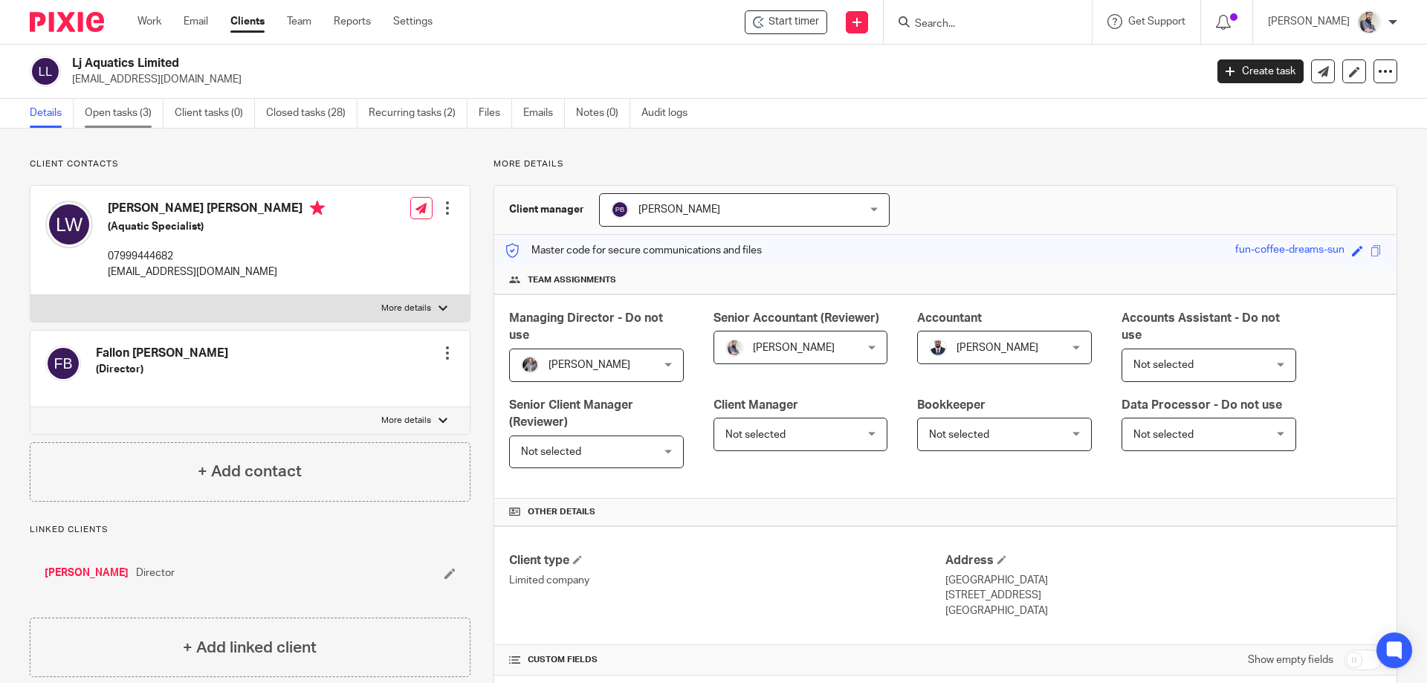
click at [129, 106] on link "Open tasks (3)" at bounding box center [124, 113] width 79 height 29
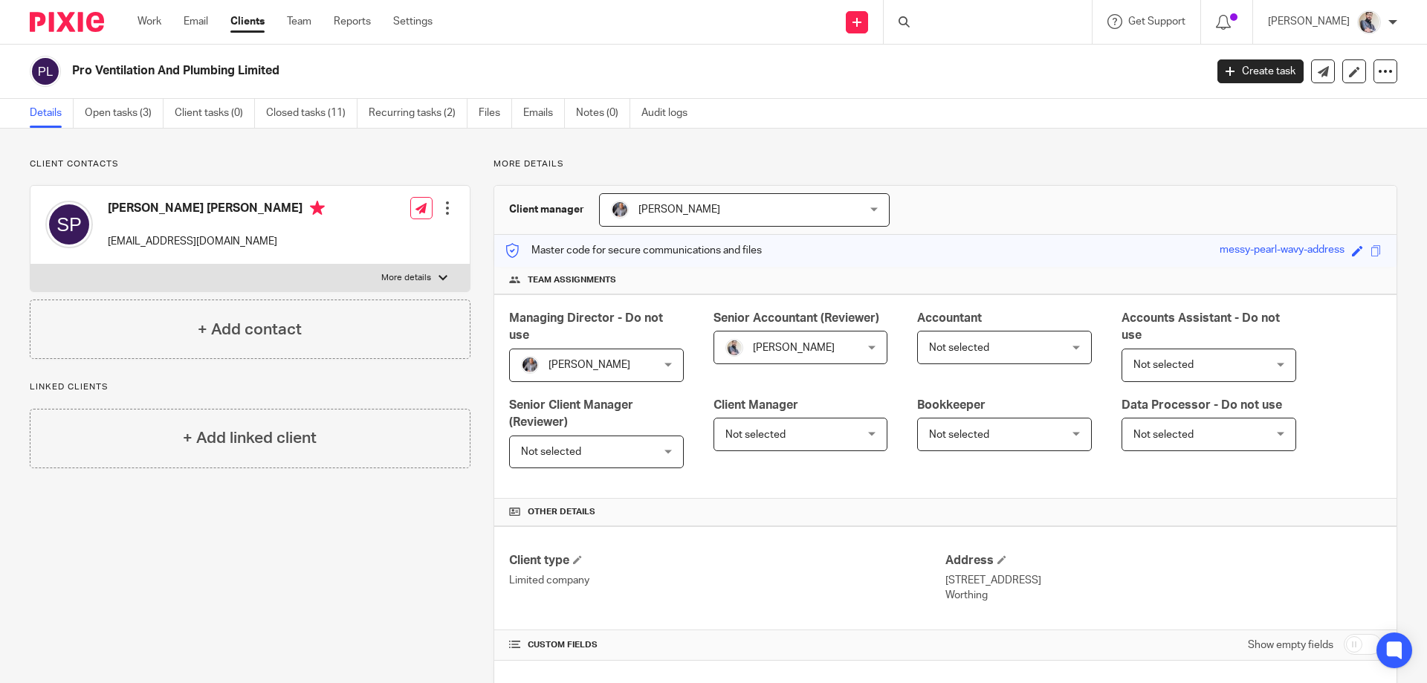
click at [97, 115] on link "Open tasks (3)" at bounding box center [124, 113] width 79 height 29
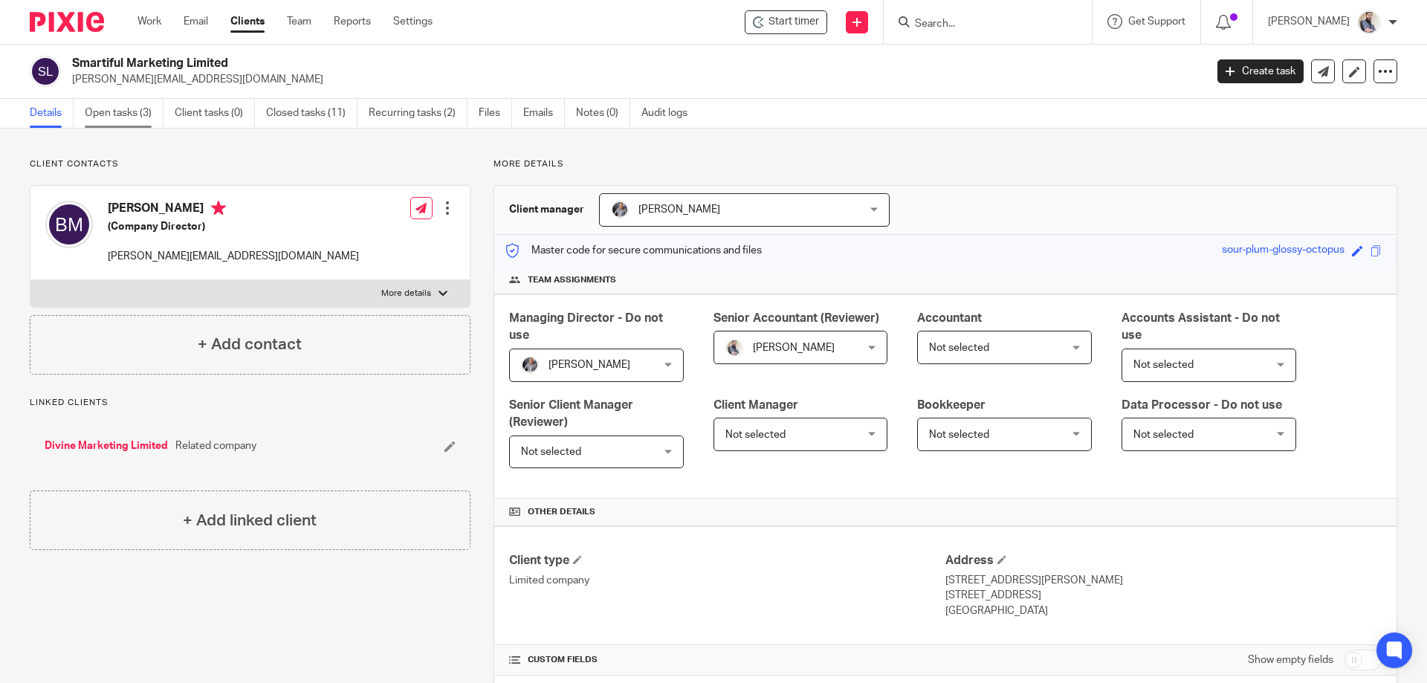
click at [135, 111] on link "Open tasks (3)" at bounding box center [124, 113] width 79 height 29
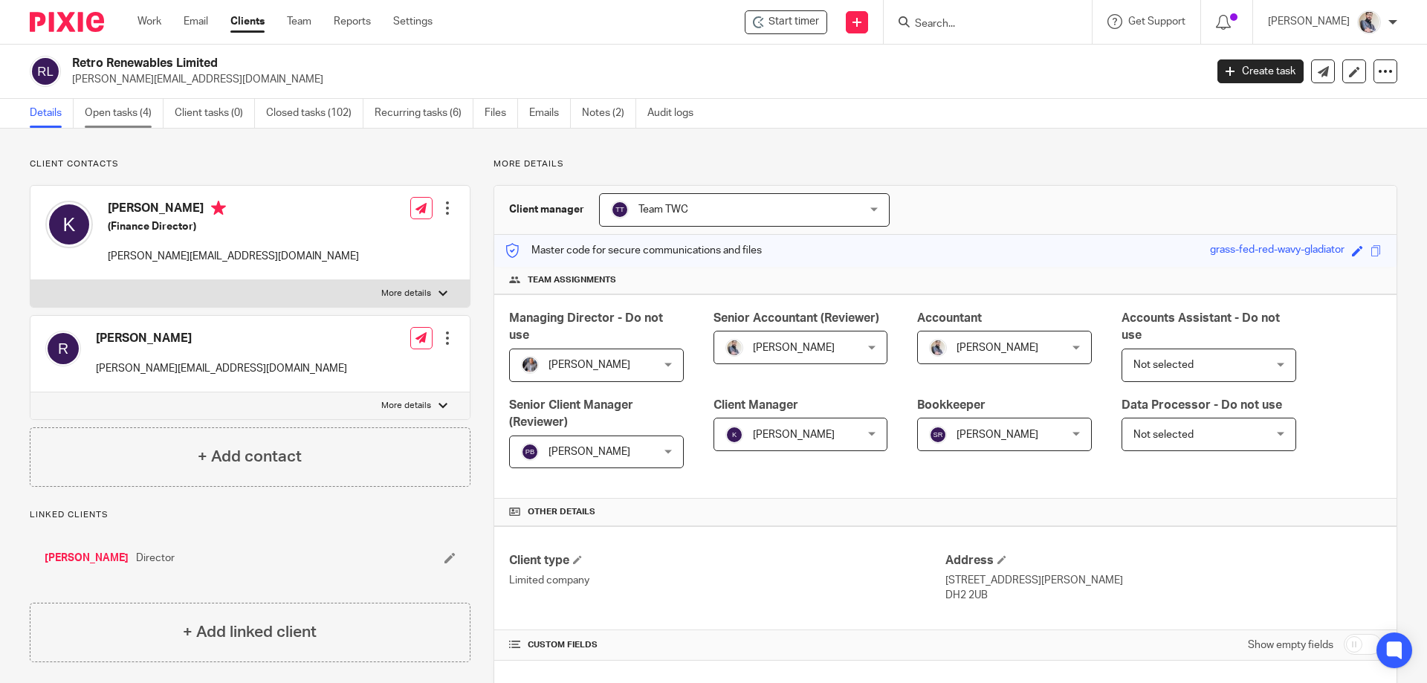
click at [112, 119] on link "Open tasks (4)" at bounding box center [124, 113] width 79 height 29
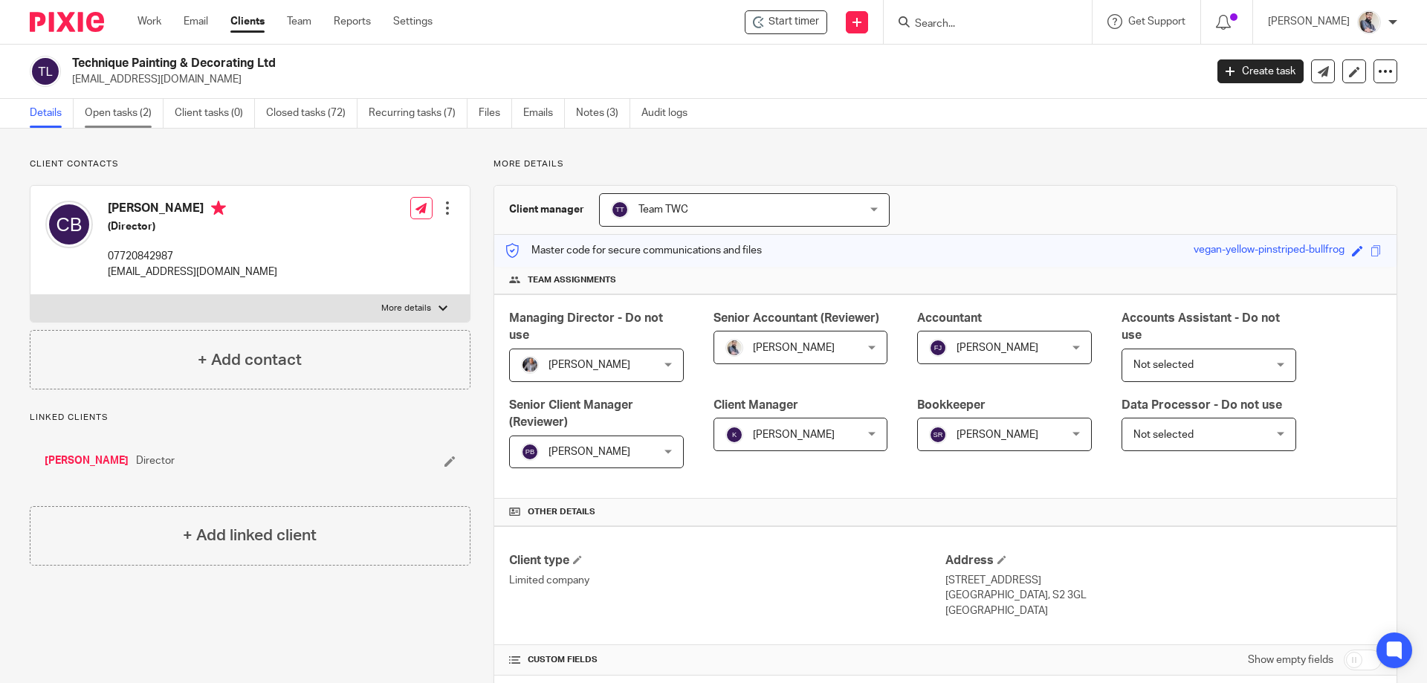
click at [136, 109] on link "Open tasks (2)" at bounding box center [124, 113] width 79 height 29
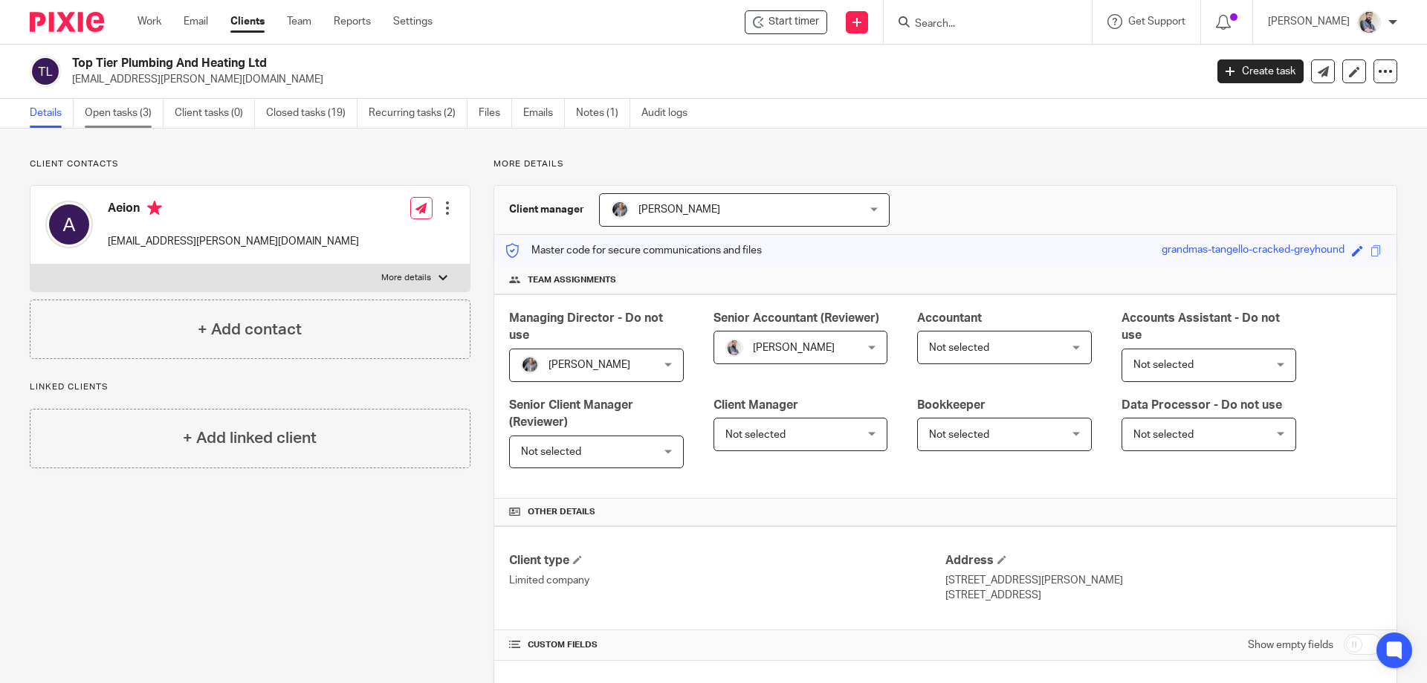
click at [132, 110] on link "Open tasks (3)" at bounding box center [124, 113] width 79 height 29
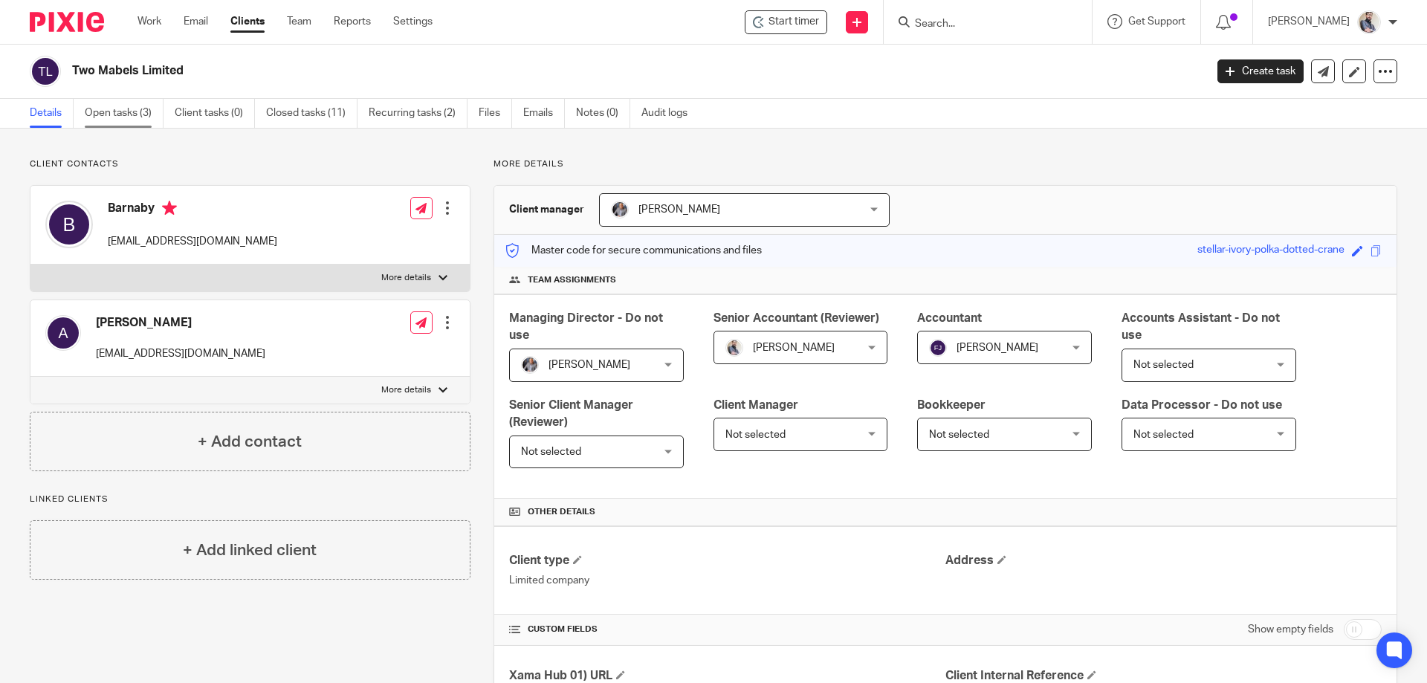
click at [123, 123] on link "Open tasks (3)" at bounding box center [124, 113] width 79 height 29
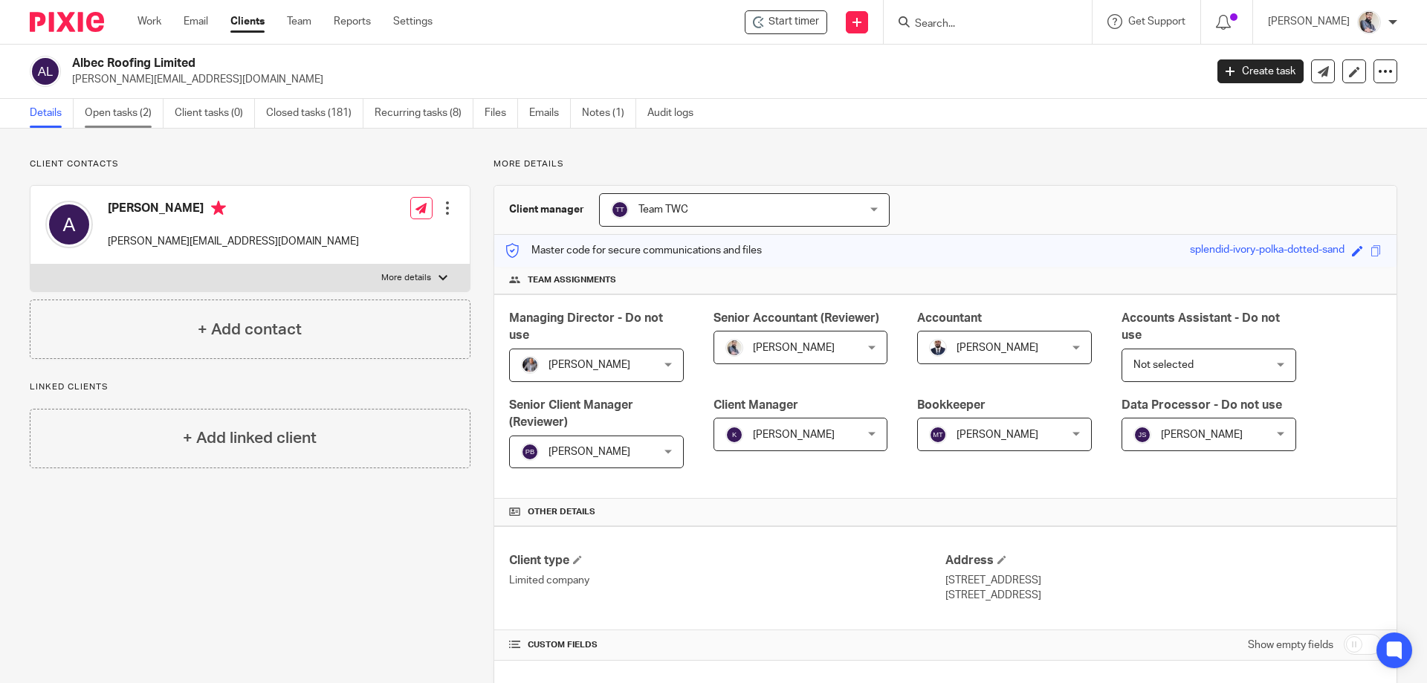
click at [107, 110] on link "Open tasks (2)" at bounding box center [124, 113] width 79 height 29
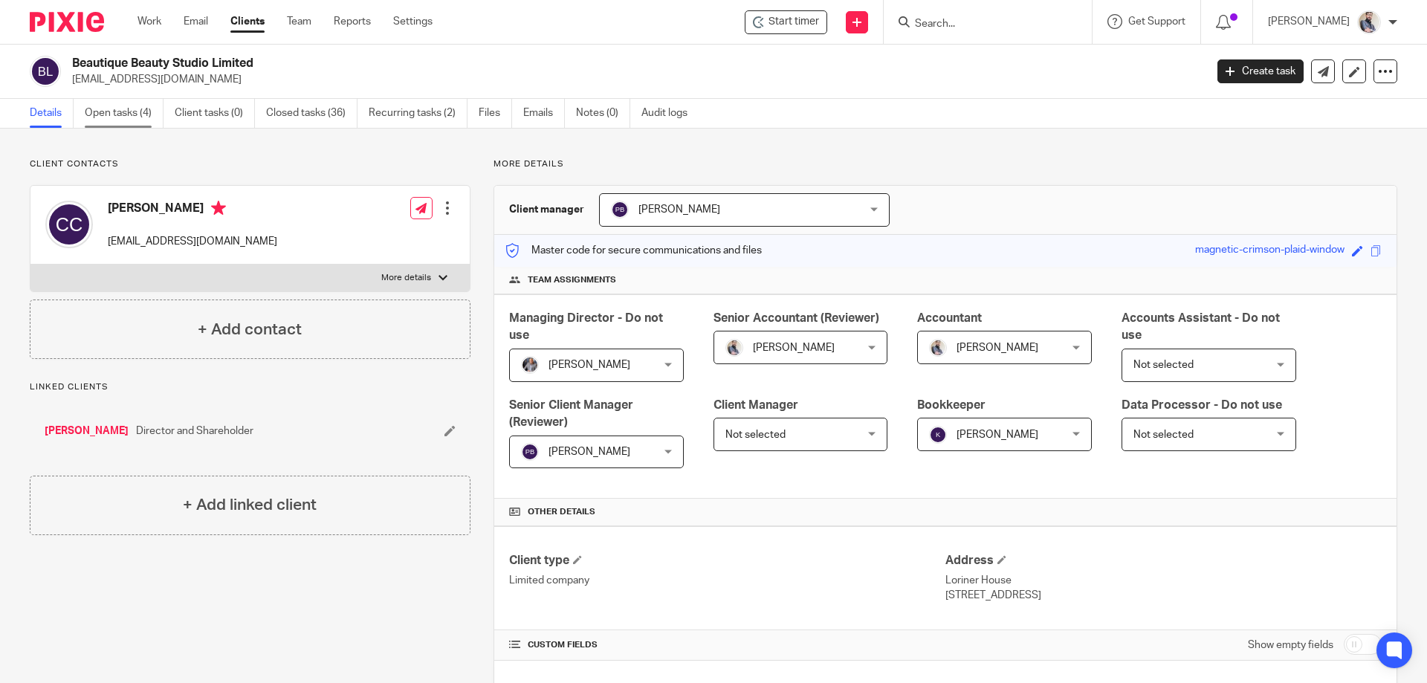
click at [89, 108] on link "Open tasks (4)" at bounding box center [124, 113] width 79 height 29
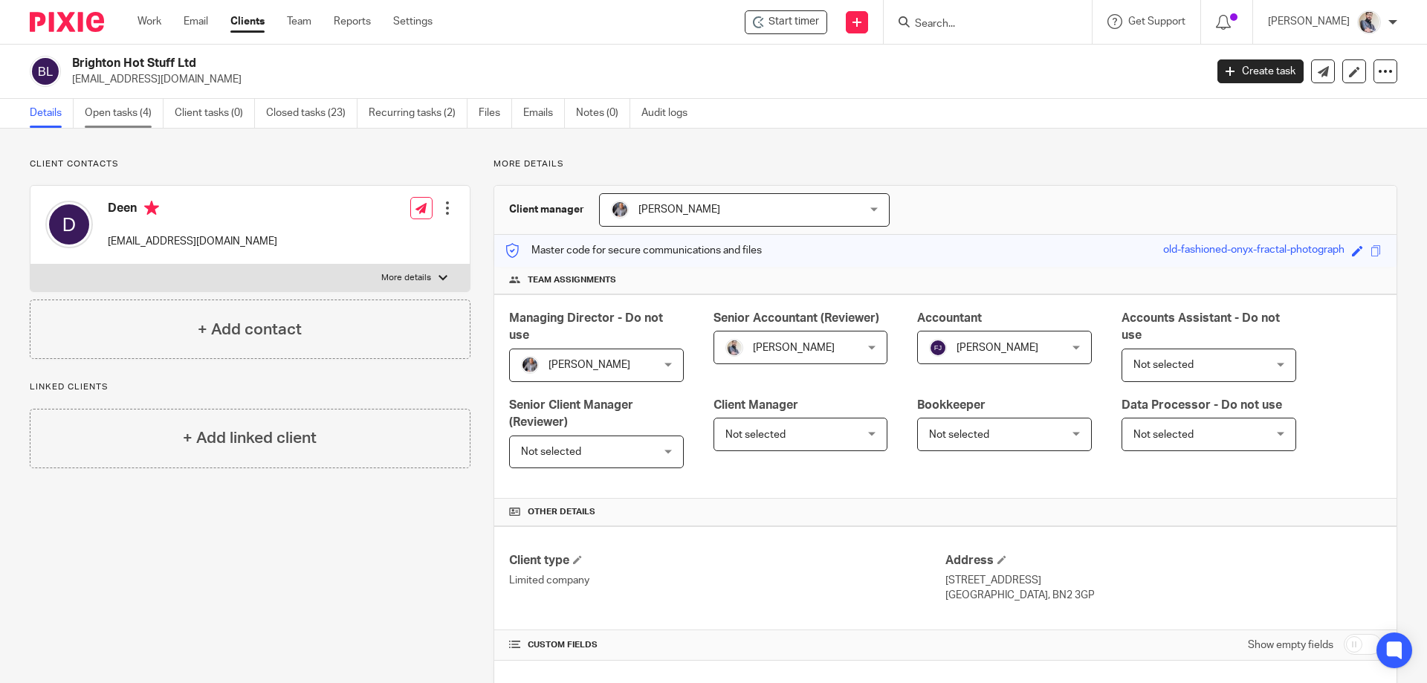
click at [114, 122] on link "Open tasks (4)" at bounding box center [124, 113] width 79 height 29
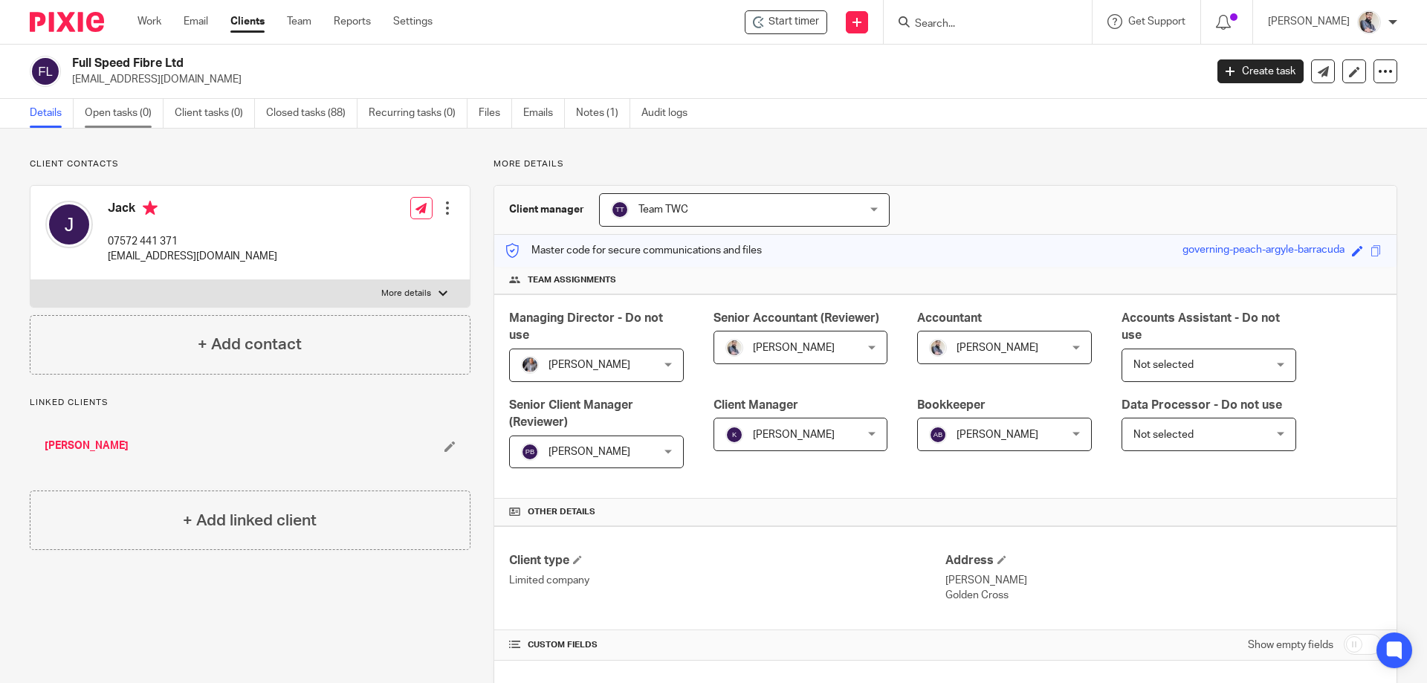
click at [132, 116] on link "Open tasks (0)" at bounding box center [124, 113] width 79 height 29
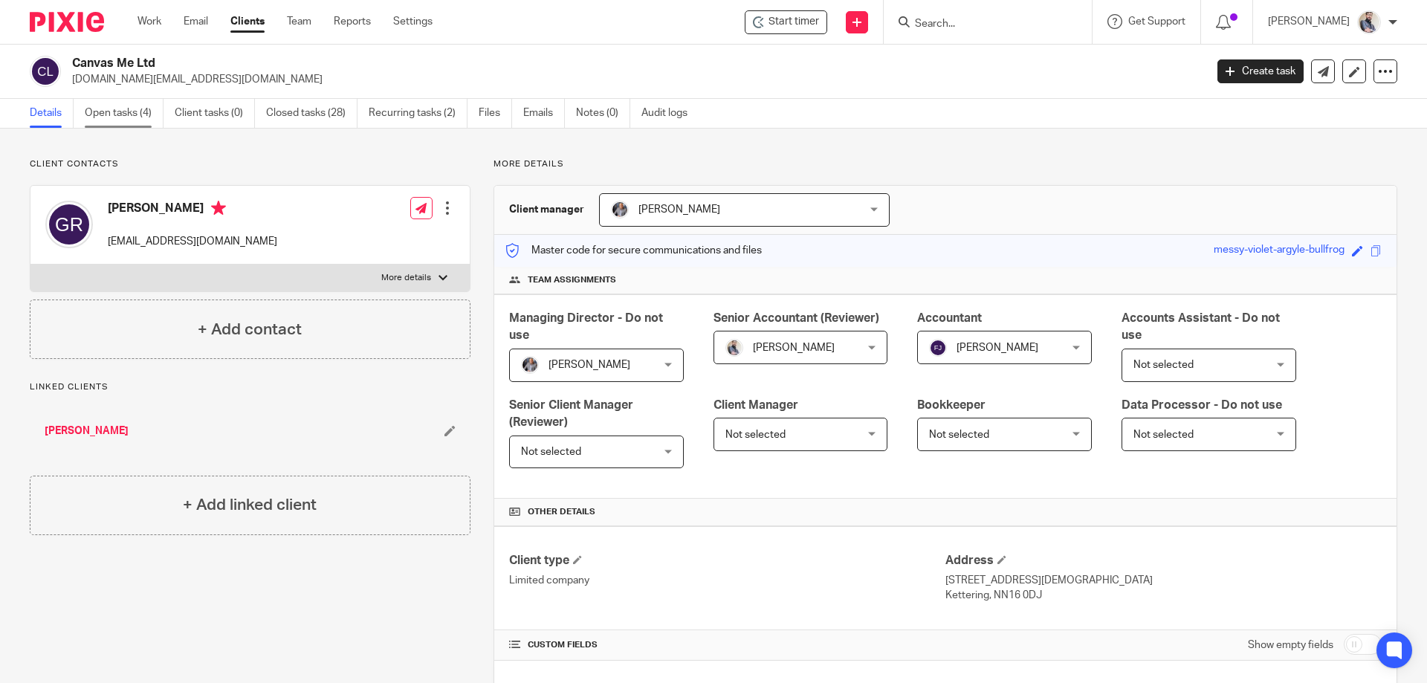
click at [120, 119] on link "Open tasks (4)" at bounding box center [124, 113] width 79 height 29
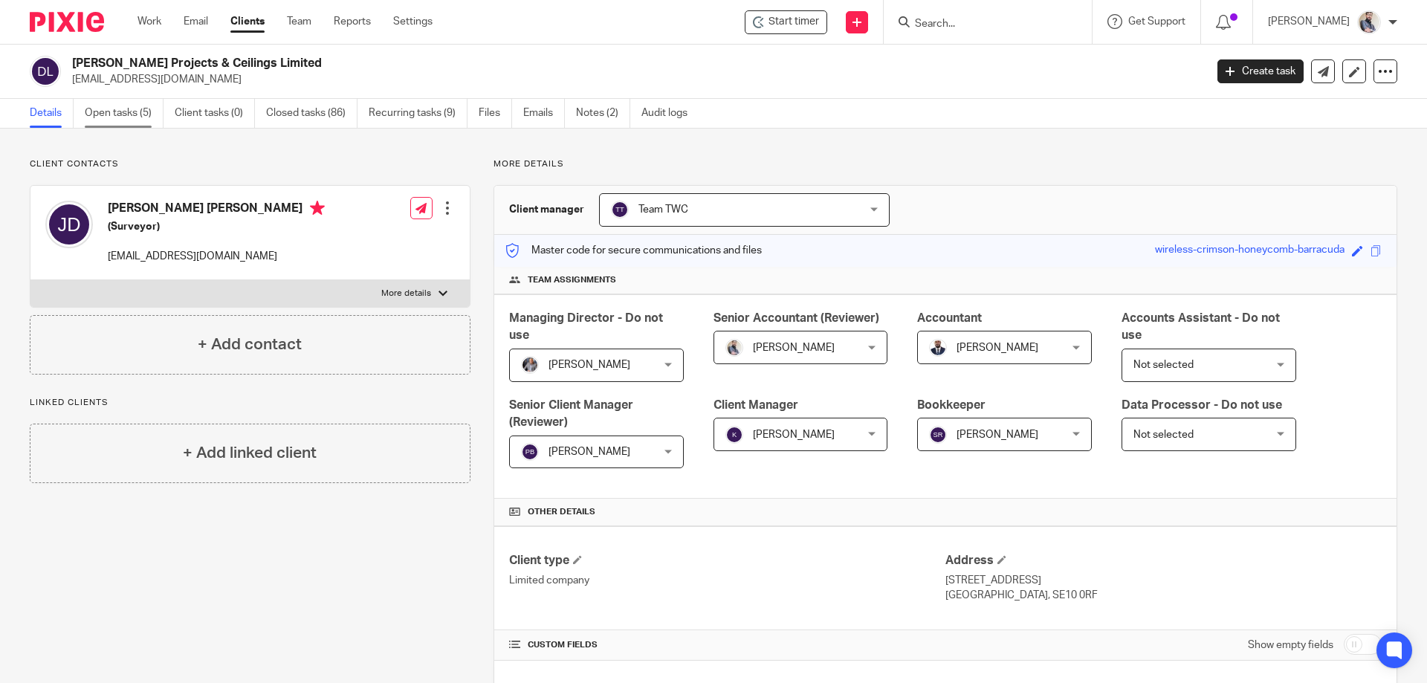
click at [148, 109] on link "Open tasks (5)" at bounding box center [124, 113] width 79 height 29
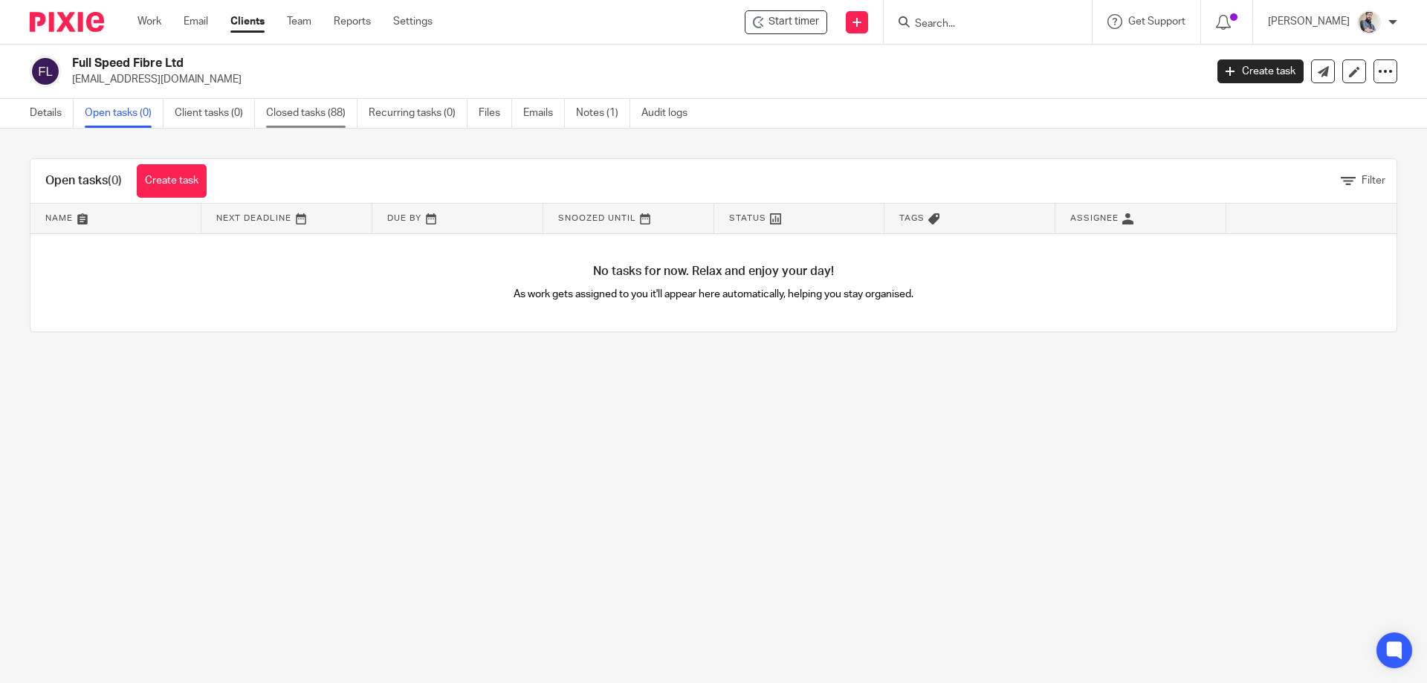
click at [277, 108] on link "Closed tasks (88)" at bounding box center [311, 113] width 91 height 29
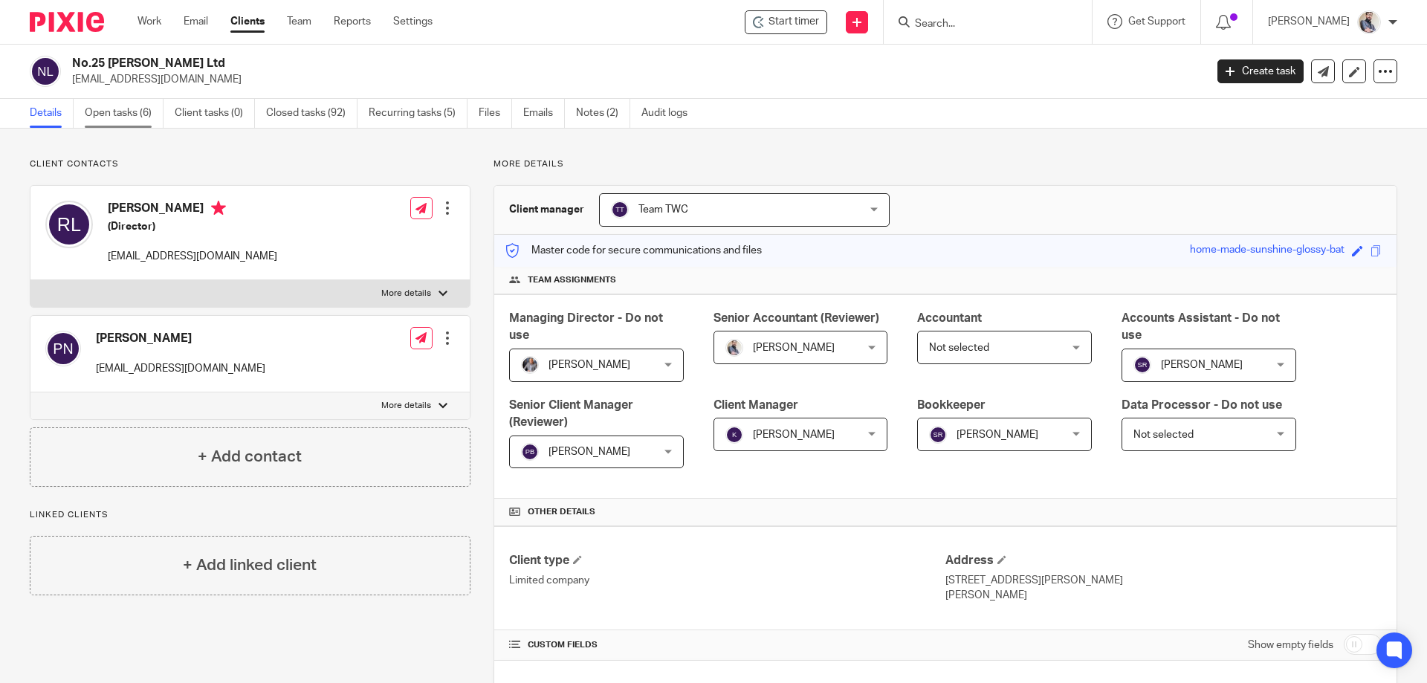
click at [140, 109] on link "Open tasks (6)" at bounding box center [124, 113] width 79 height 29
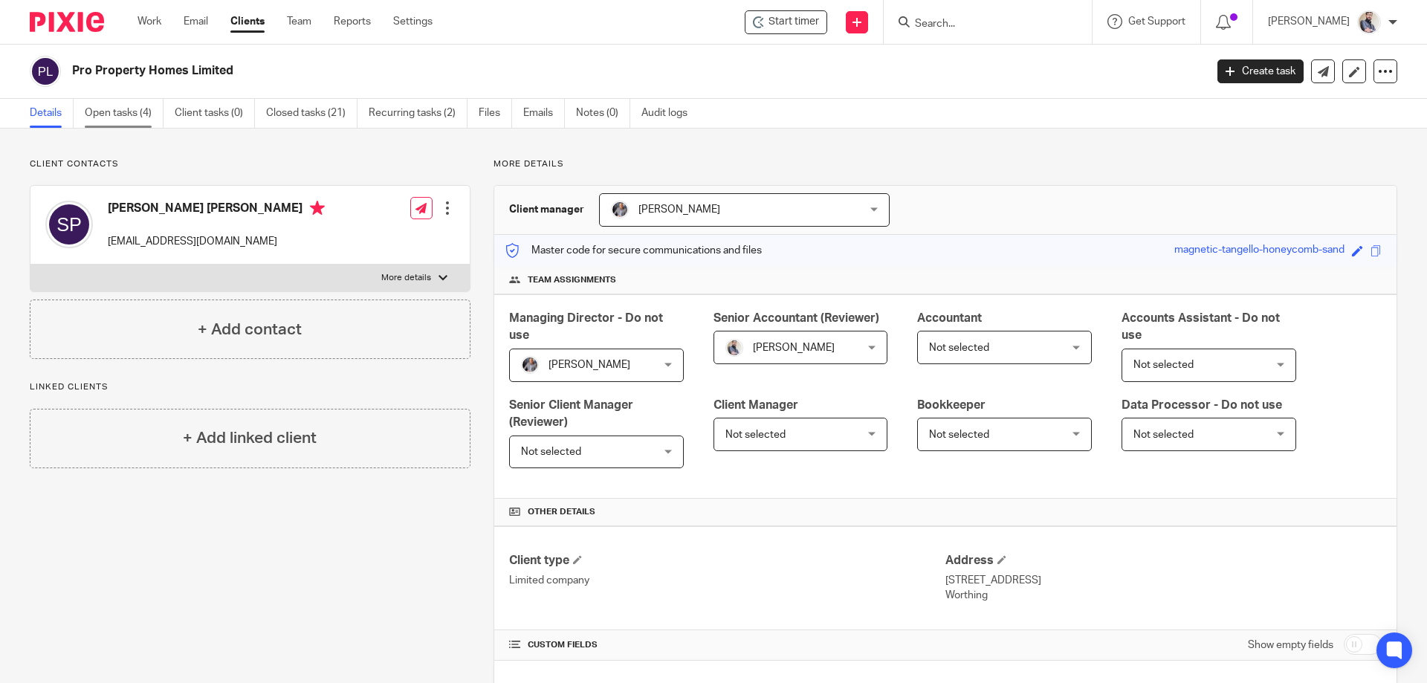
click at [93, 123] on link "Open tasks (4)" at bounding box center [124, 113] width 79 height 29
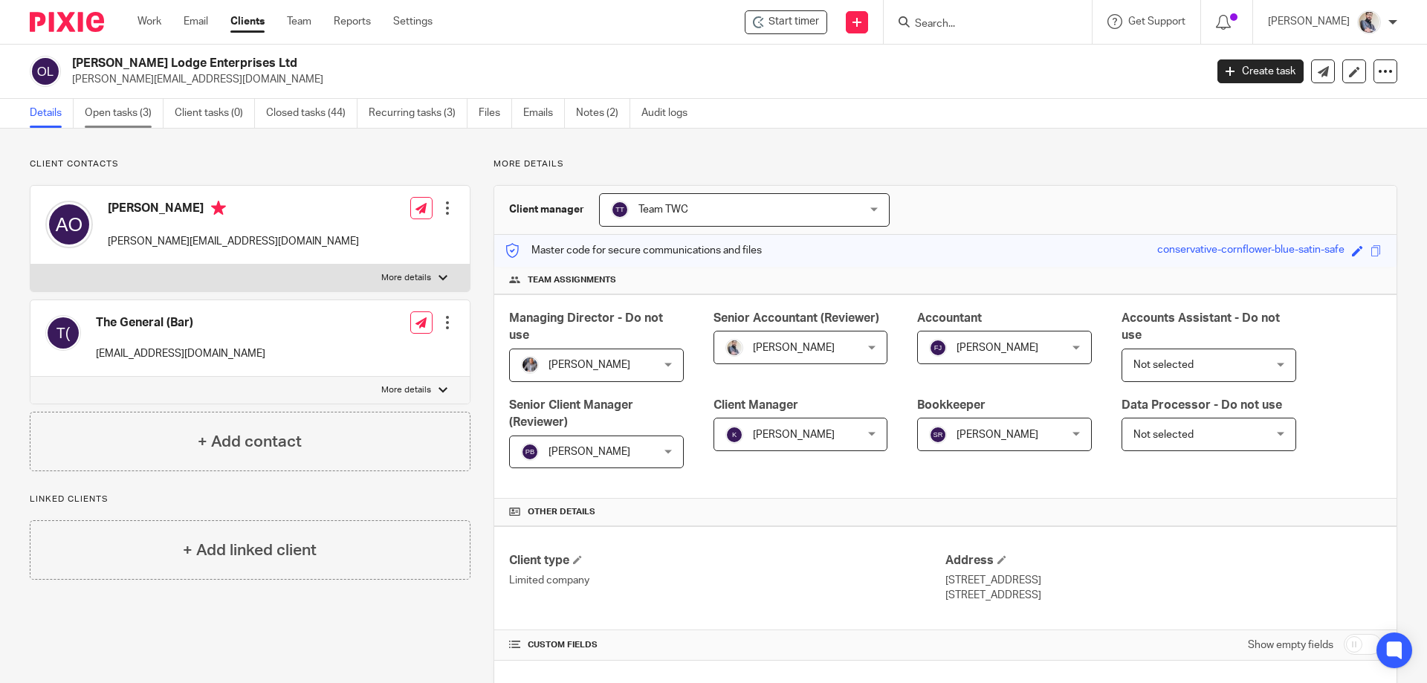
click at [121, 125] on link "Open tasks (3)" at bounding box center [124, 113] width 79 height 29
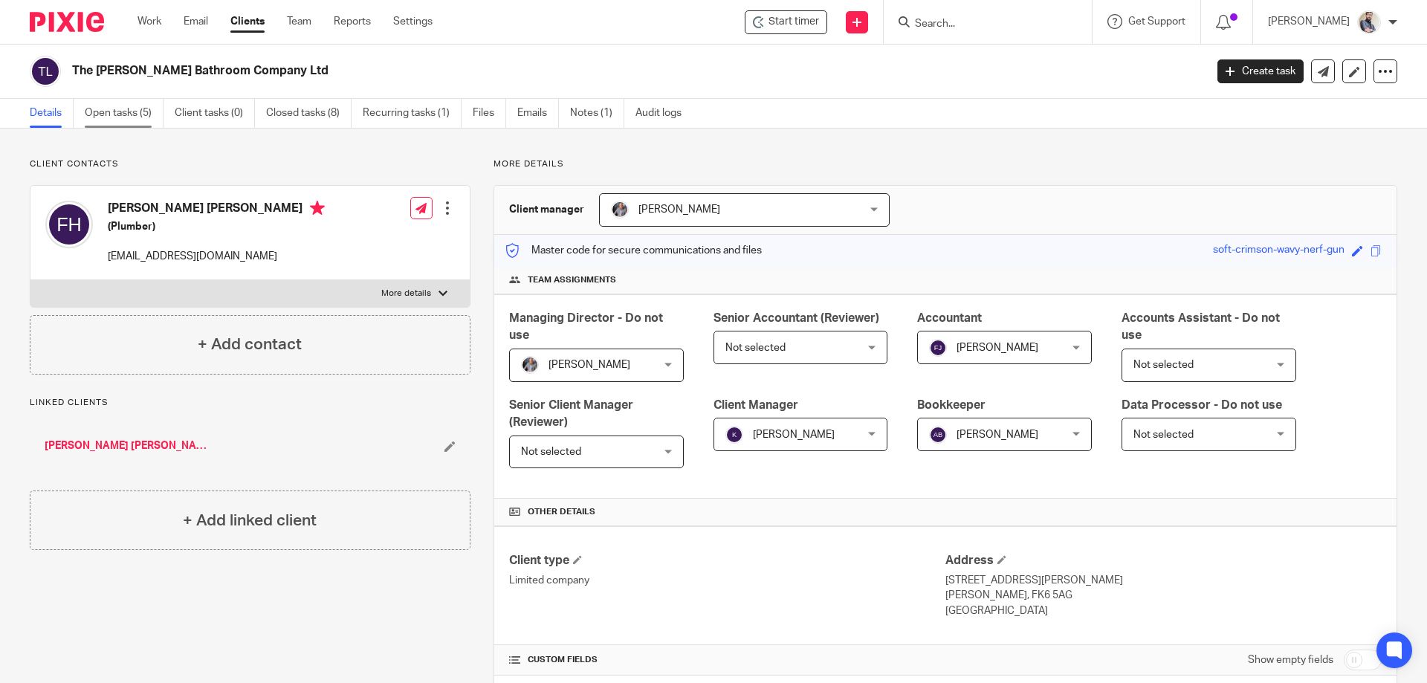
click at [107, 114] on link "Open tasks (5)" at bounding box center [124, 113] width 79 height 29
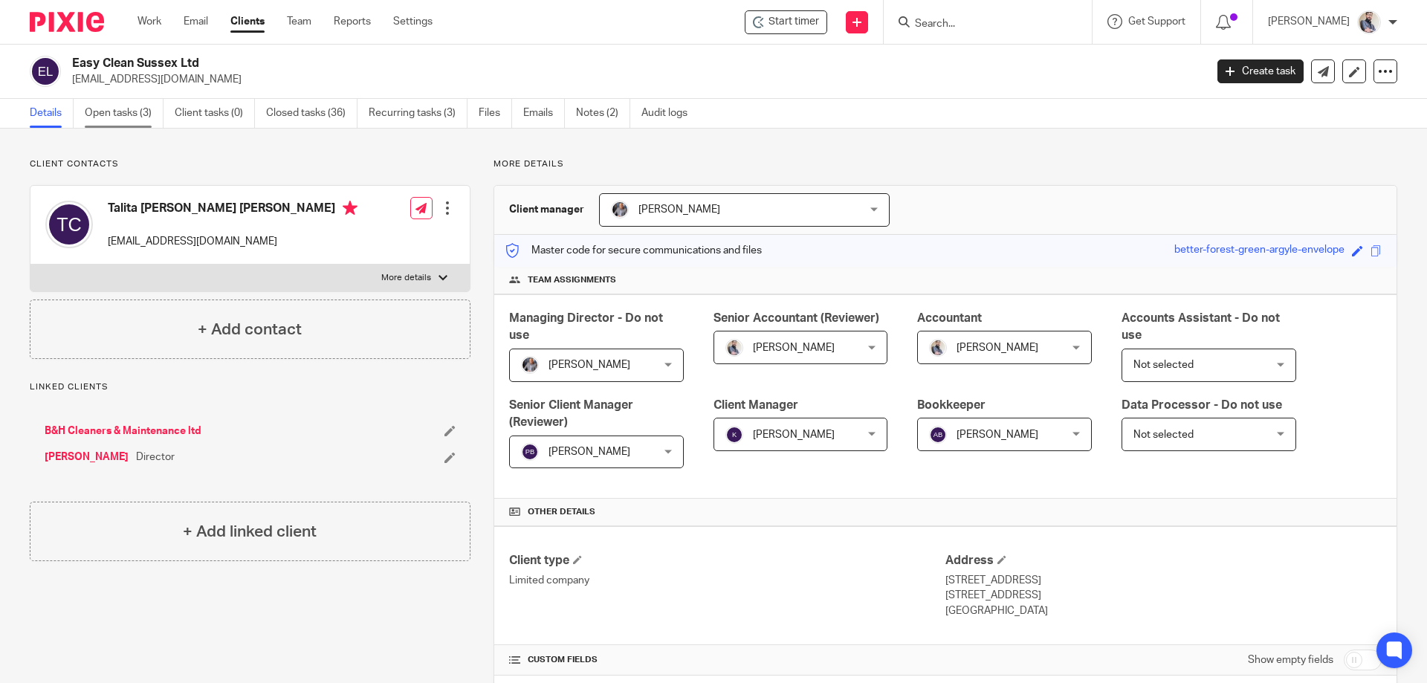
click at [120, 106] on link "Open tasks (3)" at bounding box center [124, 113] width 79 height 29
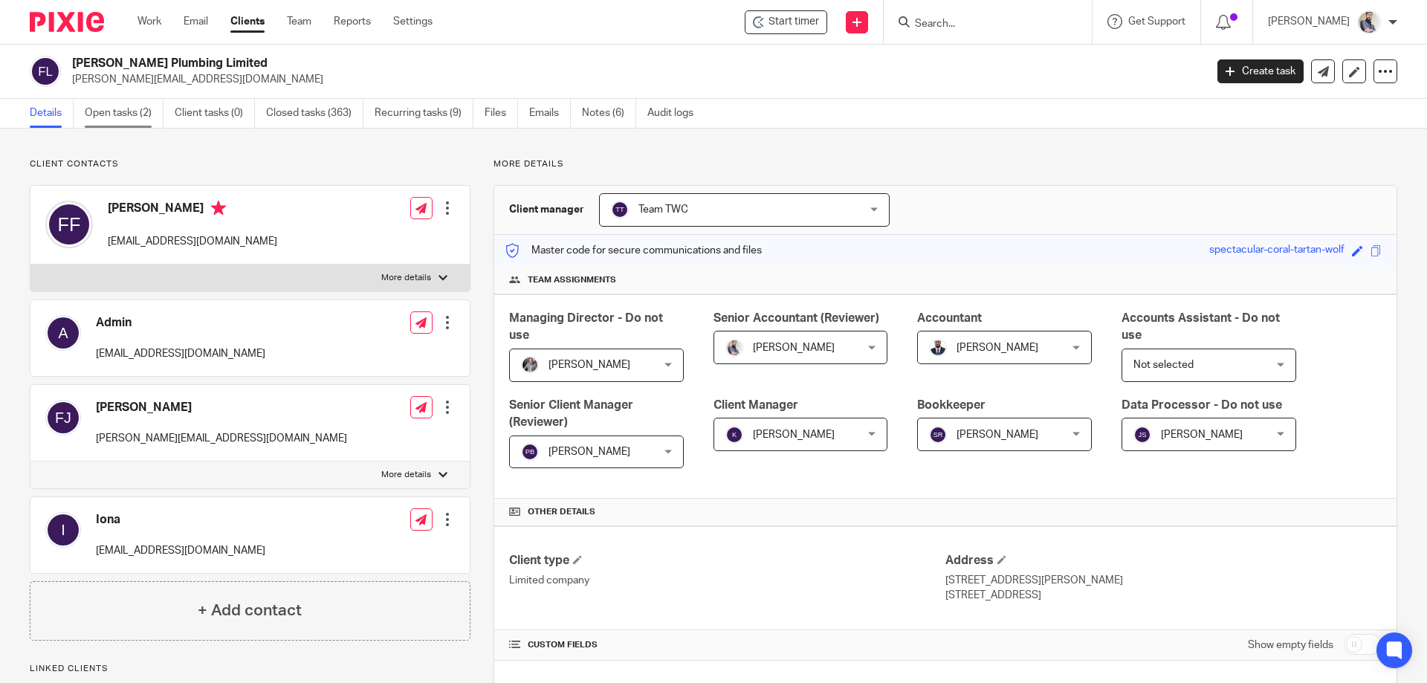
click at [122, 110] on link "Open tasks (2)" at bounding box center [124, 113] width 79 height 29
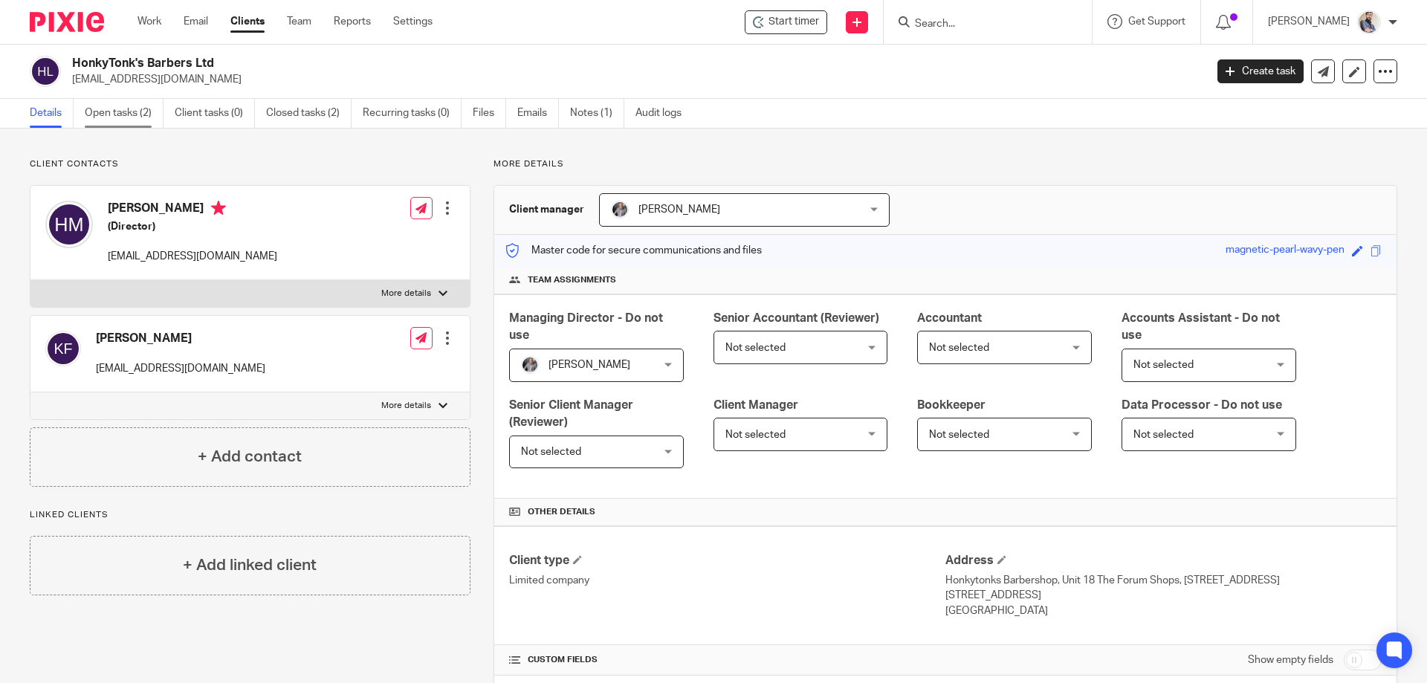
click at [110, 108] on link "Open tasks (2)" at bounding box center [124, 113] width 79 height 29
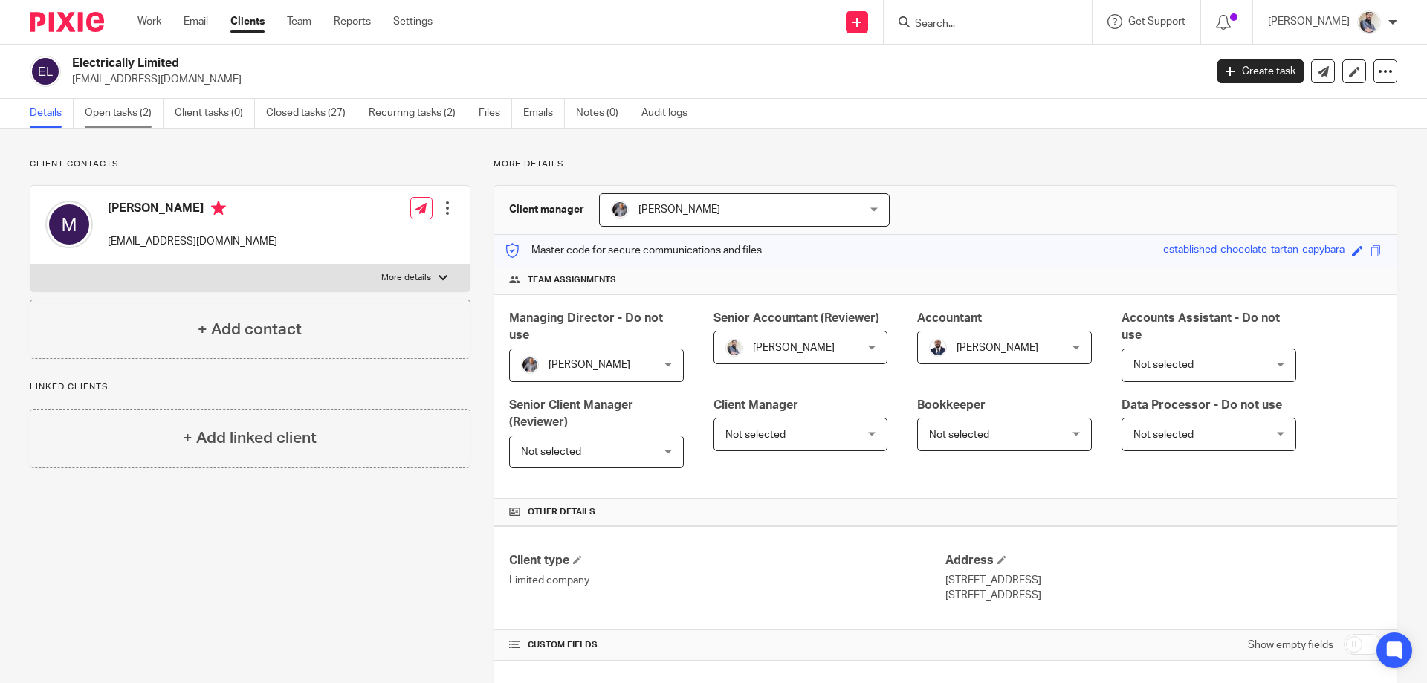
click at [108, 114] on link "Open tasks (2)" at bounding box center [124, 113] width 79 height 29
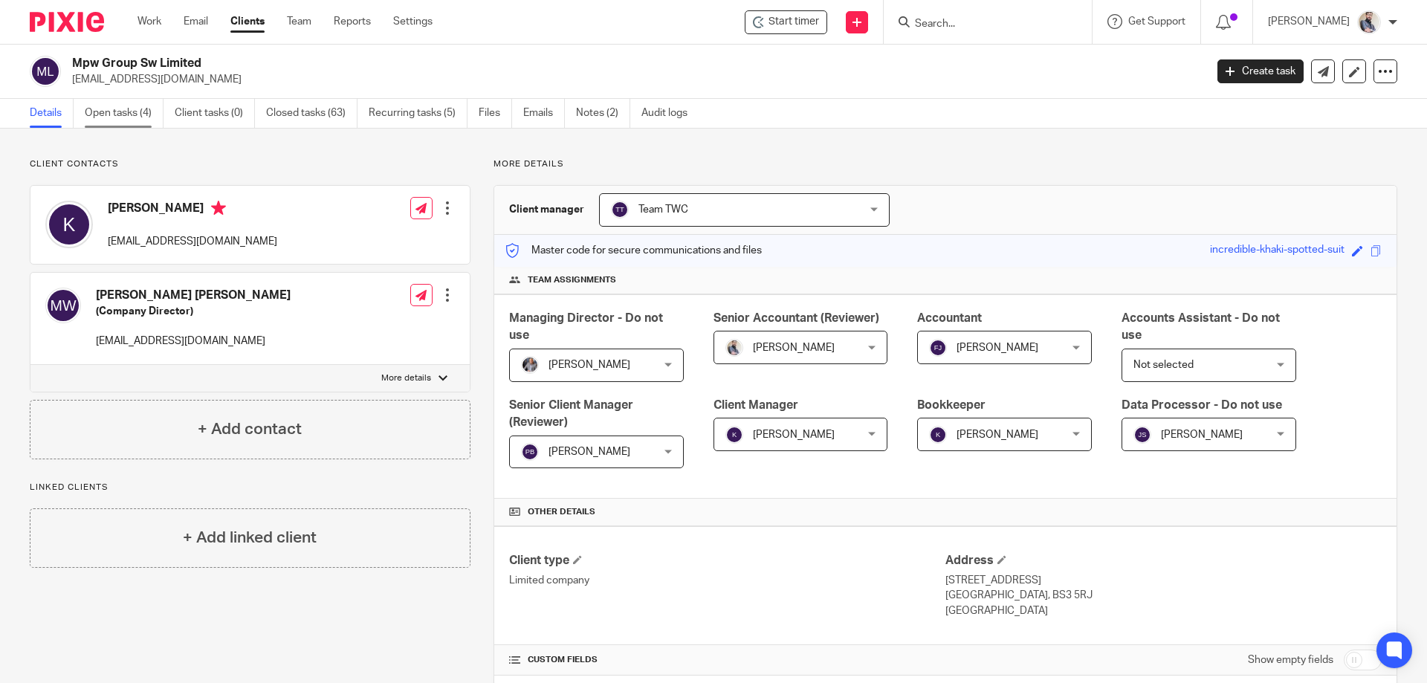
click at [114, 117] on link "Open tasks (4)" at bounding box center [124, 113] width 79 height 29
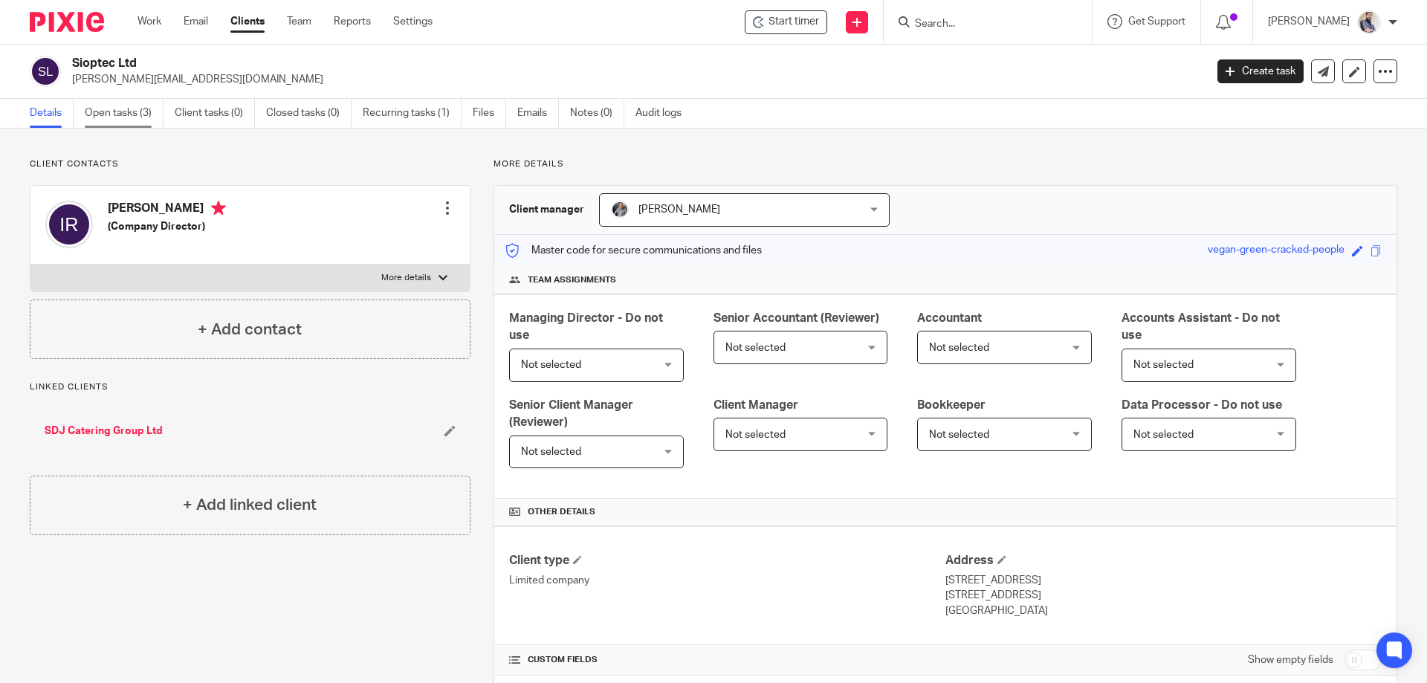
click at [109, 112] on link "Open tasks (3)" at bounding box center [124, 113] width 79 height 29
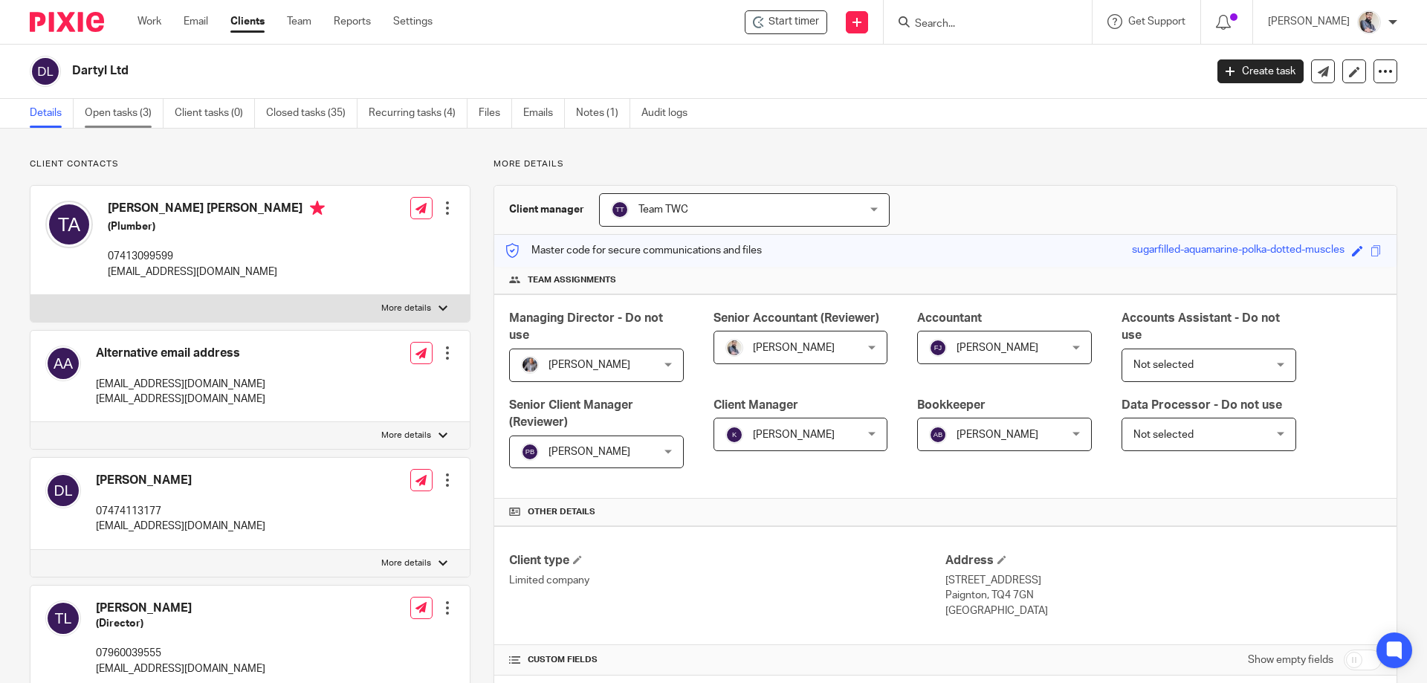
click at [138, 106] on link "Open tasks (3)" at bounding box center [124, 113] width 79 height 29
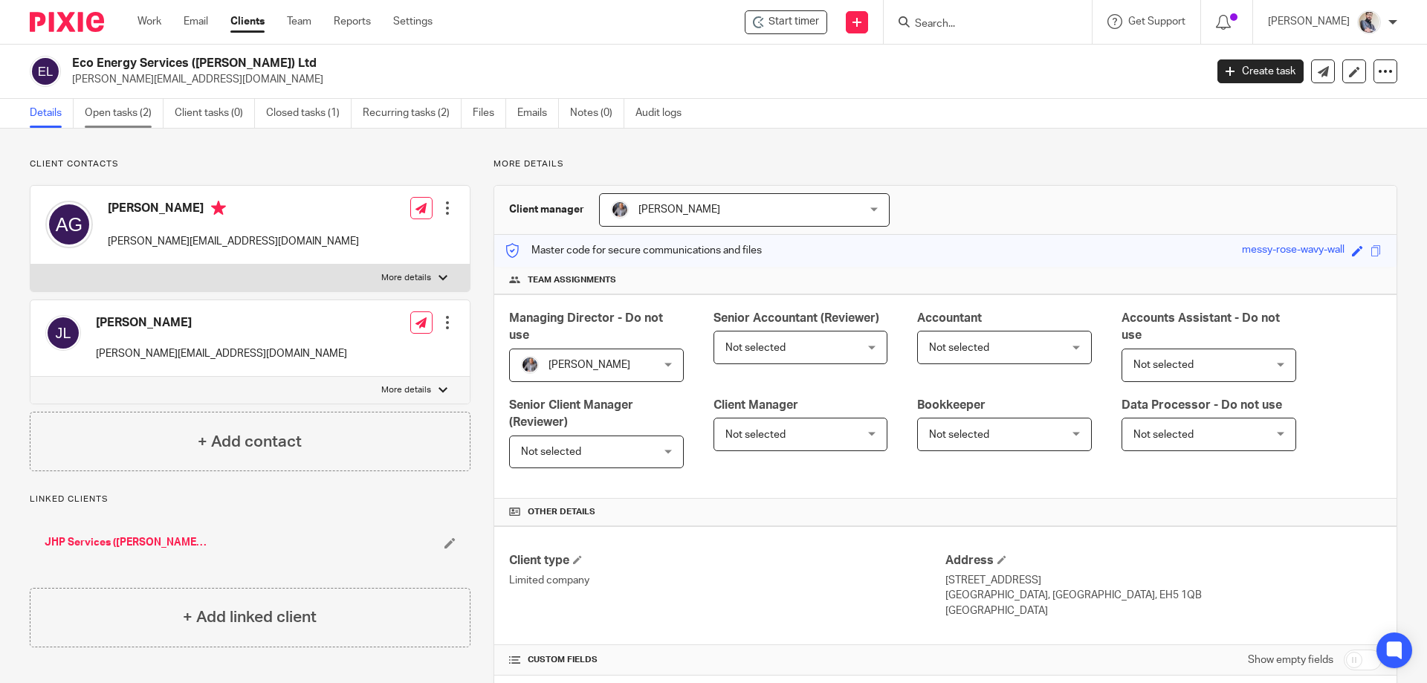
click at [127, 109] on link "Open tasks (2)" at bounding box center [124, 113] width 79 height 29
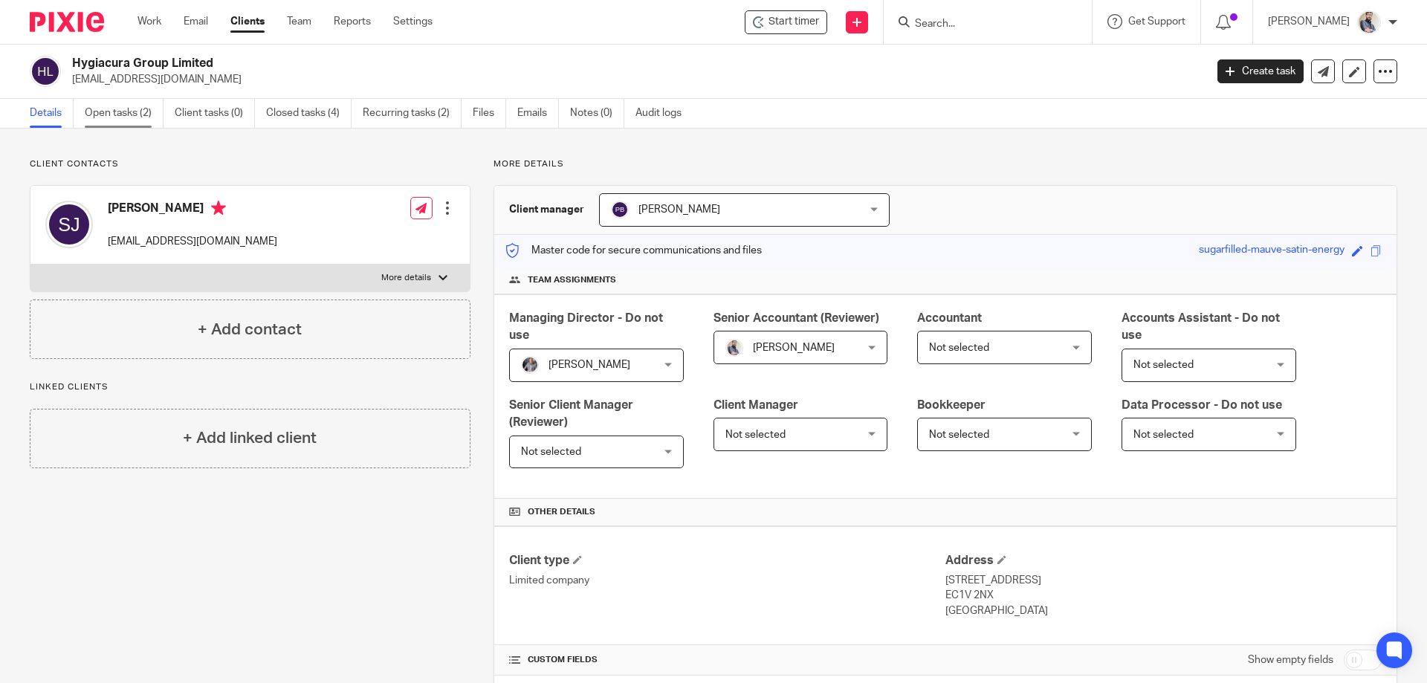
click at [143, 106] on link "Open tasks (2)" at bounding box center [124, 113] width 79 height 29
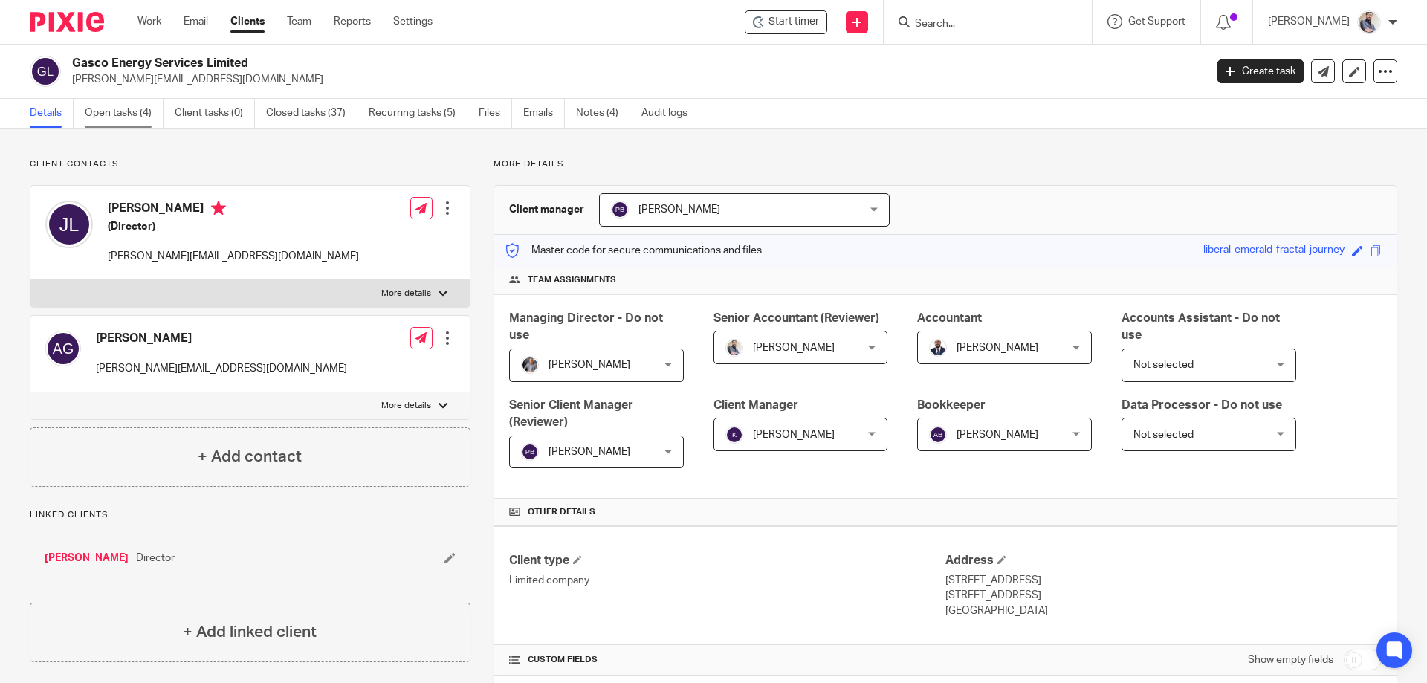
click at [111, 104] on link "Open tasks (4)" at bounding box center [124, 113] width 79 height 29
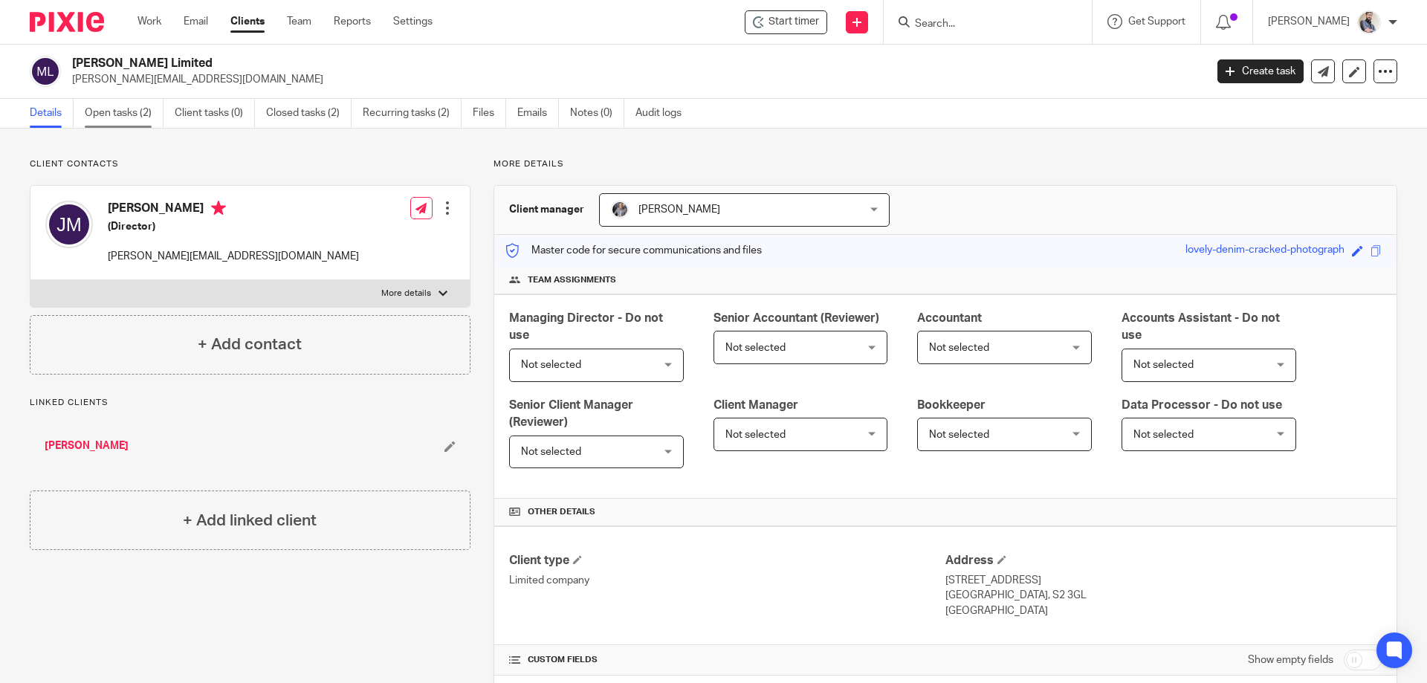
click at [141, 123] on link "Open tasks (2)" at bounding box center [124, 113] width 79 height 29
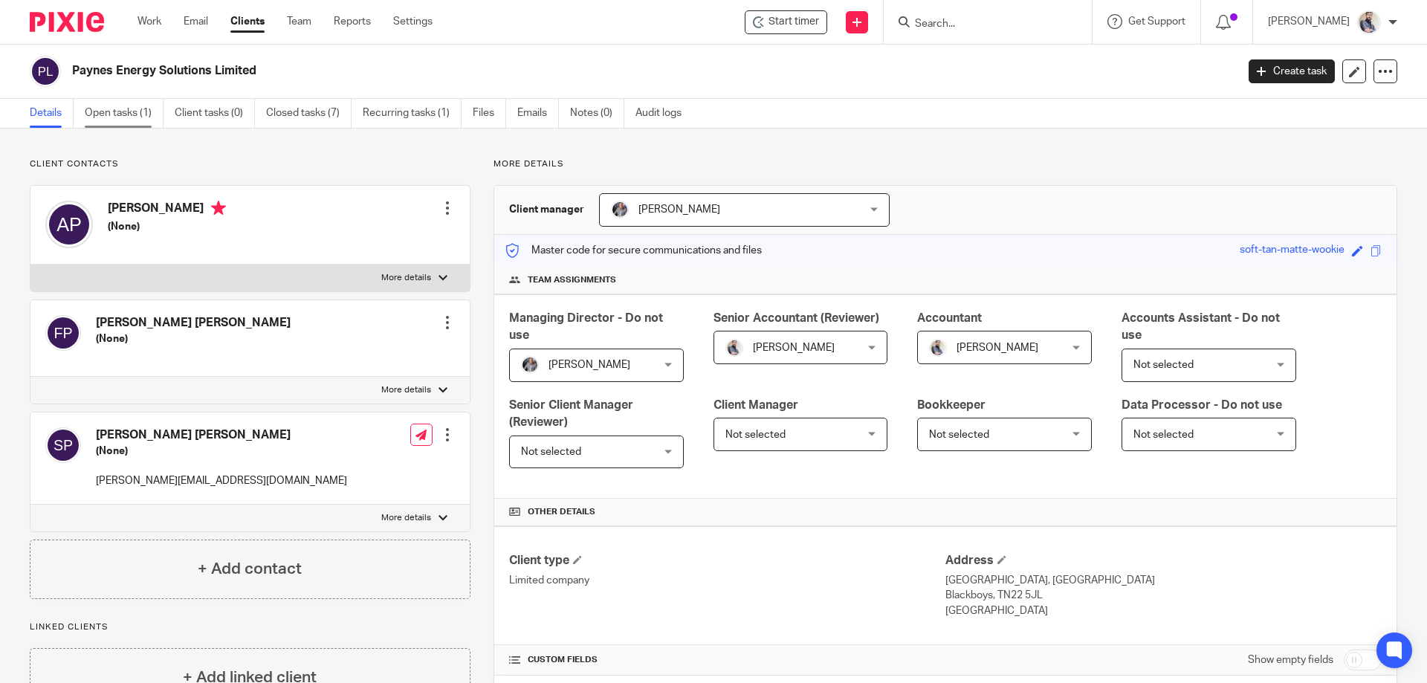
click at [154, 114] on link "Open tasks (1)" at bounding box center [124, 113] width 79 height 29
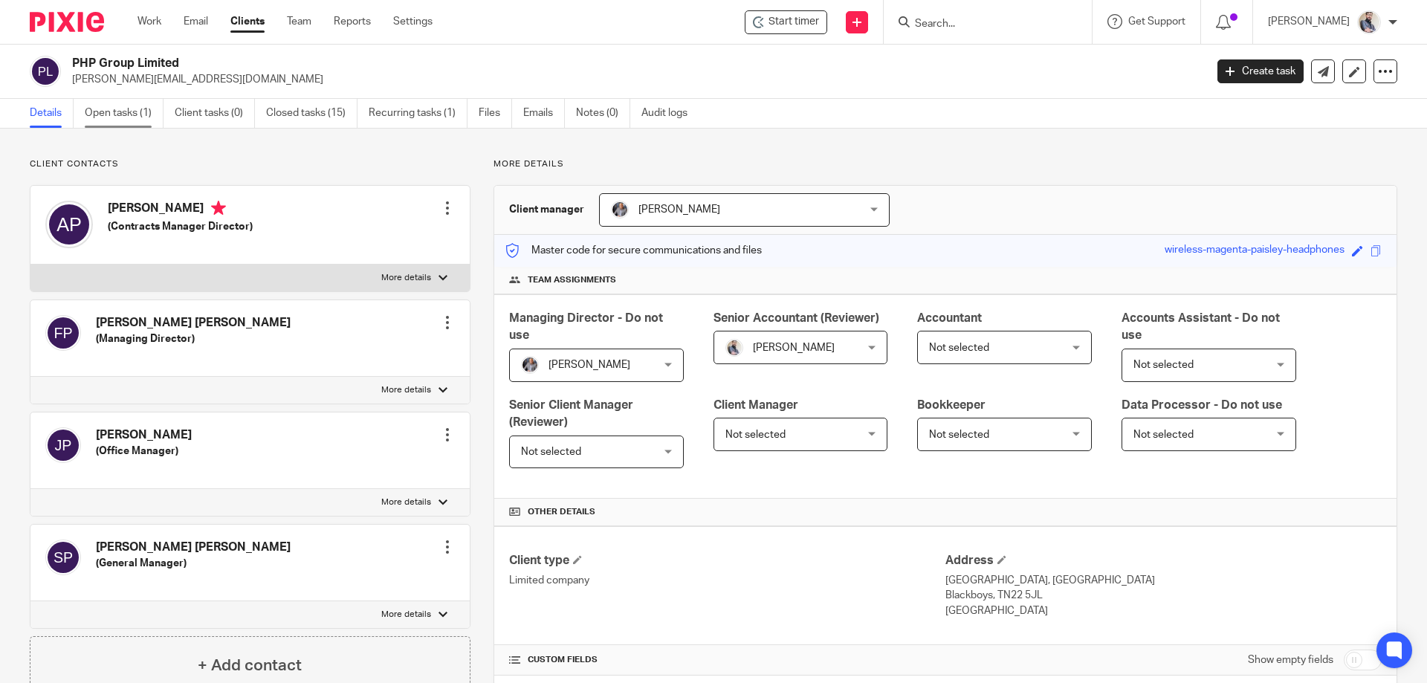
click at [123, 122] on link "Open tasks (1)" at bounding box center [124, 113] width 79 height 29
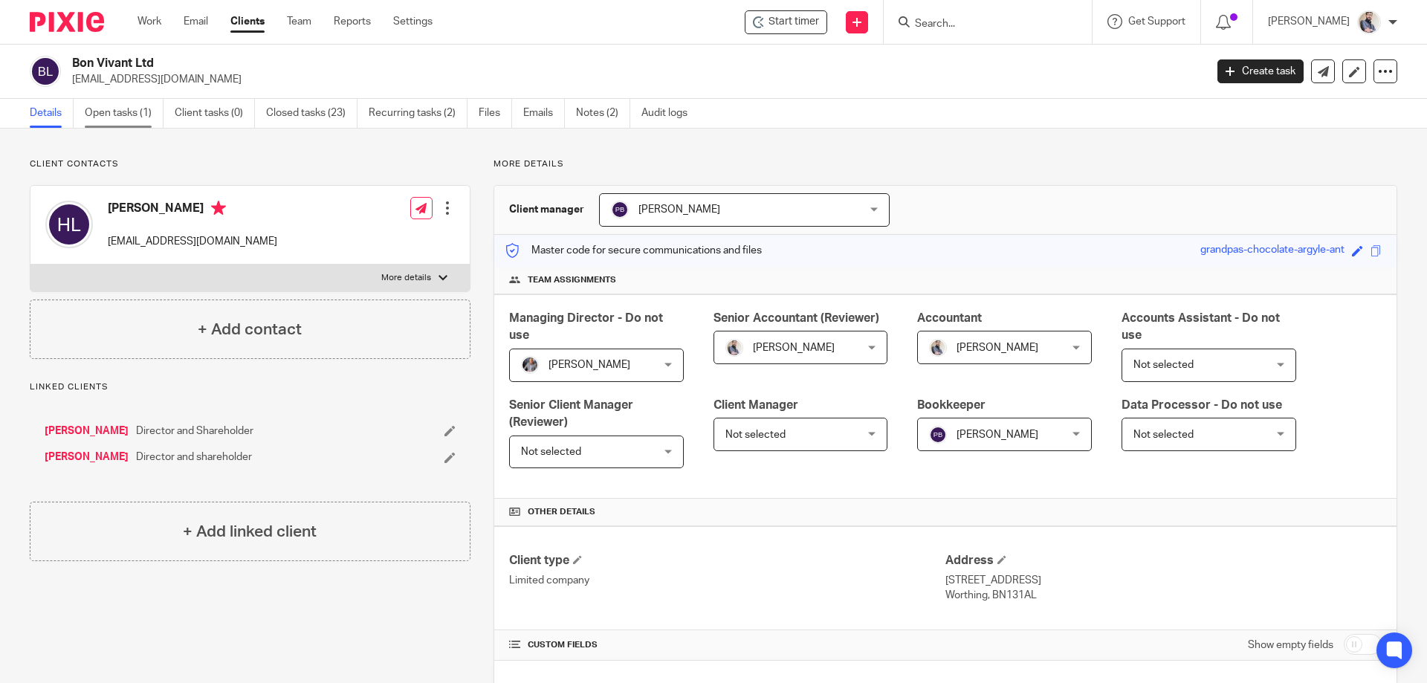
click at [113, 116] on link "Open tasks (1)" at bounding box center [124, 113] width 79 height 29
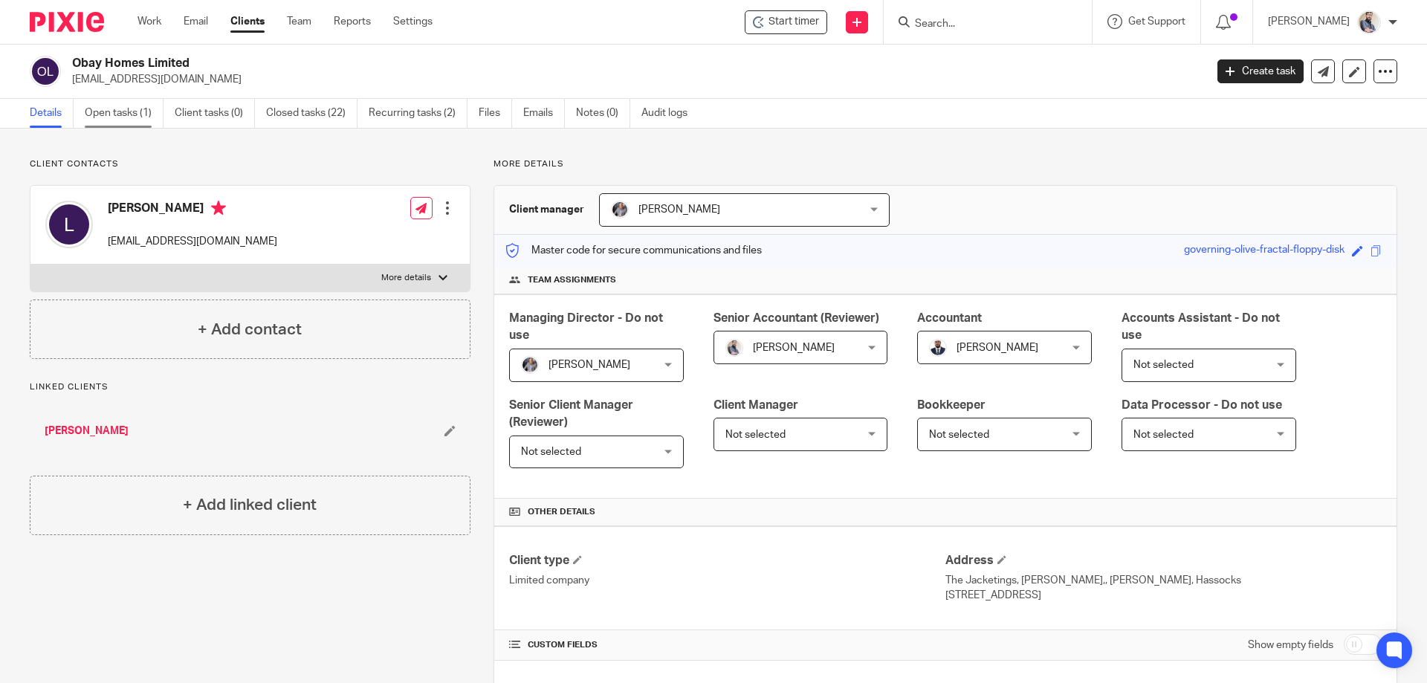
click at [106, 114] on link "Open tasks (1)" at bounding box center [124, 113] width 79 height 29
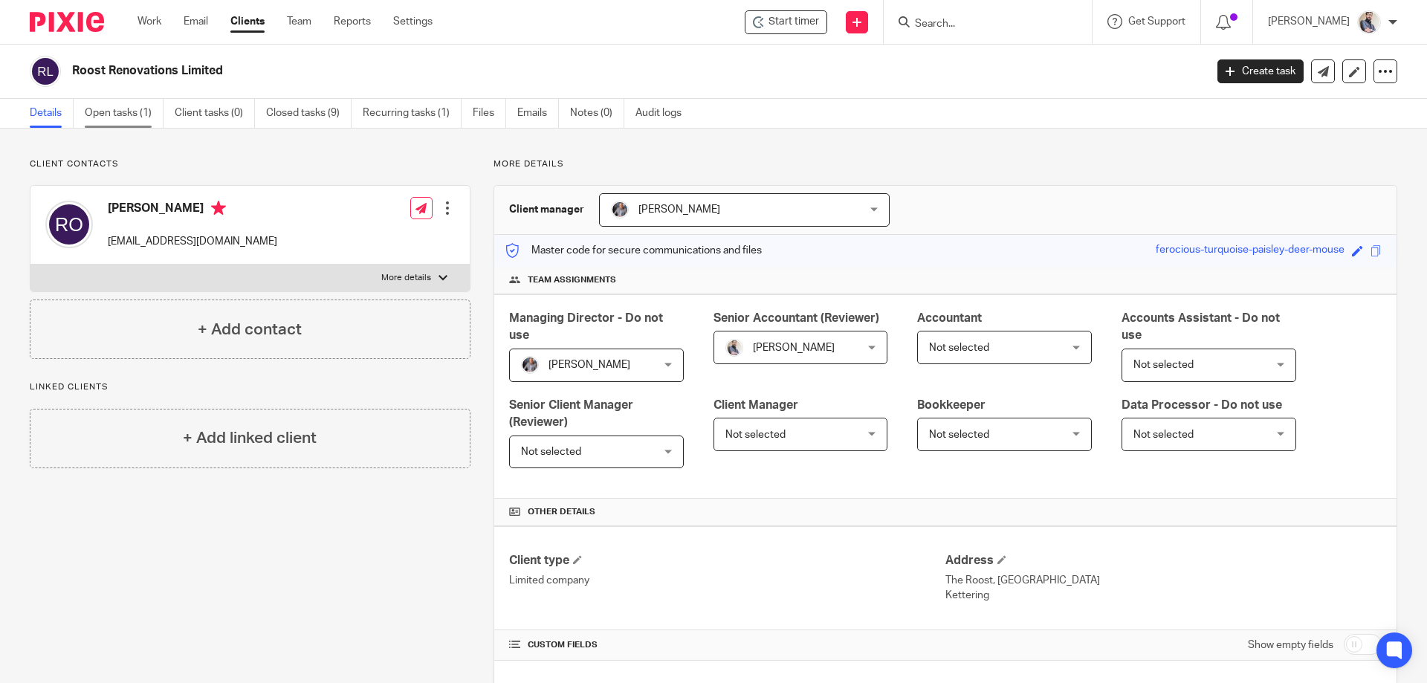
click at [130, 114] on link "Open tasks (1)" at bounding box center [124, 113] width 79 height 29
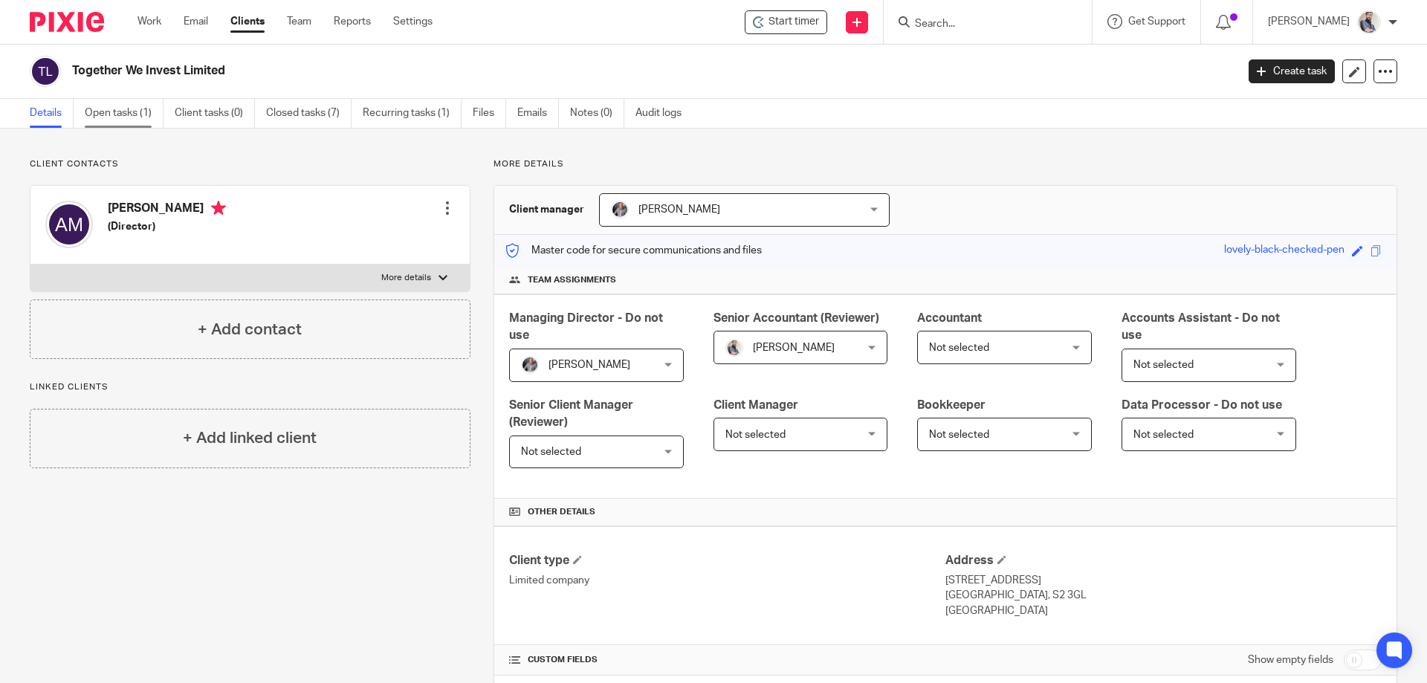
drag, startPoint x: 130, startPoint y: 116, endPoint x: 151, endPoint y: 109, distance: 22.1
click at [130, 117] on link "Open tasks (1)" at bounding box center [124, 113] width 79 height 29
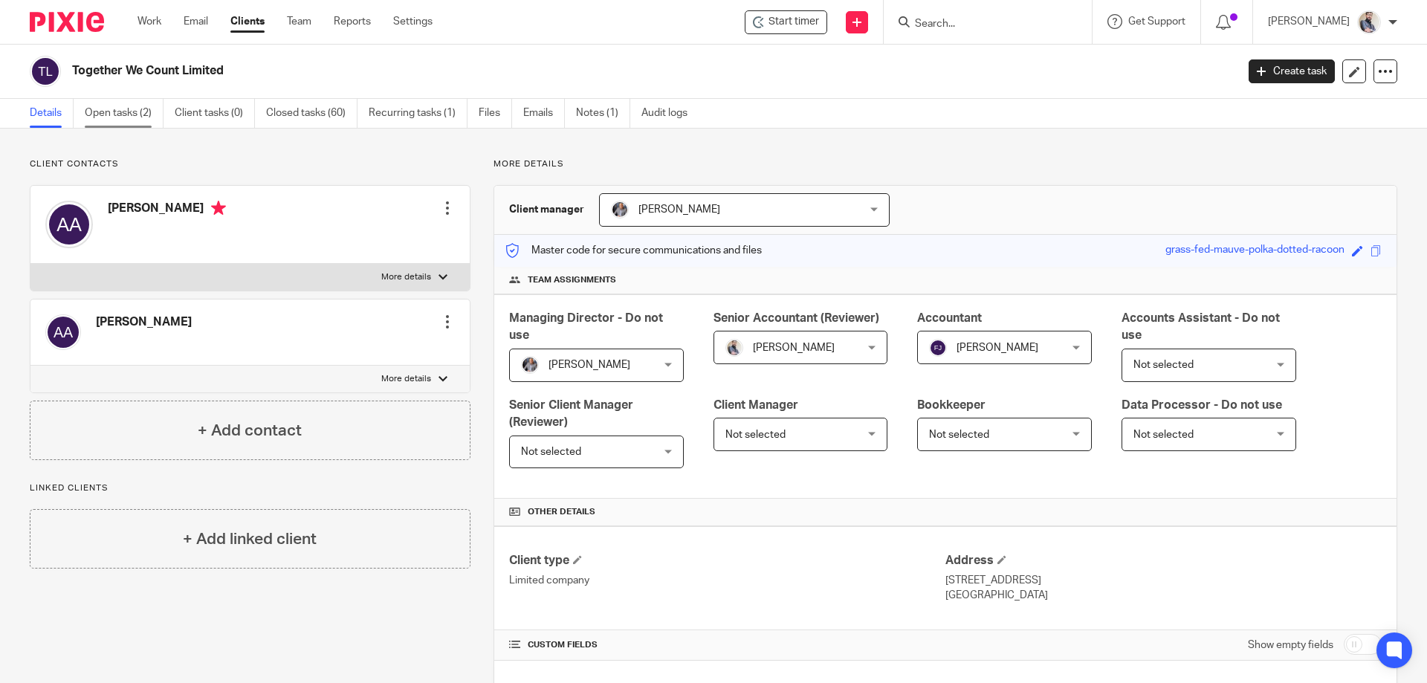
click at [133, 119] on link "Open tasks (2)" at bounding box center [124, 113] width 79 height 29
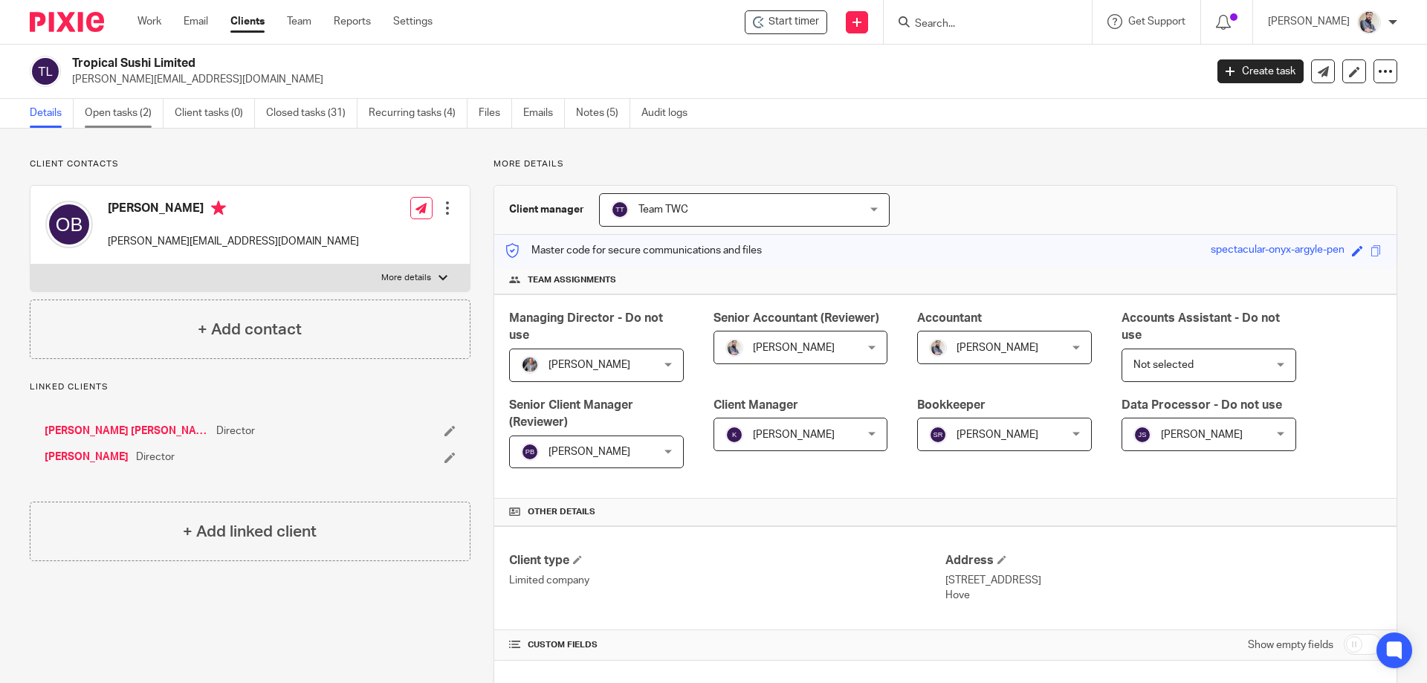
click at [109, 120] on link "Open tasks (2)" at bounding box center [124, 113] width 79 height 29
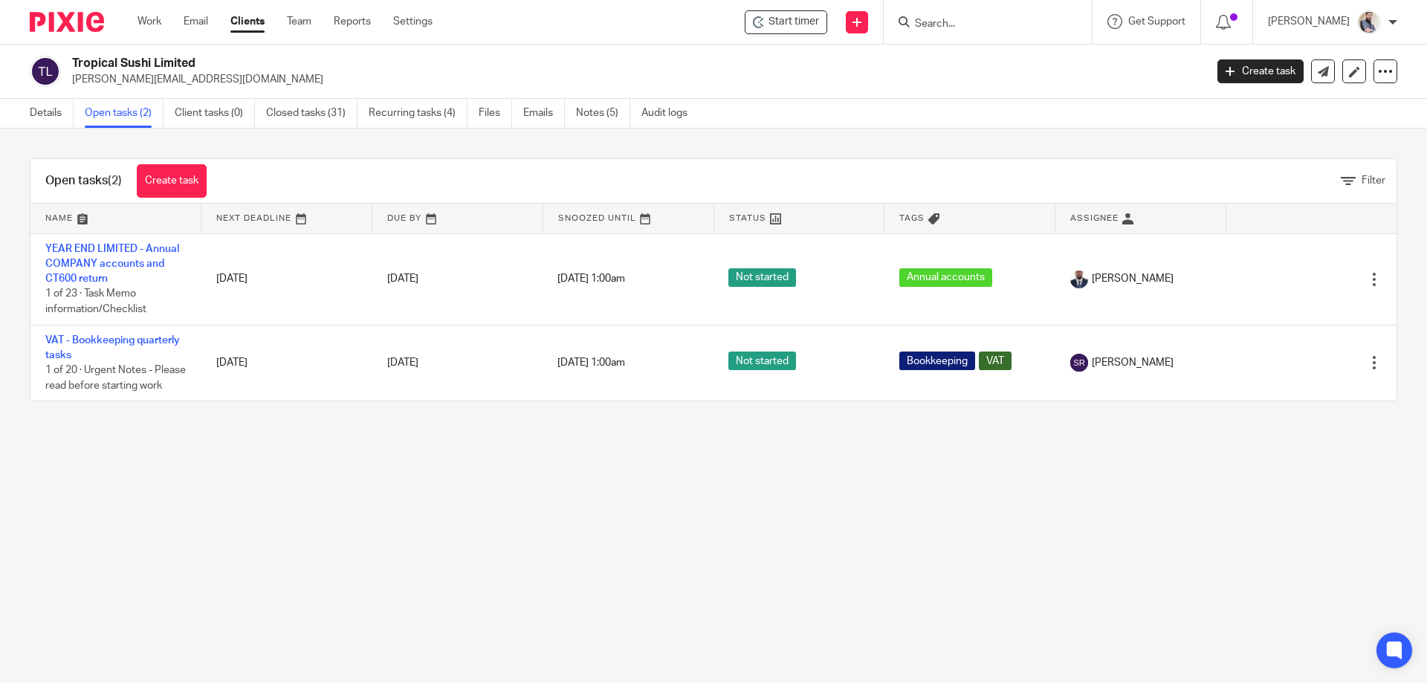
click at [1007, 20] on input "Search" at bounding box center [981, 24] width 134 height 13
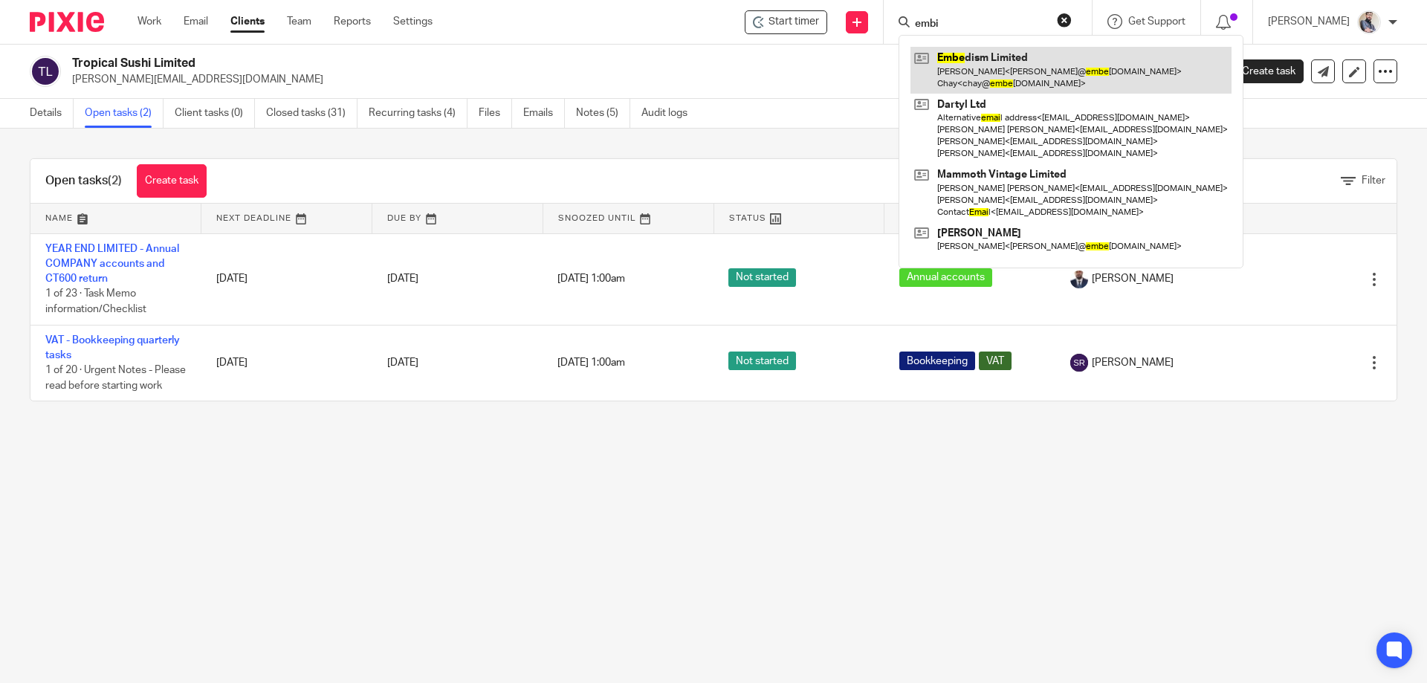
type input "embi"
click at [1070, 69] on link at bounding box center [1071, 70] width 321 height 46
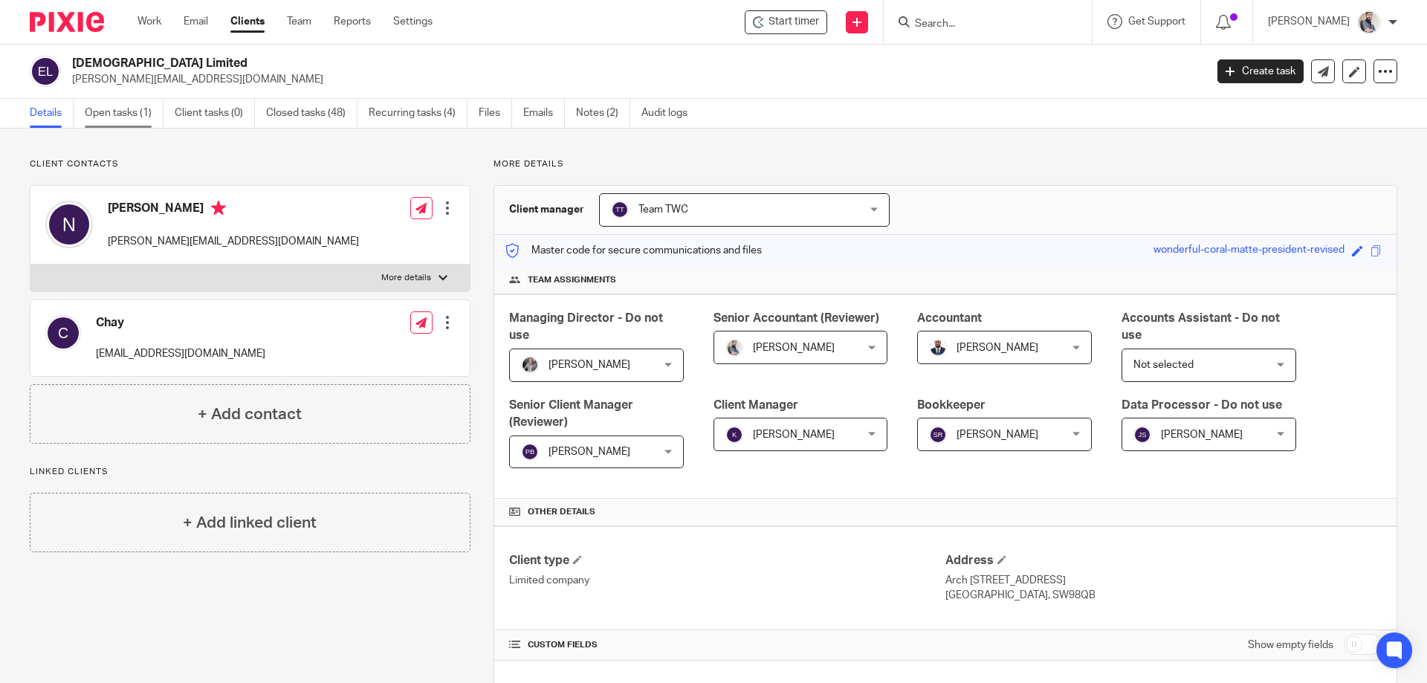
click at [137, 117] on link "Open tasks (1)" at bounding box center [124, 113] width 79 height 29
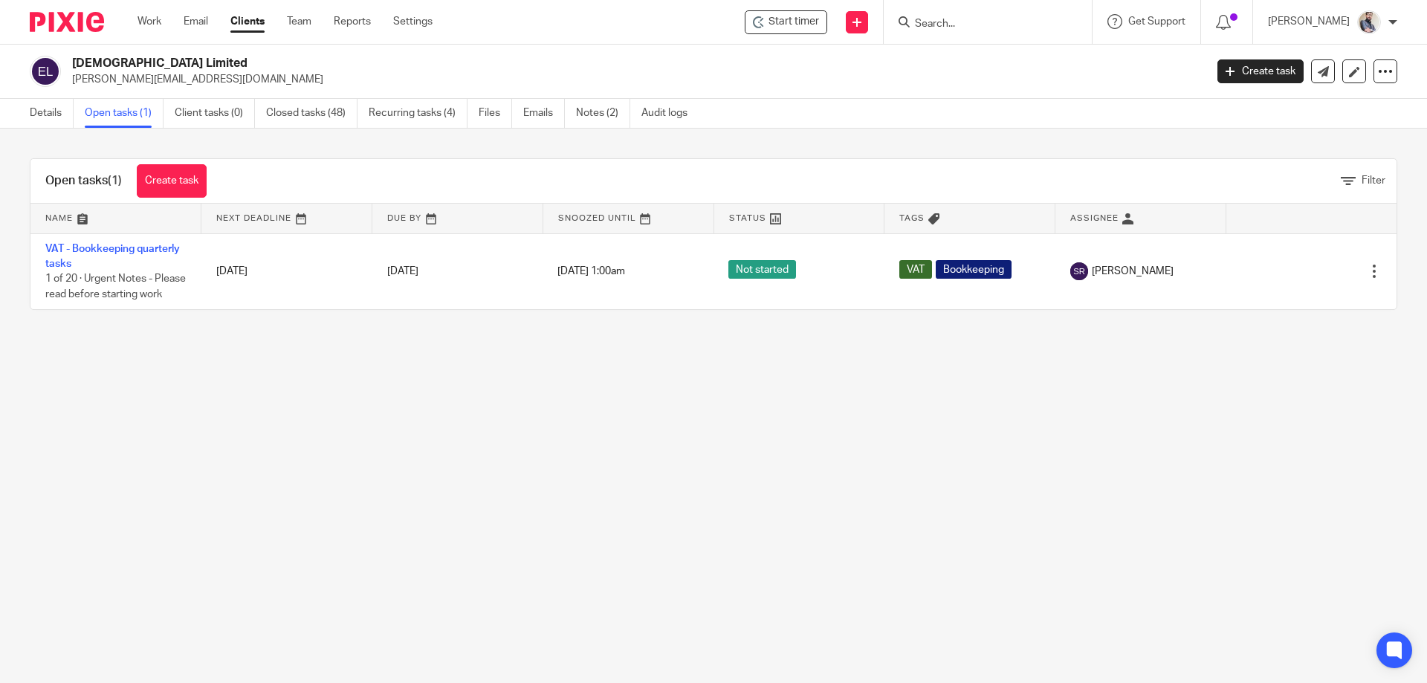
click at [989, 16] on form at bounding box center [993, 22] width 158 height 19
click at [989, 19] on input "Search" at bounding box center [981, 24] width 134 height 13
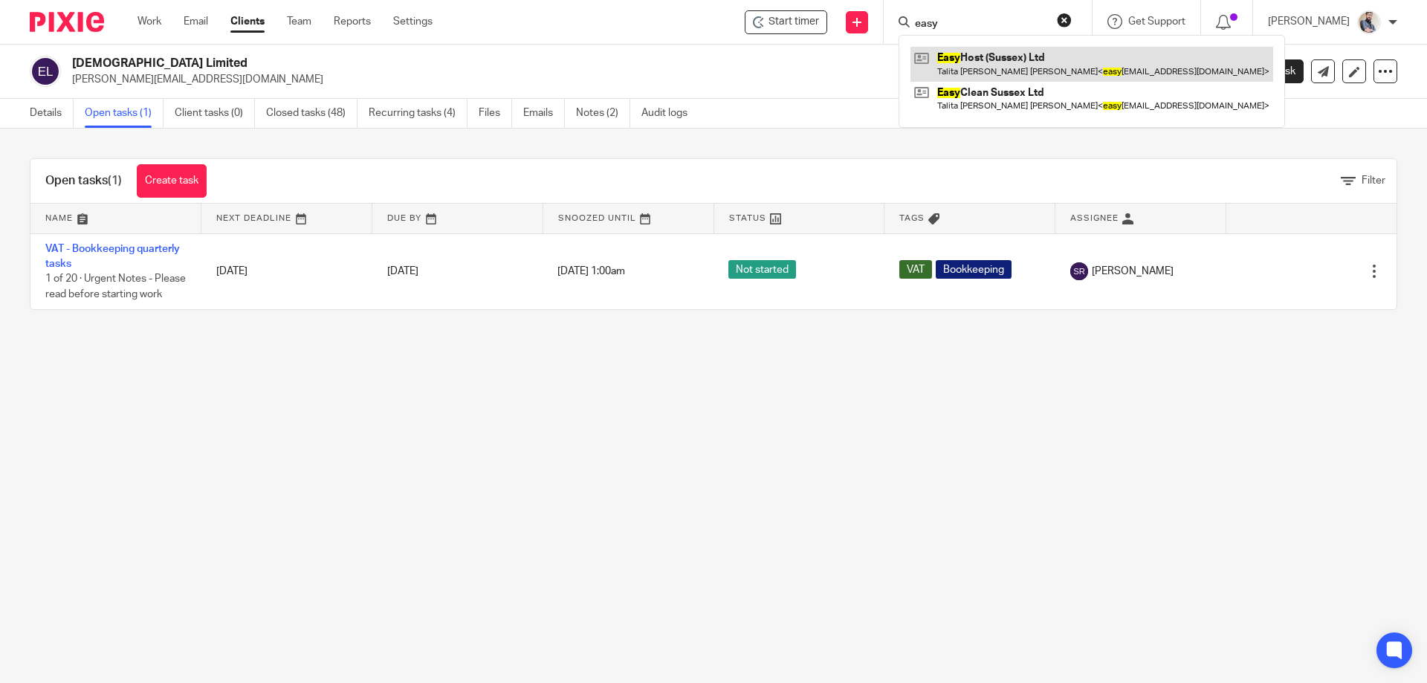
type input "easy"
click at [1009, 59] on link at bounding box center [1092, 64] width 363 height 34
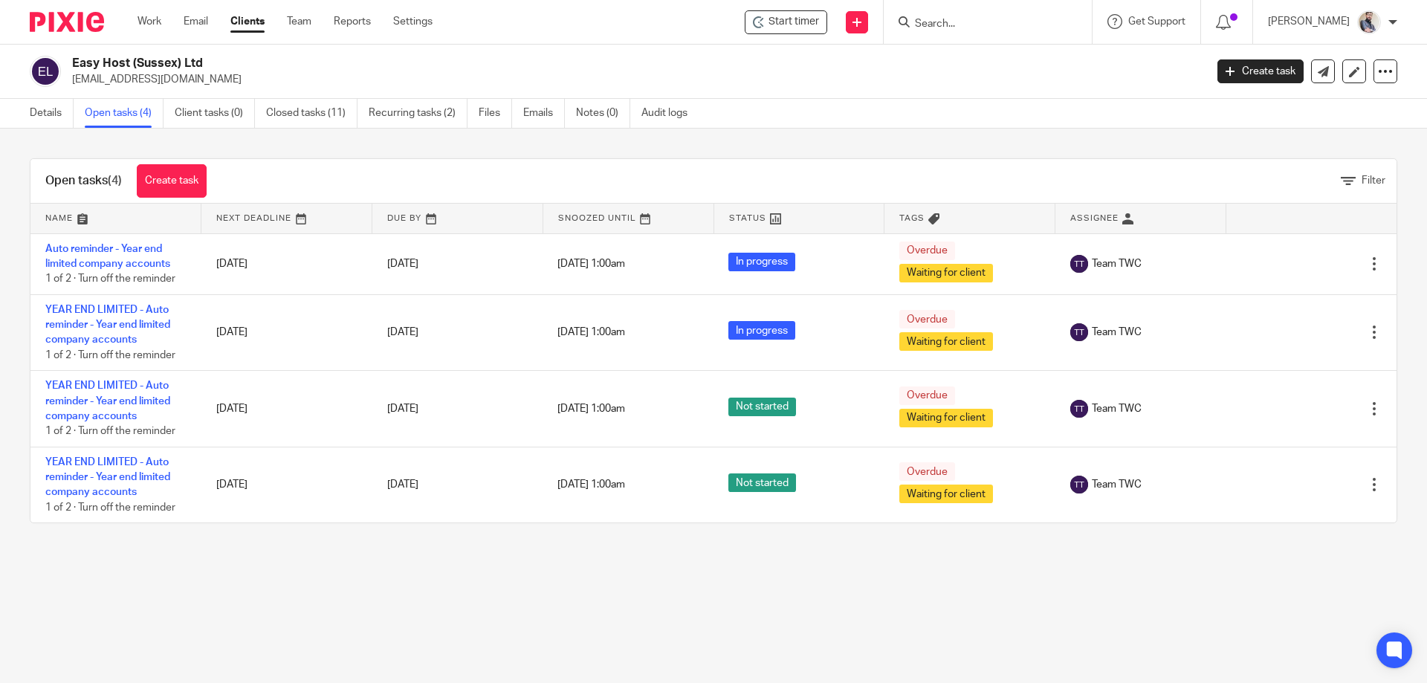
click at [985, 28] on input "Search" at bounding box center [981, 24] width 134 height 13
type input "future"
click at [1003, 62] on link at bounding box center [1036, 64] width 251 height 34
drag, startPoint x: 992, startPoint y: 26, endPoint x: 917, endPoint y: 19, distance: 75.4
click at [917, 19] on div "Start timer Send new email Create task Add client Request signature future Futu…" at bounding box center [941, 22] width 972 height 44
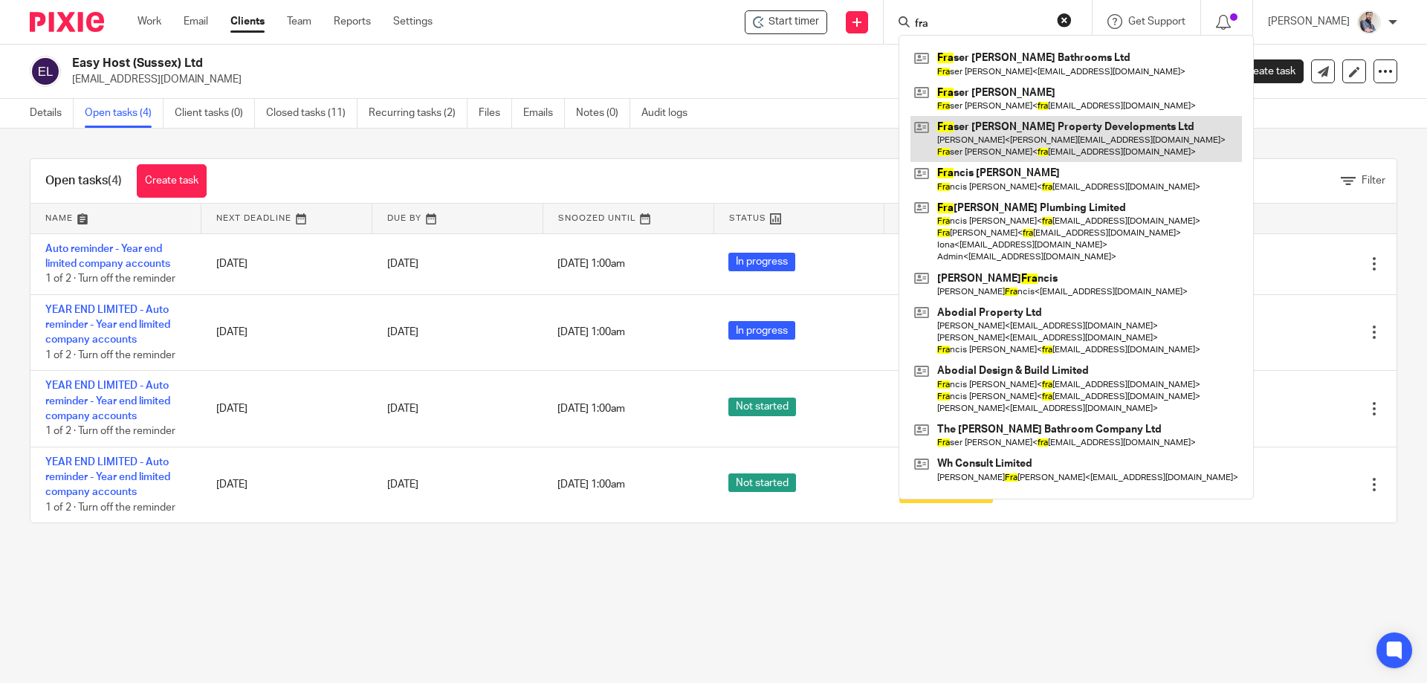
type input "fra"
click at [1062, 135] on link at bounding box center [1077, 139] width 332 height 46
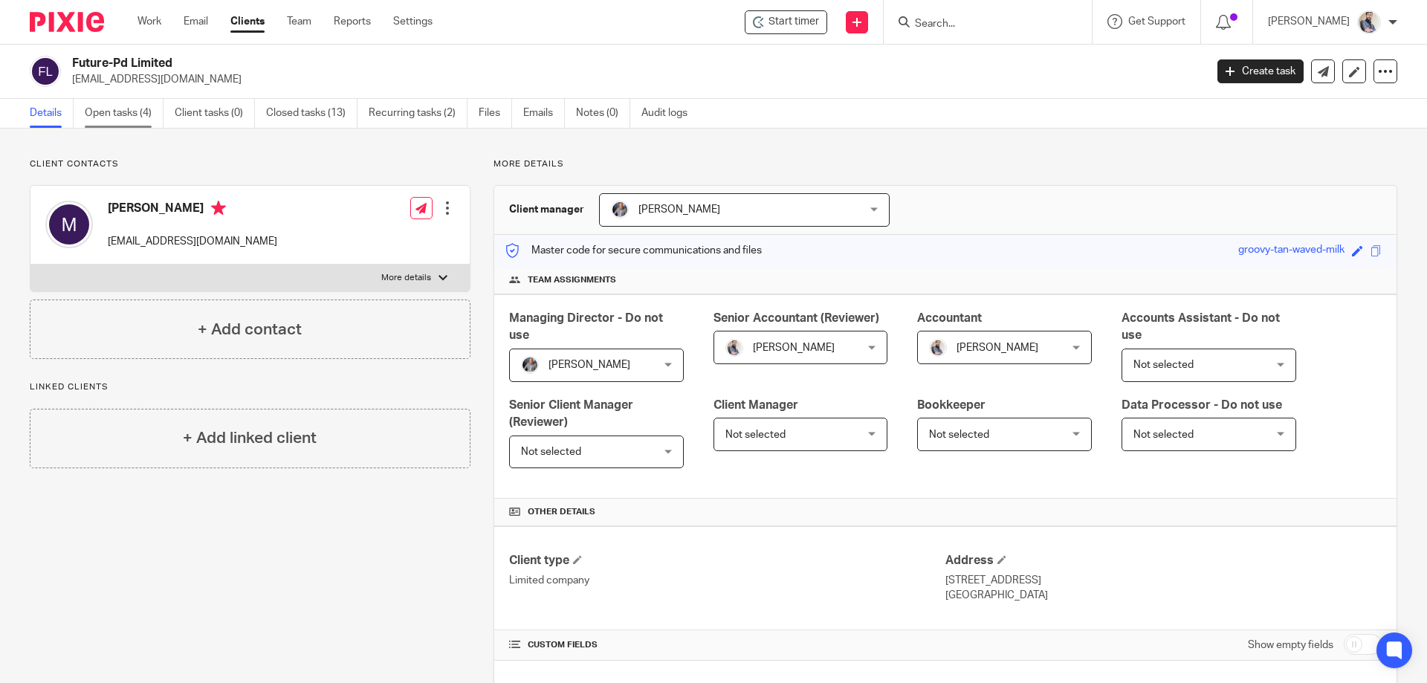
click at [109, 112] on link "Open tasks (4)" at bounding box center [124, 113] width 79 height 29
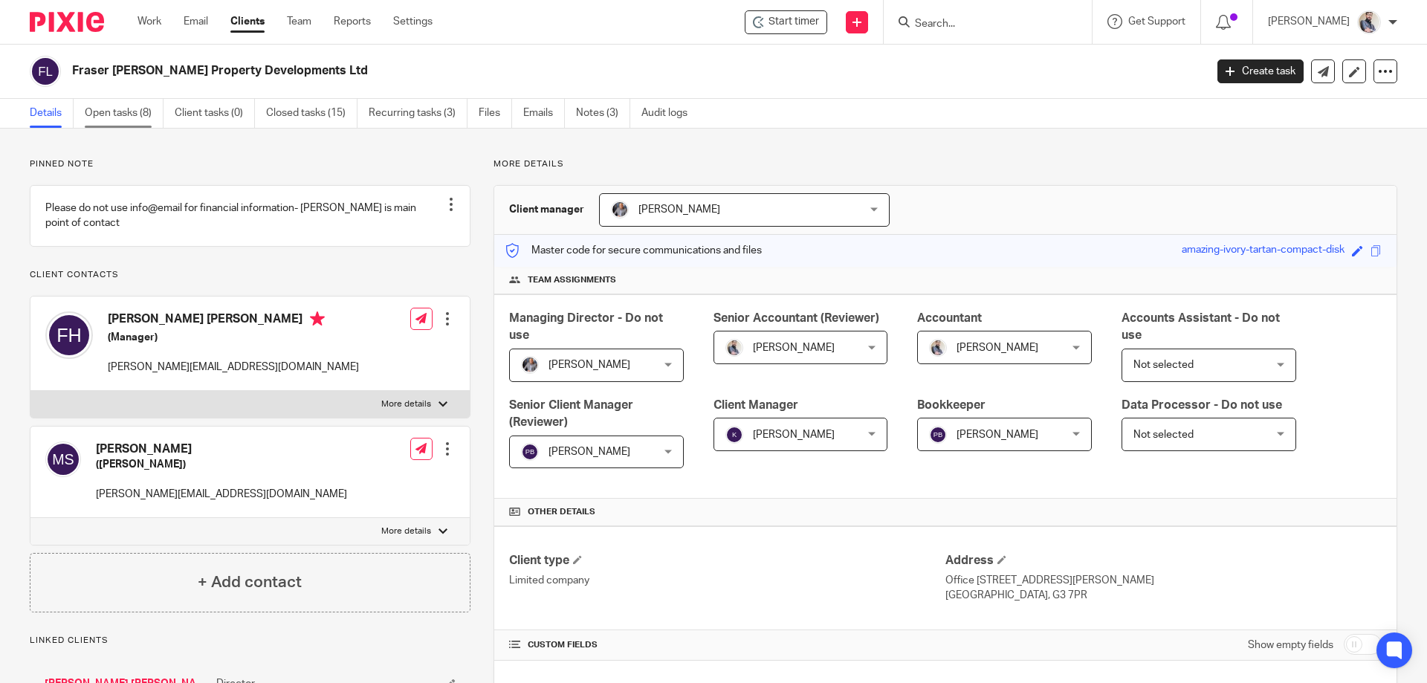
click at [140, 106] on link "Open tasks (8)" at bounding box center [124, 113] width 79 height 29
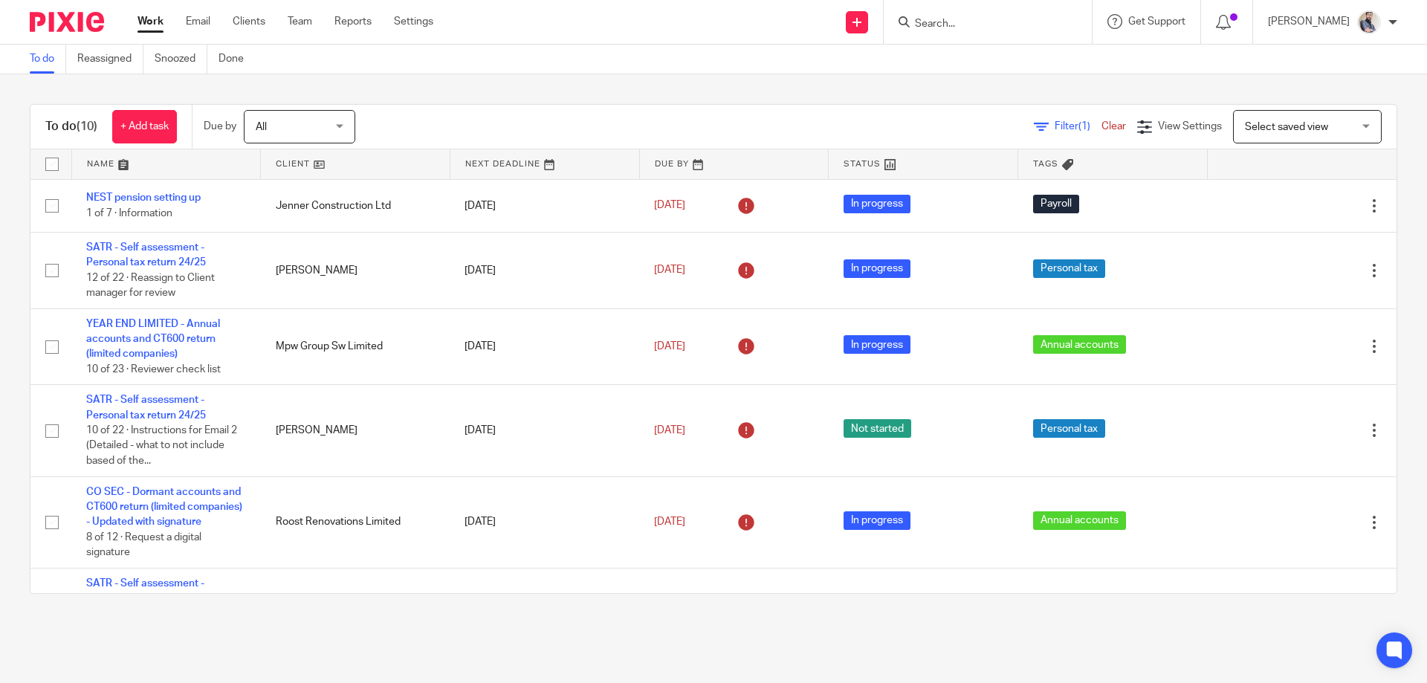
drag, startPoint x: 77, startPoint y: 132, endPoint x: 108, endPoint y: 129, distance: 31.4
click at [108, 129] on div "To do (10) + Add task" at bounding box center [110, 127] width 161 height 44
